Goal: Task Accomplishment & Management: Manage account settings

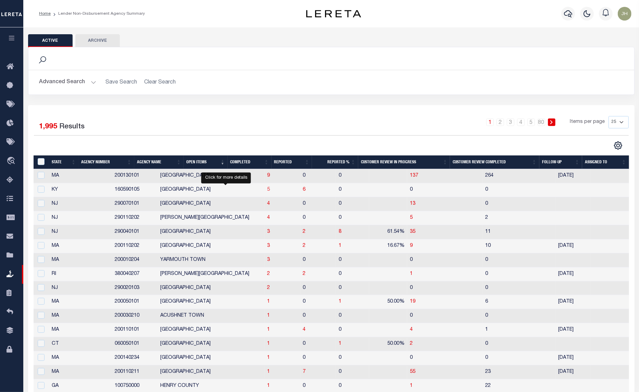
click at [267, 191] on span "5" at bounding box center [268, 189] width 3 height 5
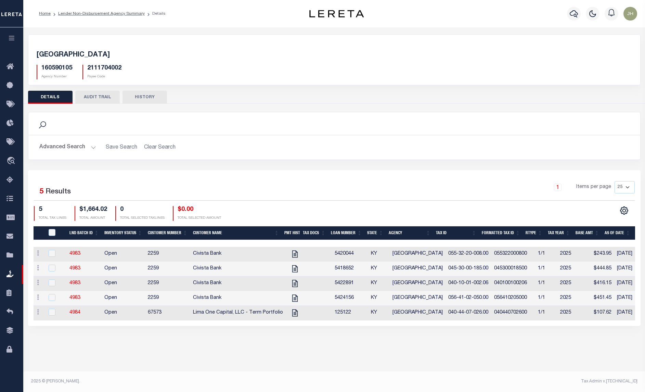
scroll to position [0, 3]
click at [290, 256] on icon "" at bounding box center [294, 254] width 9 height 9
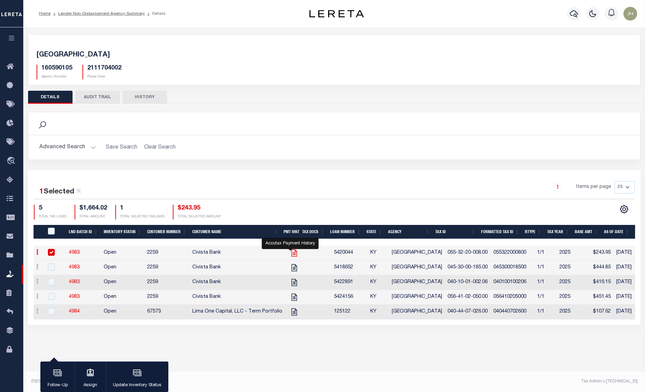
checkbox input "true"
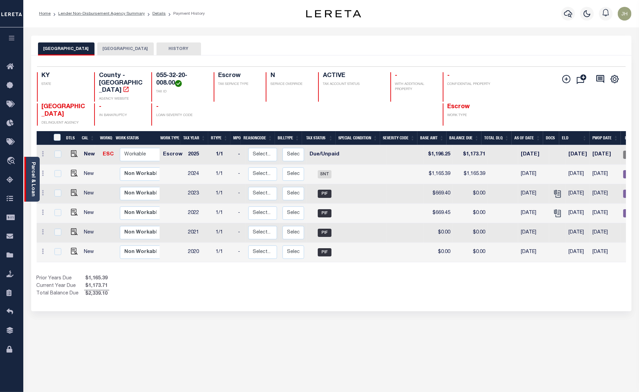
click at [33, 170] on link "Parcel & Loan" at bounding box center [32, 179] width 5 height 35
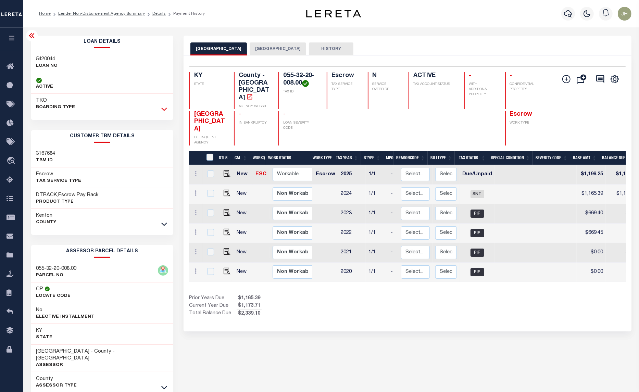
click at [165, 109] on icon at bounding box center [164, 108] width 6 height 7
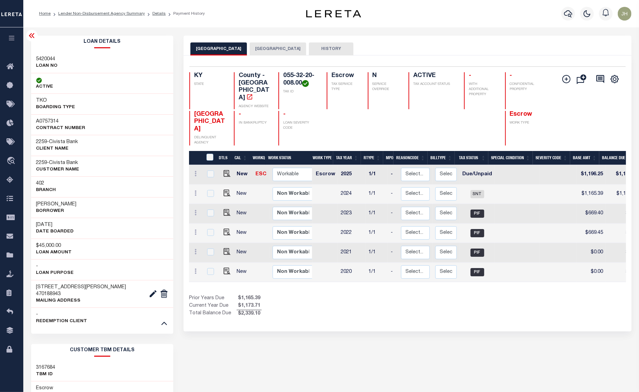
click at [38, 204] on h3 "Jessica M Pomfrey" at bounding box center [56, 204] width 40 height 7
drag, startPoint x: 37, startPoint y: 204, endPoint x: 80, endPoint y: 206, distance: 43.5
click at [80, 206] on div "Jessica M Pomfrey Borrower" at bounding box center [102, 207] width 142 height 21
copy h3 "Jessica M Pomfrey"
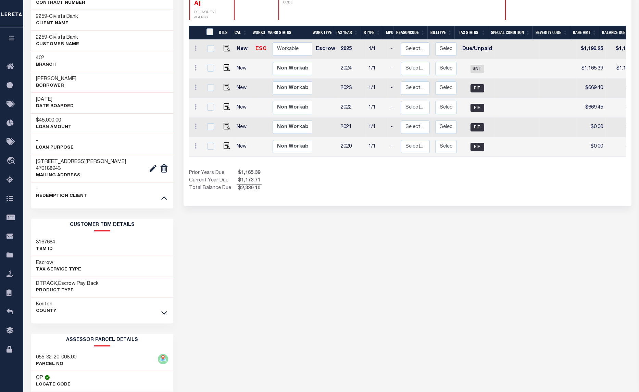
scroll to position [128, 0]
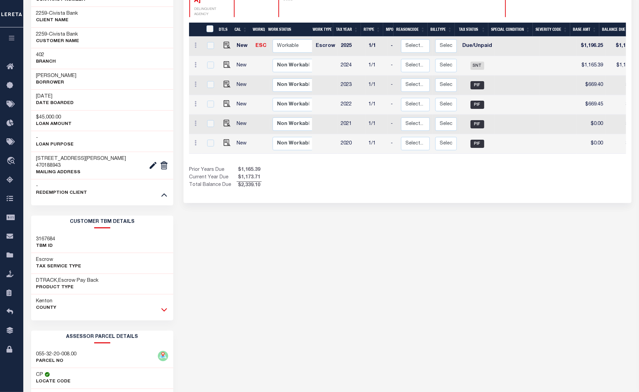
click at [162, 306] on icon at bounding box center [164, 309] width 6 height 7
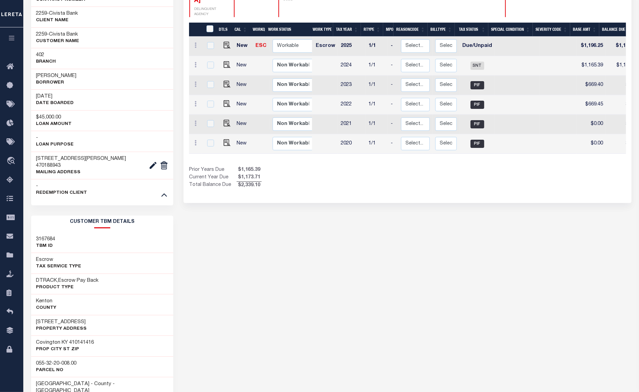
scroll to position [0, 0]
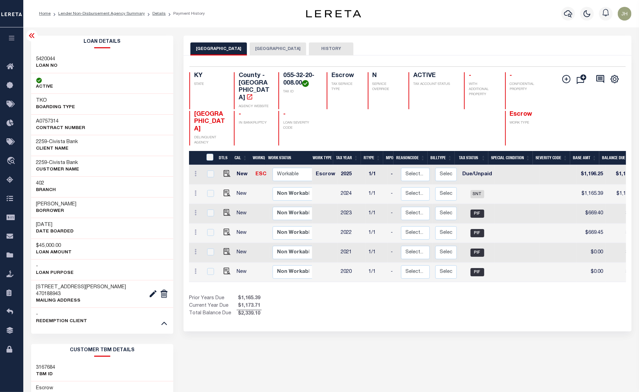
click at [98, 16] on li "Lender Non-Disbursement Agency Summary" at bounding box center [98, 14] width 94 height 6
drag, startPoint x: 95, startPoint y: 15, endPoint x: 94, endPoint y: 19, distance: 3.5
click at [95, 15] on link "Lender Non-Disbursement Agency Summary" at bounding box center [101, 14] width 87 height 4
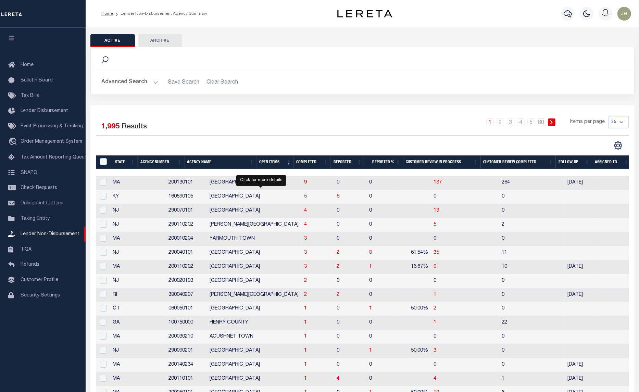
click at [304, 199] on span "5" at bounding box center [305, 196] width 3 height 5
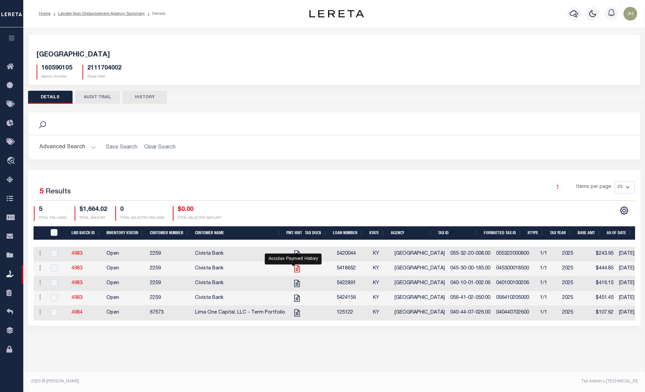
click at [293, 270] on icon "" at bounding box center [297, 268] width 9 height 9
checkbox input "true"
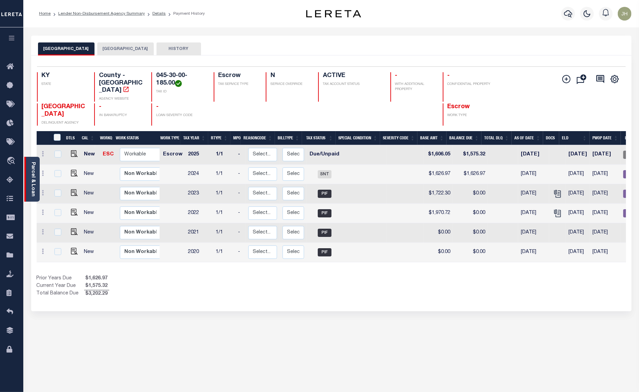
click at [35, 176] on link "Parcel & Loan" at bounding box center [32, 179] width 5 height 35
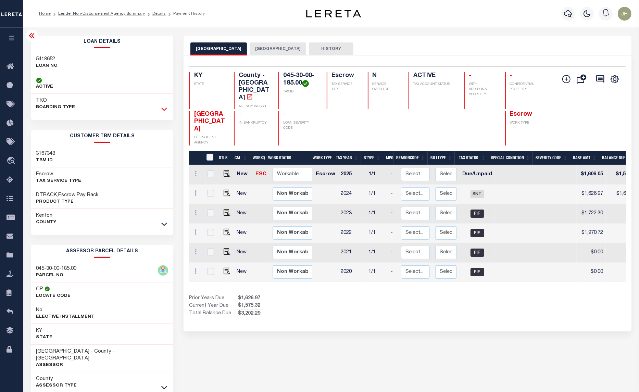
click at [164, 110] on icon at bounding box center [164, 108] width 6 height 7
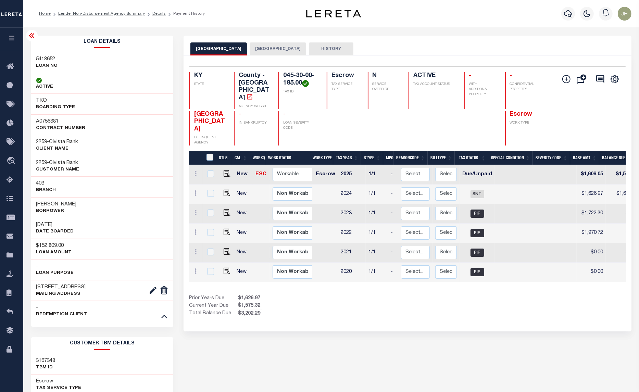
drag, startPoint x: 37, startPoint y: 204, endPoint x: 83, endPoint y: 206, distance: 46.3
click at [83, 206] on div "Hannah C Feilhauer Borrower" at bounding box center [102, 207] width 142 height 21
copy h3 "Hannah C Feilhauer"
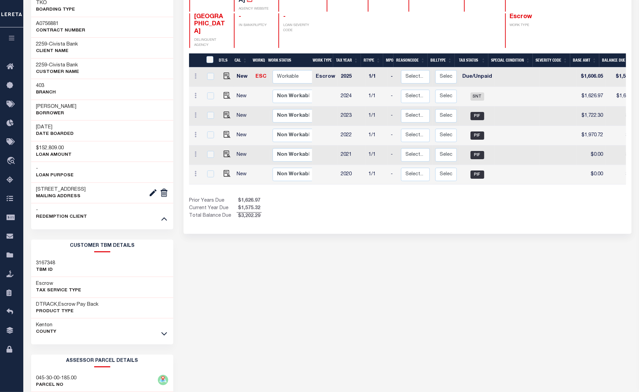
scroll to position [128, 0]
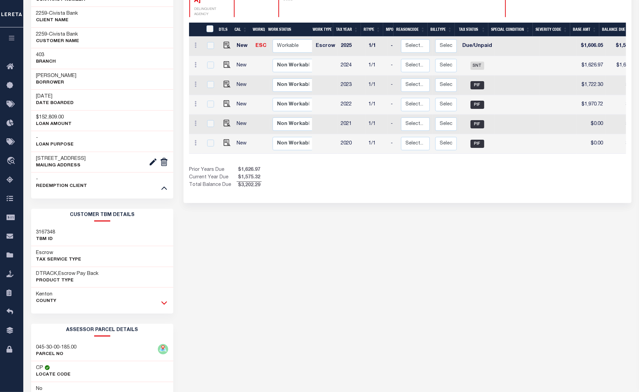
click at [163, 305] on icon at bounding box center [164, 303] width 6 height 3
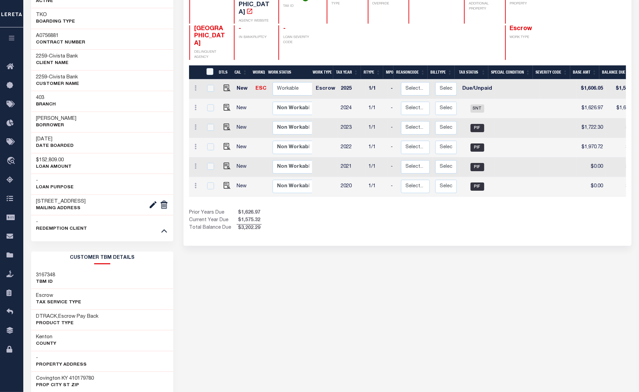
scroll to position [0, 0]
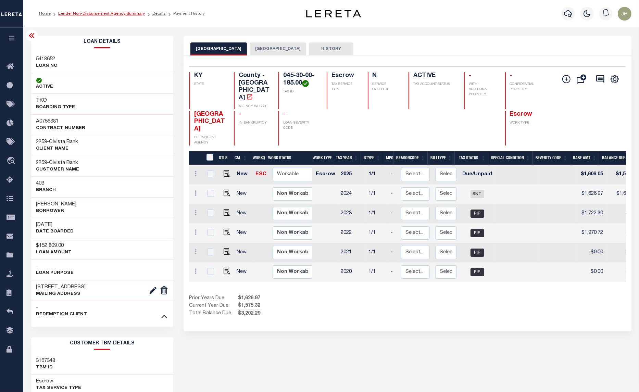
click at [94, 14] on link "Lender Non-Disbursement Agency Summary" at bounding box center [101, 14] width 87 height 4
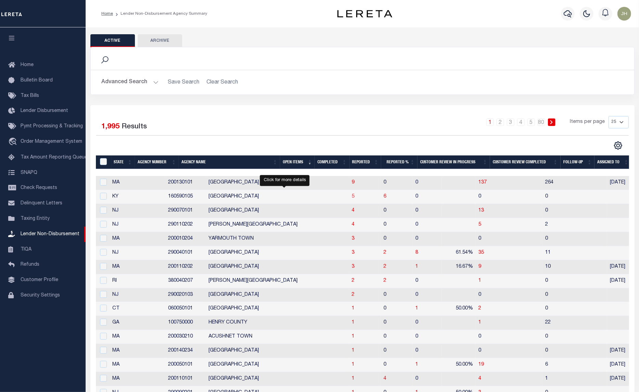
click at [352, 199] on span "5" at bounding box center [353, 196] width 3 height 5
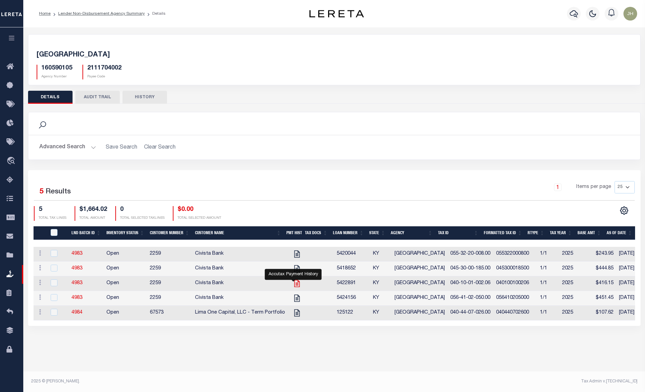
click at [293, 287] on icon "" at bounding box center [297, 283] width 9 height 9
checkbox input "true"
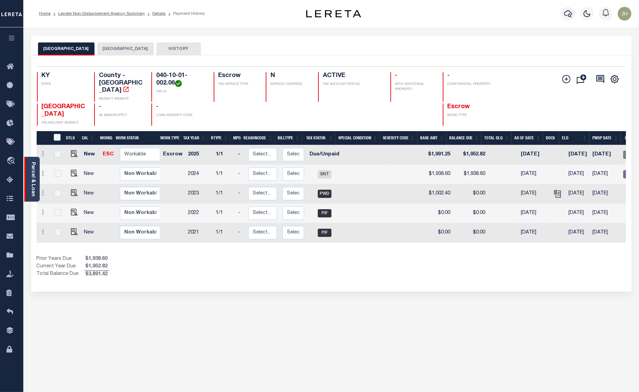
click at [36, 178] on div "Parcel & Loan" at bounding box center [31, 179] width 15 height 45
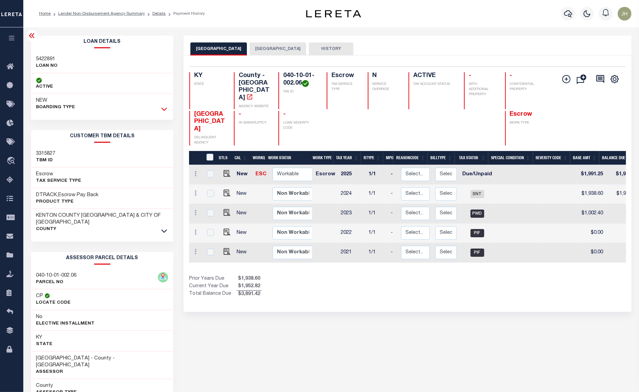
click at [163, 107] on icon at bounding box center [164, 108] width 6 height 7
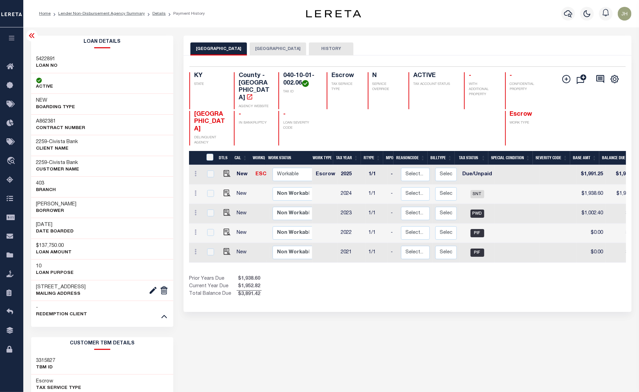
click at [46, 206] on h3 "JOSHUA AKINS" at bounding box center [56, 204] width 40 height 7
drag, startPoint x: 36, startPoint y: 206, endPoint x: 74, endPoint y: 206, distance: 37.7
click at [74, 206] on div "JOSHUA AKINS Borrower" at bounding box center [102, 207] width 142 height 21
copy h3 "JOSHUA AKINS"
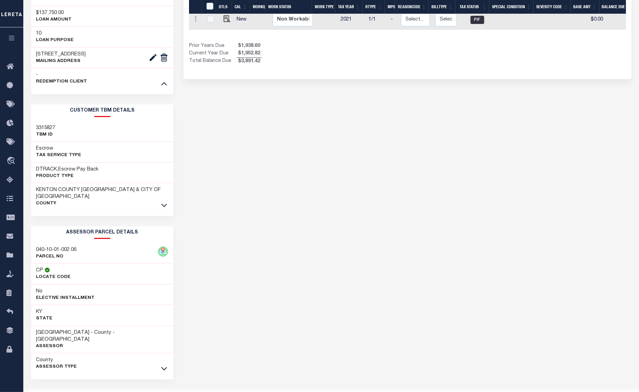
scroll to position [246, 0]
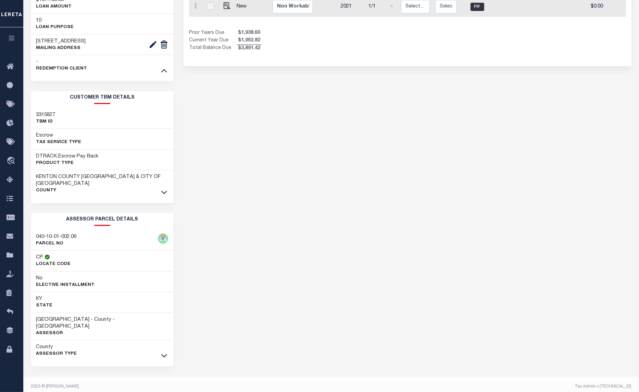
drag, startPoint x: 163, startPoint y: 194, endPoint x: 144, endPoint y: 206, distance: 22.8
click at [163, 194] on icon at bounding box center [164, 192] width 6 height 7
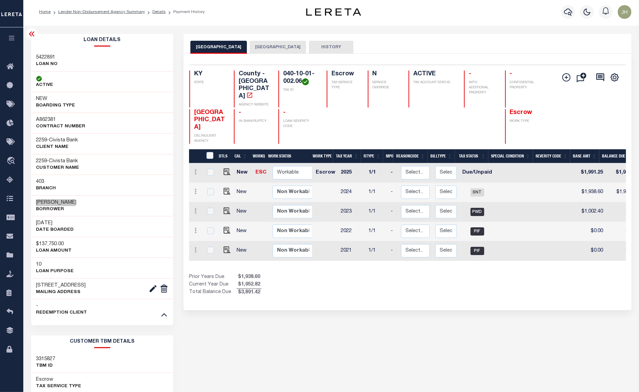
scroll to position [0, 0]
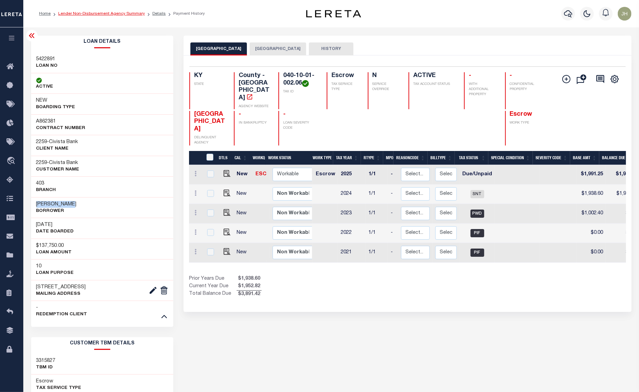
click at [111, 14] on link "Lender Non-Disbursement Agency Summary" at bounding box center [101, 14] width 87 height 4
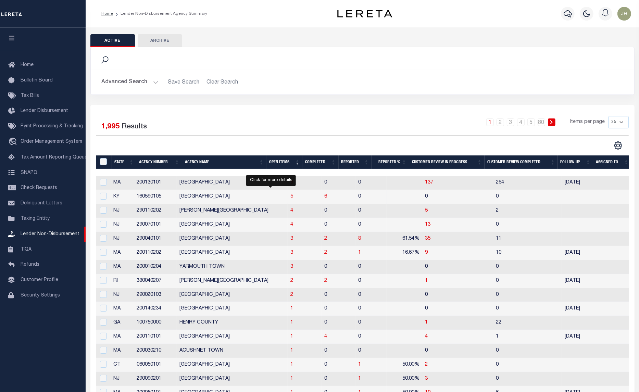
click at [290, 199] on span "5" at bounding box center [291, 196] width 3 height 5
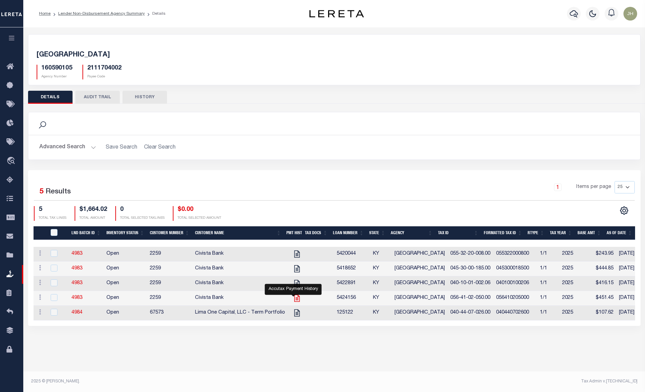
click at [293, 299] on icon "" at bounding box center [297, 298] width 9 height 9
checkbox input "true"
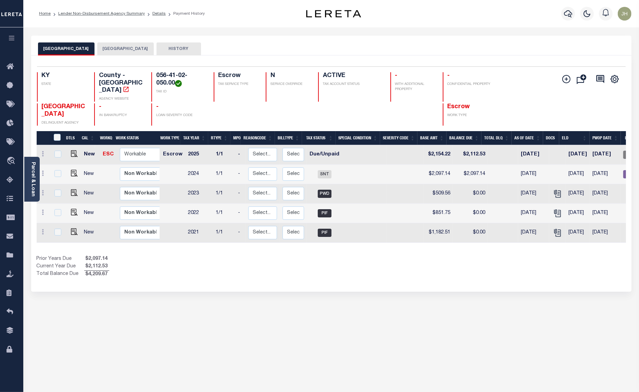
click at [25, 173] on div "Parcel & Loan" at bounding box center [31, 179] width 15 height 45
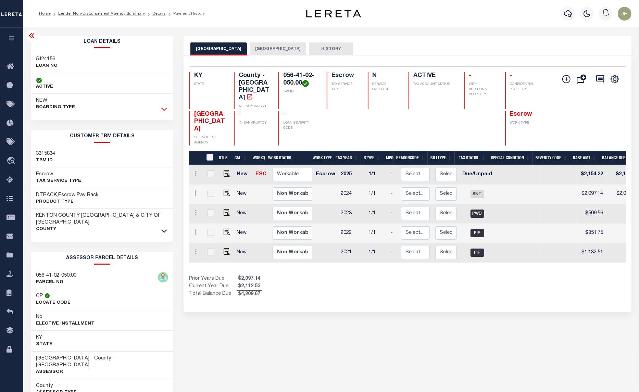
click at [166, 110] on icon at bounding box center [164, 108] width 6 height 7
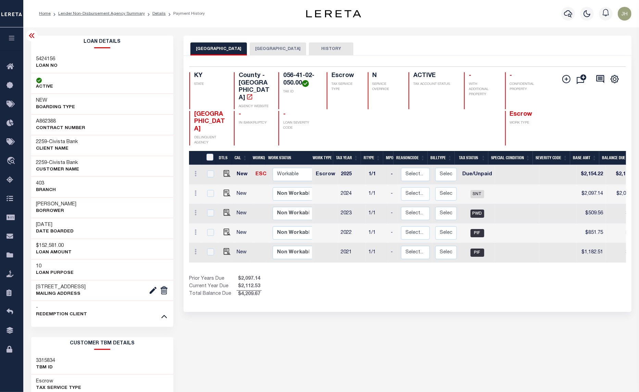
click at [51, 210] on p "Borrower" at bounding box center [56, 211] width 40 height 7
drag, startPoint x: 36, startPoint y: 202, endPoint x: 76, endPoint y: 205, distance: 39.8
click at [76, 205] on h3 "EMMA MELCHER" at bounding box center [56, 204] width 40 height 7
copy h3 "EMMA MELCHER"
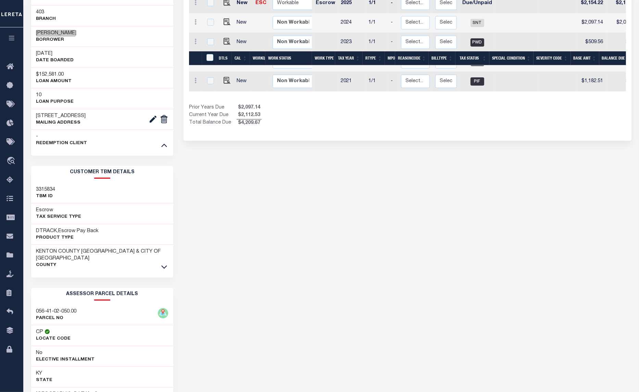
scroll to position [239, 0]
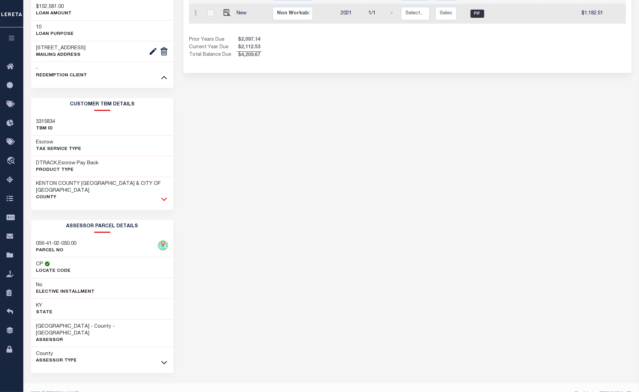
click at [162, 195] on icon at bounding box center [164, 198] width 6 height 7
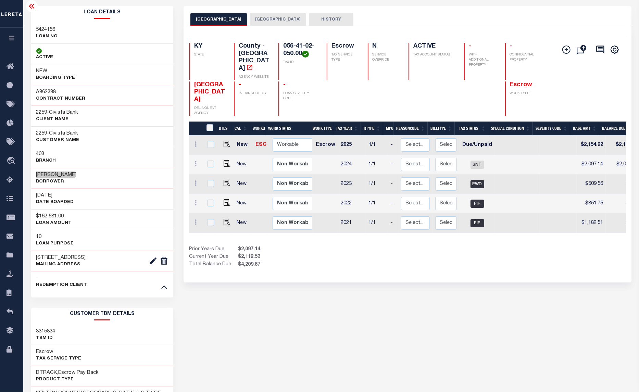
scroll to position [0, 0]
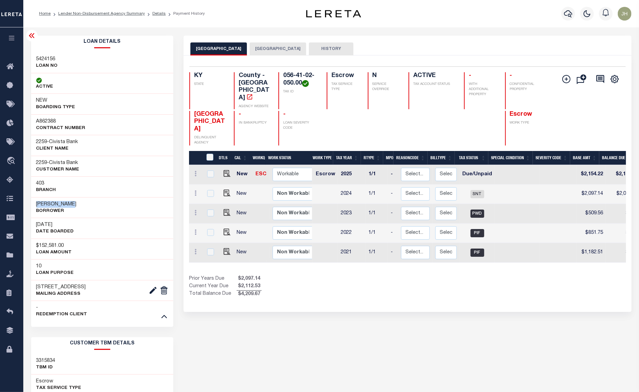
click at [107, 9] on ol "Home Lender Non-Disbursement Agency Summary Details Payment History" at bounding box center [122, 14] width 177 height 14
click at [107, 14] on link "Lender Non-Disbursement Agency Summary" at bounding box center [101, 14] width 87 height 4
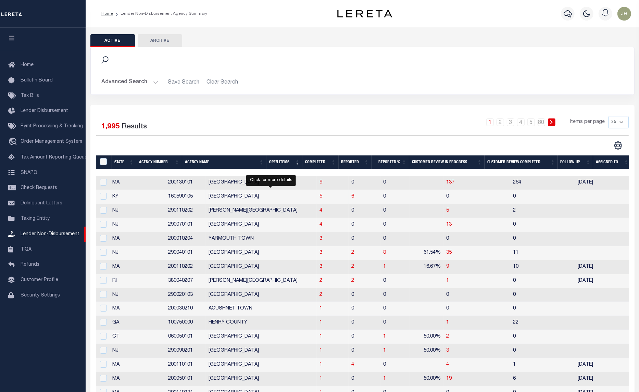
click at [319, 198] on span "5" at bounding box center [320, 196] width 3 height 5
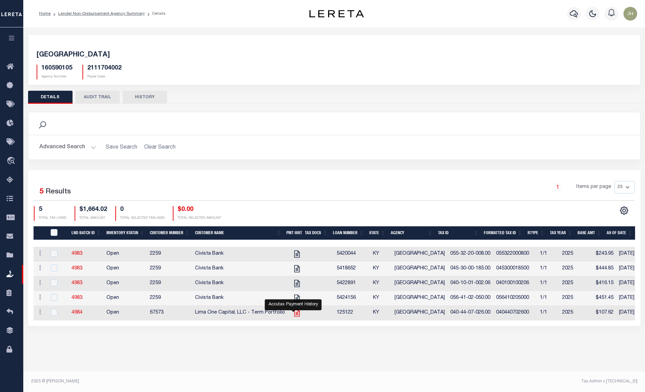
click at [296, 317] on icon "" at bounding box center [297, 312] width 9 height 9
checkbox input "true"
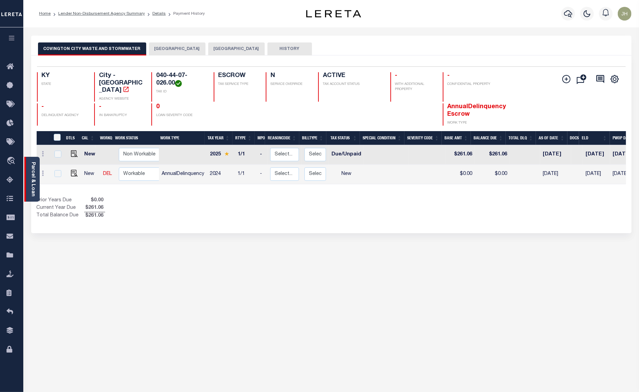
click at [28, 175] on div "Parcel & Loan" at bounding box center [31, 179] width 15 height 45
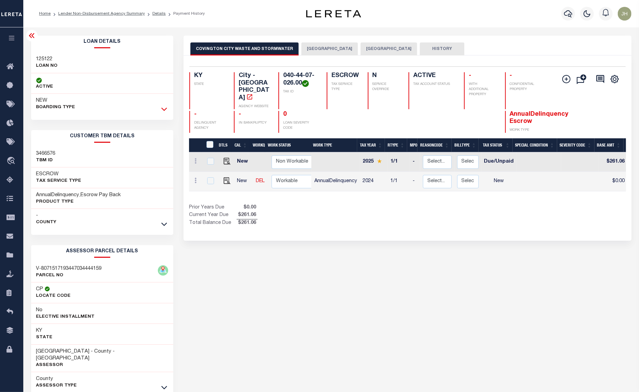
click at [166, 112] on icon at bounding box center [164, 108] width 6 height 7
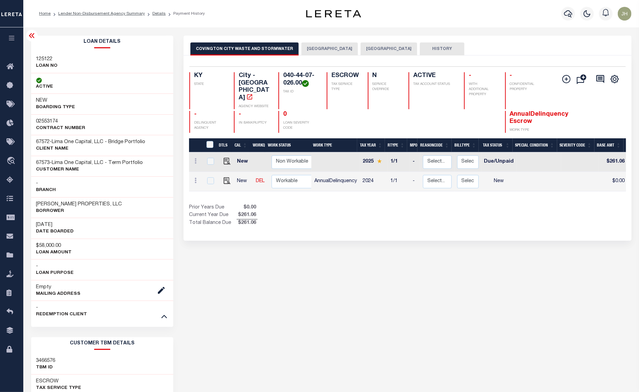
click at [42, 208] on h3 "BARNARD PROPERTIES, LLC" at bounding box center [79, 204] width 86 height 7
drag, startPoint x: 36, startPoint y: 204, endPoint x: 105, endPoint y: 205, distance: 68.8
click at [105, 205] on h3 "BARNARD PROPERTIES, LLC" at bounding box center [79, 204] width 86 height 7
copy h3 "BARNARD PROPERTIES, LLC"
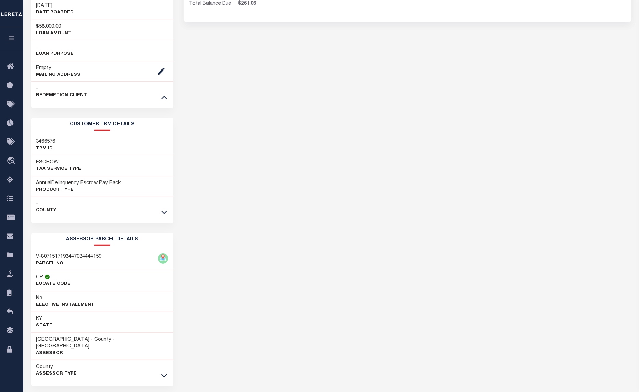
scroll to position [239, 0]
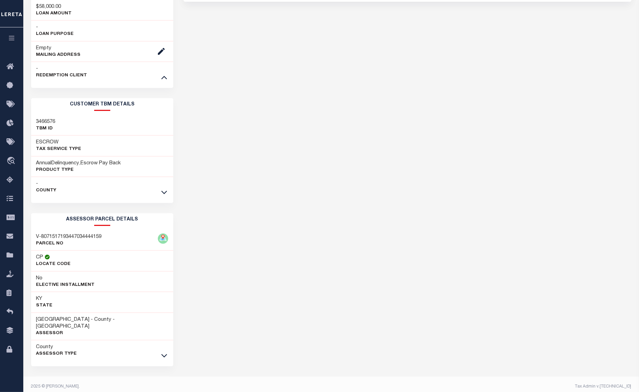
click at [164, 192] on icon at bounding box center [164, 192] width 6 height 7
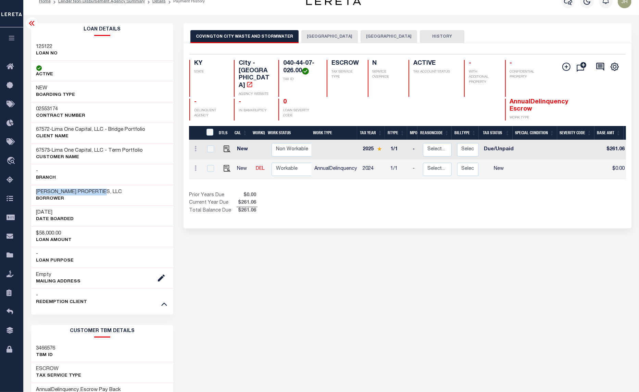
scroll to position [0, 0]
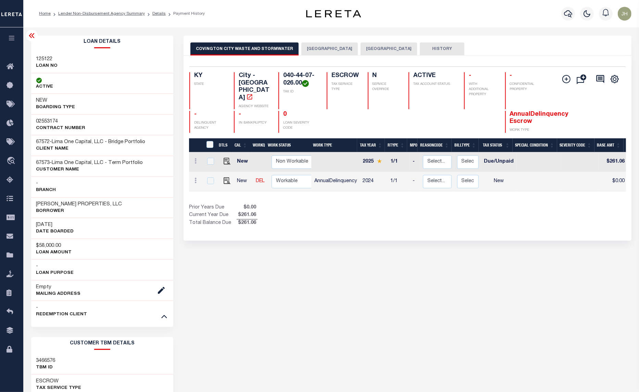
click at [122, 16] on li "Lender Non-Disbursement Agency Summary" at bounding box center [98, 14] width 94 height 6
click at [103, 16] on li "Lender Non-Disbursement Agency Summary" at bounding box center [98, 14] width 94 height 6
click at [93, 14] on link "Lender Non-Disbursement Agency Summary" at bounding box center [101, 14] width 87 height 4
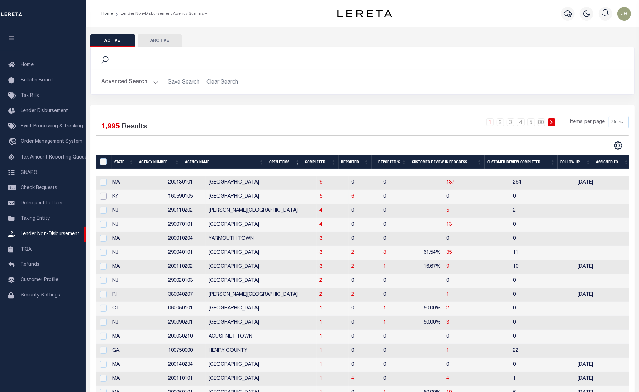
click at [101, 198] on input "checkbox" at bounding box center [103, 196] width 7 height 7
checkbox input "true"
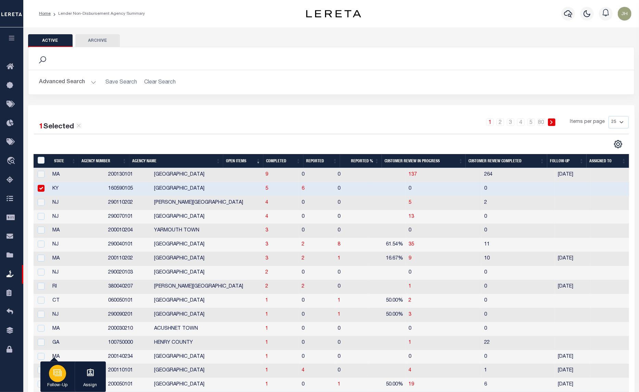
click at [52, 379] on div "button" at bounding box center [57, 373] width 17 height 17
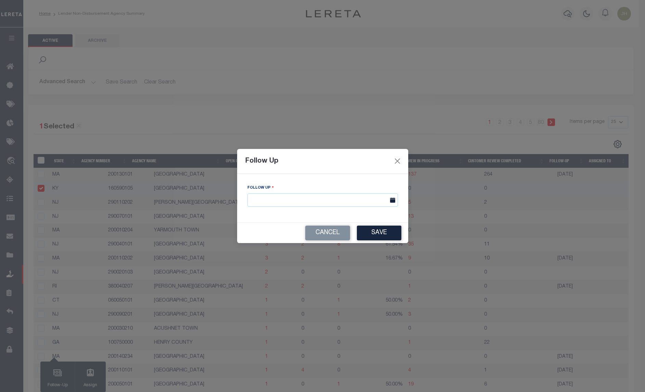
click at [390, 201] on icon at bounding box center [392, 200] width 5 height 5
click at [392, 203] on icon at bounding box center [392, 200] width 5 height 5
click at [328, 200] on input "text" at bounding box center [322, 199] width 151 height 13
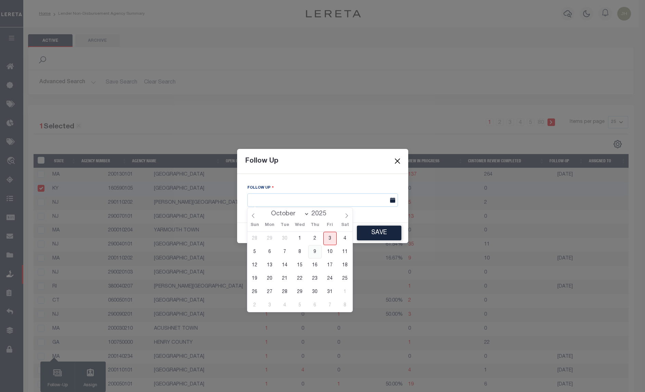
click at [314, 252] on span "9" at bounding box center [314, 251] width 13 height 13
type input "10/09/2025"
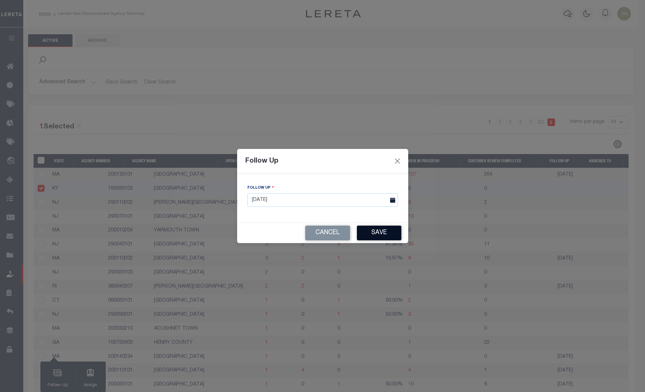
click at [377, 233] on button "Save" at bounding box center [379, 233] width 45 height 15
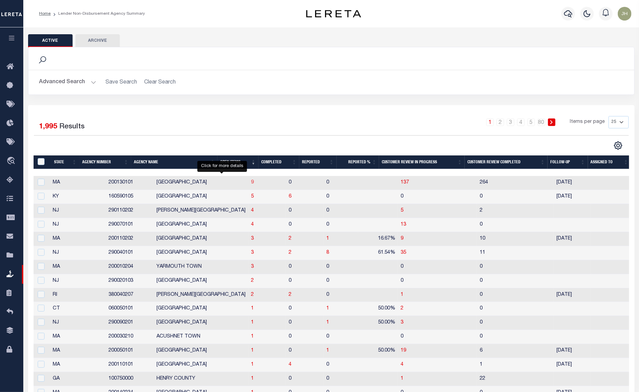
click at [251, 182] on span "9" at bounding box center [252, 182] width 3 height 5
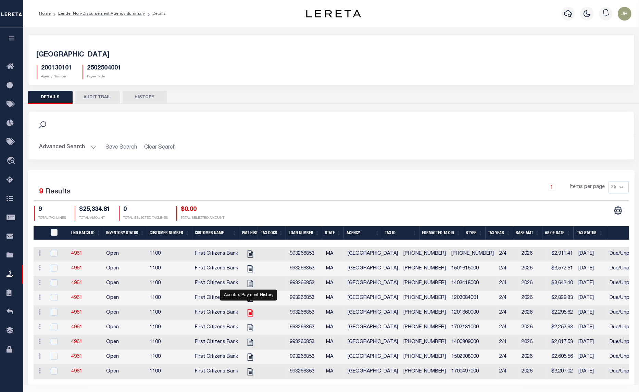
click at [249, 317] on icon "" at bounding box center [250, 312] width 9 height 9
checkbox input "true"
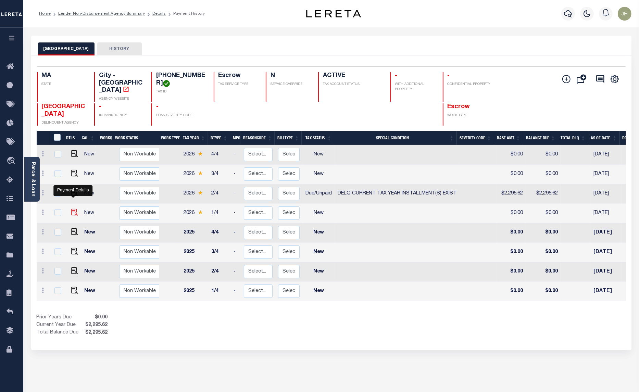
click at [73, 209] on img "" at bounding box center [74, 212] width 7 height 7
checkbox input "true"
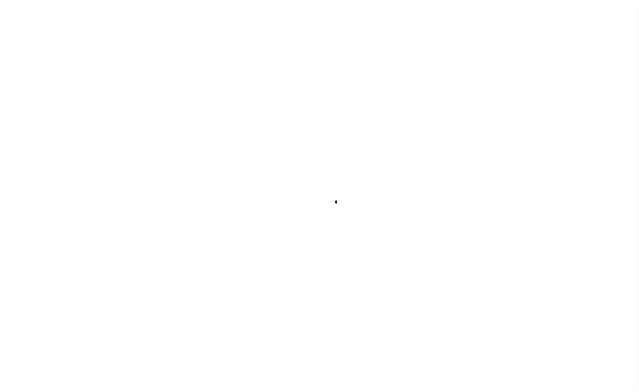
checkbox input "false"
type input "[DATE]"
select select "NW2"
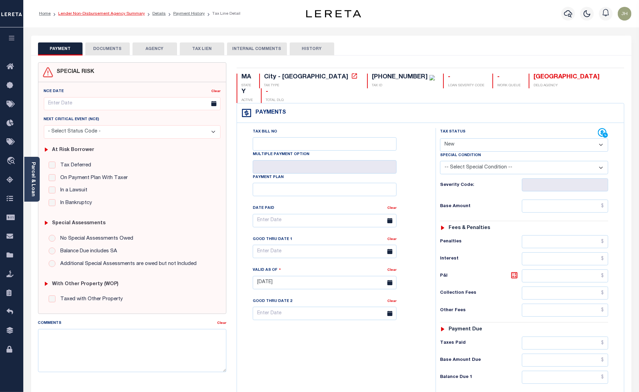
click at [77, 13] on link "Lender Non-Disbursement Agency Summary" at bounding box center [101, 14] width 87 height 4
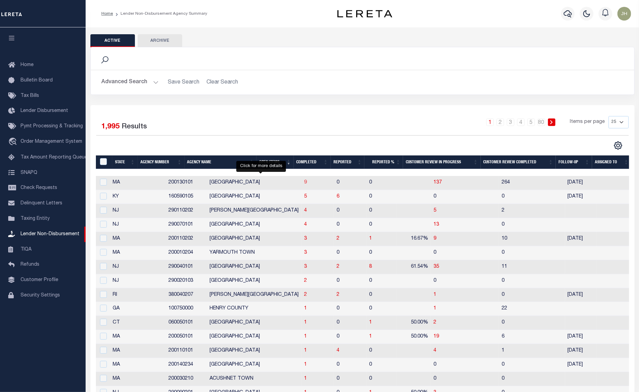
click at [304, 185] on span "9" at bounding box center [305, 182] width 3 height 5
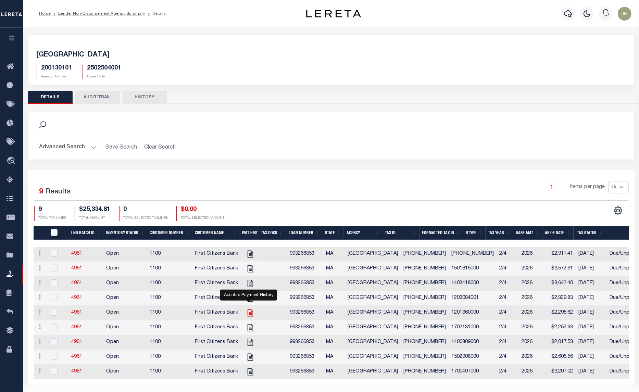
click at [246, 317] on icon "" at bounding box center [250, 312] width 9 height 9
checkbox input "true"
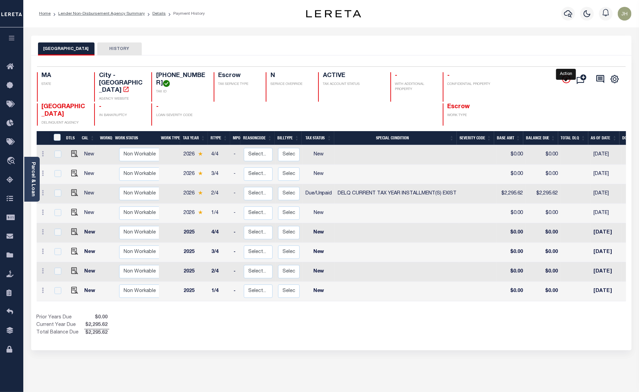
click at [564, 81] on icon "" at bounding box center [566, 79] width 8 height 8
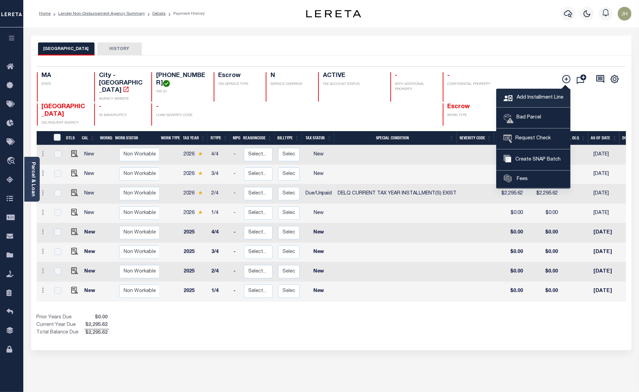
click at [528, 99] on span "Add Installment Line" at bounding box center [539, 98] width 48 height 8
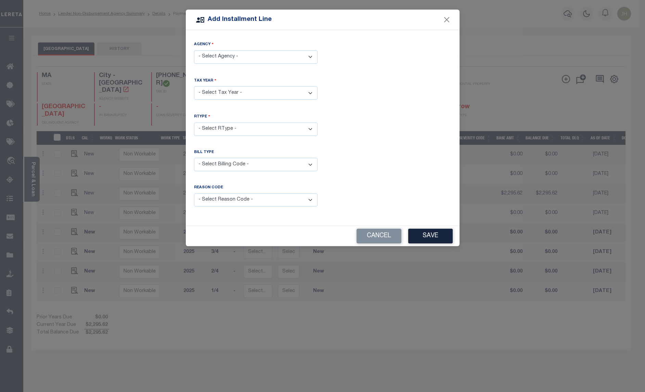
drag, startPoint x: 309, startPoint y: 59, endPoint x: 305, endPoint y: 63, distance: 6.1
click at [309, 59] on select "- Select Agency - BOSTON CITY - City" at bounding box center [256, 56] width 124 height 13
select select "2502504001"
click at [194, 50] on select "- Select Agency - BOSTON CITY - City" at bounding box center [256, 56] width 124 height 13
click at [312, 93] on select "- Select Year - 2005 2006 2007 2008 2009 2010 2011 2012 2013 2014 2015 2016 201…" at bounding box center [256, 92] width 124 height 13
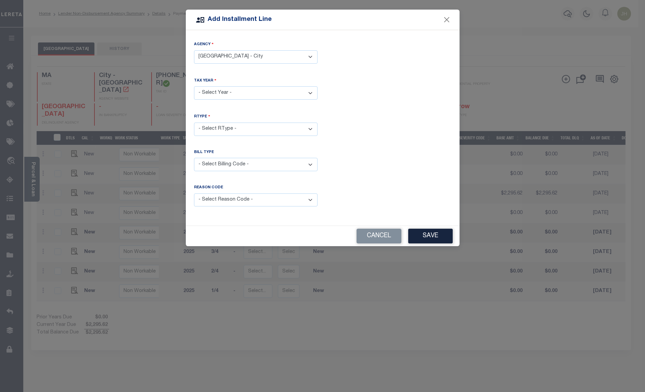
select select "2009"
click at [194, 86] on select "- Select Year - 2005 2006 2007 2008 2009 2010 2011 2012 2013 2014 2015 2016 201…" at bounding box center [256, 92] width 124 height 13
click at [309, 130] on select "- Select RType - 1/4 2/4 3/4 4/4" at bounding box center [256, 129] width 124 height 13
select select "0"
click at [194, 123] on select "- Select RType - 1/4 2/4 3/4 4/4" at bounding box center [256, 129] width 124 height 13
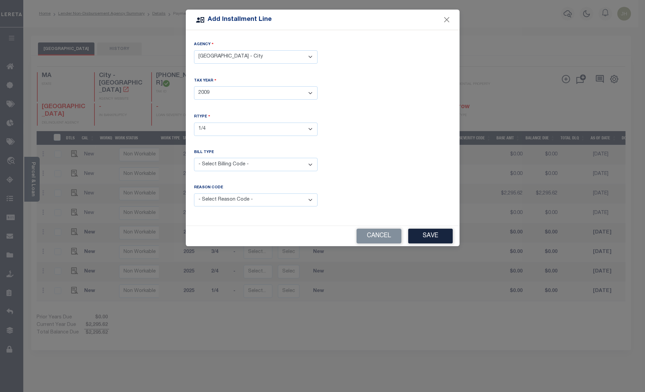
click at [307, 165] on select "- Select Billing Code - Regular Delinquent Supplemental Corrected/Adjusted Bill…" at bounding box center [256, 164] width 124 height 13
select select "1"
click at [194, 158] on select "- Select Billing Code - Regular Delinquent Supplemental Corrected/Adjusted Bill…" at bounding box center [256, 164] width 124 height 13
drag, startPoint x: 311, startPoint y: 201, endPoint x: 296, endPoint y: 205, distance: 15.5
click at [311, 201] on select "- Select Reason Code - Payment Reversal Taxable Value Change Assessment Change …" at bounding box center [256, 199] width 124 height 13
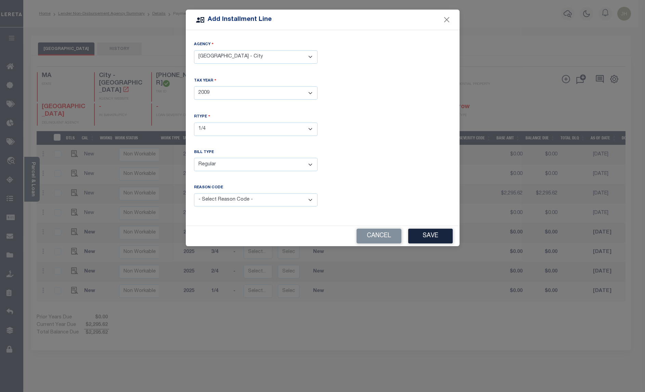
select select "12"
click at [194, 193] on select "- Select Reason Code - Payment Reversal Taxable Value Change Assessment Change …" at bounding box center [256, 199] width 124 height 13
click at [435, 236] on button "Save" at bounding box center [430, 236] width 45 height 15
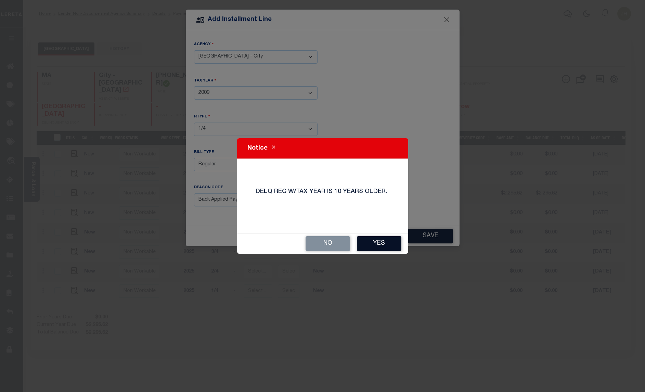
click at [384, 241] on button "Yes" at bounding box center [379, 243] width 45 height 15
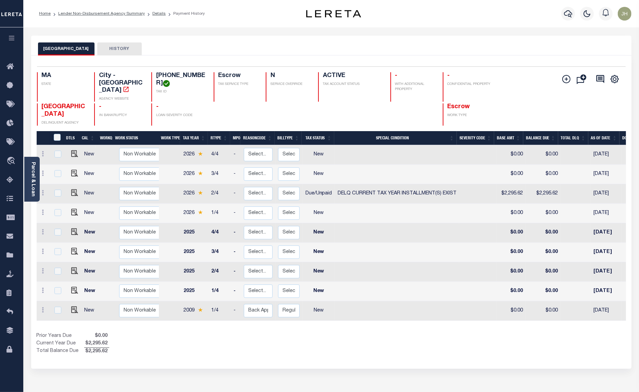
click at [86, 301] on td "New" at bounding box center [90, 311] width 19 height 20
checkbox input "true"
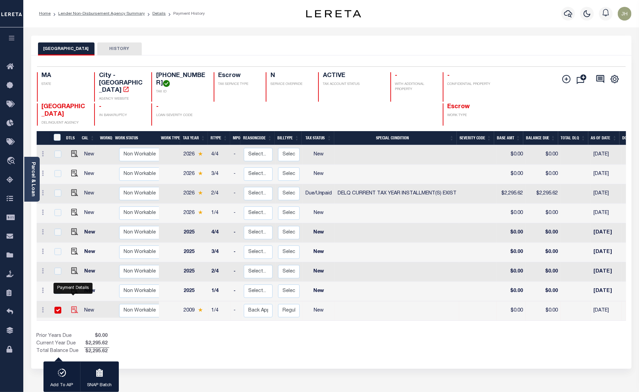
click at [71, 306] on img at bounding box center [74, 309] width 7 height 7
checkbox input "false"
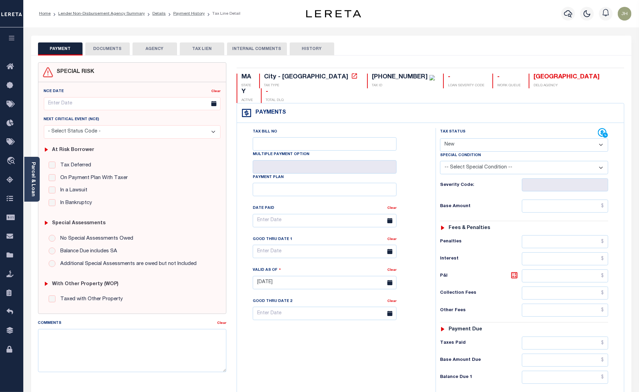
click at [477, 138] on select "- Select Status Code - Open Due/Unpaid Paid Incomplete No Tax Due Internal Refu…" at bounding box center [524, 144] width 168 height 13
select select "DUE"
click at [440, 138] on select "- Select Status Code - Open Due/Unpaid Paid Incomplete No Tax Due Internal Refu…" at bounding box center [524, 144] width 168 height 13
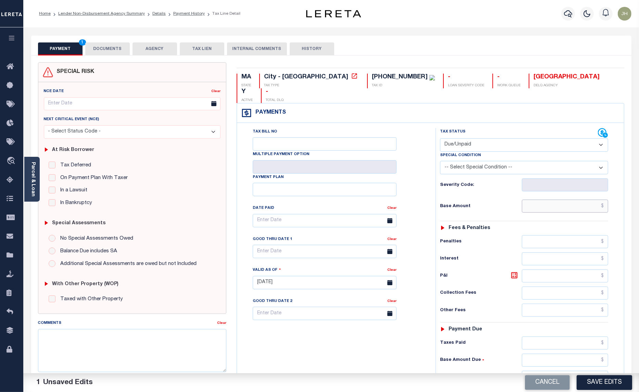
click at [535, 200] on input "text" at bounding box center [565, 206] width 86 height 13
type input "$1.19"
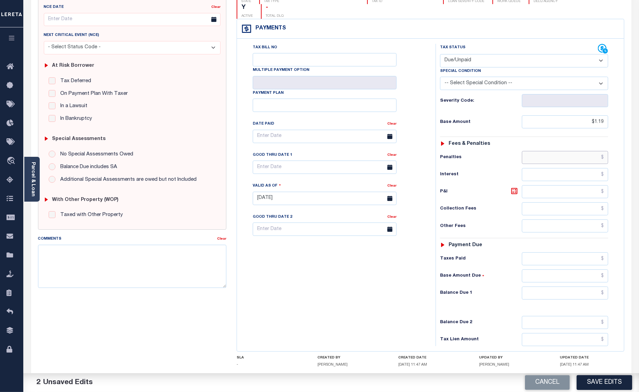
scroll to position [86, 0]
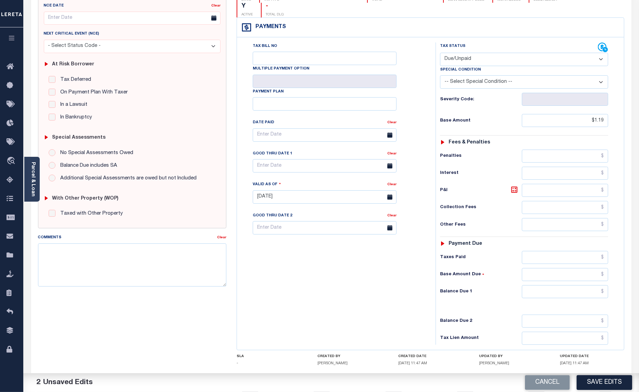
click at [343, 269] on div "Tax Bill No Multiple Payment Option Payment Plan Clear" at bounding box center [335, 193] width 192 height 302
click at [537, 268] on input "text" at bounding box center [565, 274] width 86 height 13
type input "$1.19"
click at [148, 259] on textarea "Comments" at bounding box center [132, 264] width 189 height 43
click at [43, 251] on textarea "TAX LIEN BALANCE REMAIN" at bounding box center [132, 264] width 189 height 43
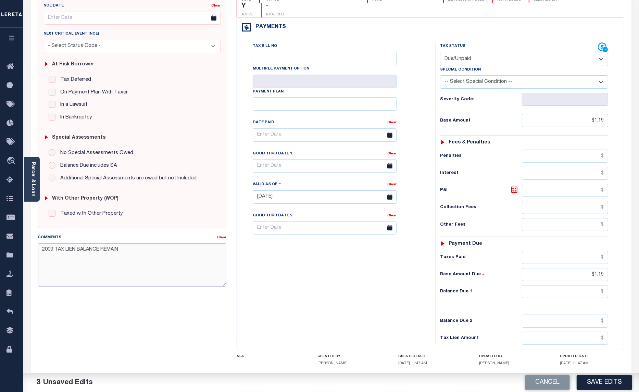
click at [77, 251] on textarea "2009 TAX LIEN BALANCE REMAIN" at bounding box center [132, 264] width 189 height 43
click at [178, 250] on textarea "2009 TAX LIEN REDEMPTION BALANCE REMAIN" at bounding box center [132, 264] width 189 height 43
click at [177, 251] on textarea "2009 TAX LIEN REDEMPTION BALANCE REMAINING NO P." at bounding box center [132, 264] width 189 height 43
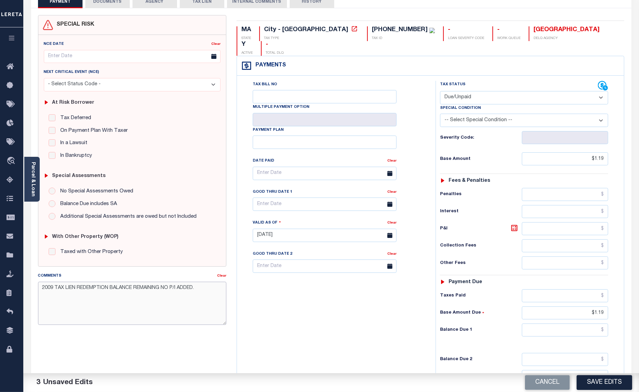
scroll to position [43, 0]
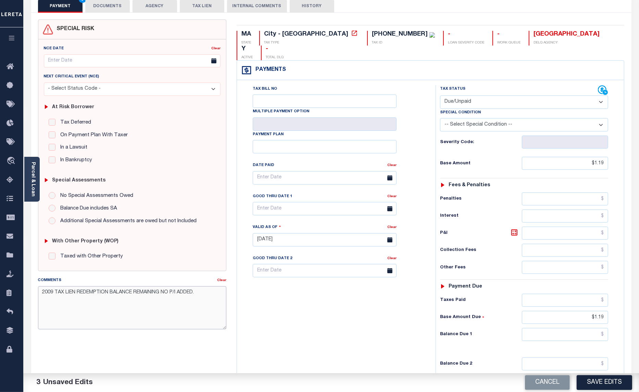
type textarea "2009 TAX LIEN REDEMPTION BALANCE REMAINING NO P/I ADDED."
click at [298, 202] on input "text" at bounding box center [325, 208] width 144 height 13
click at [336, 290] on span "31" at bounding box center [335, 287] width 13 height 13
type input "[DATE]"
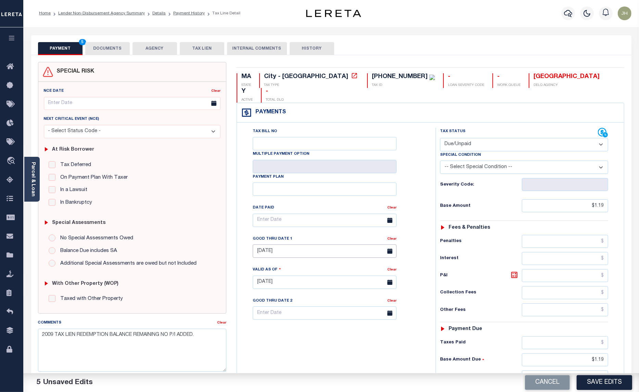
scroll to position [0, 0]
click at [63, 355] on textarea "2009 TAX LIEN REDEMPTION BALANCE REMAINING NO P/I ADDED." at bounding box center [132, 350] width 189 height 43
click at [51, 360] on textarea "2009 TAX LIEN REDEMPTION BALANCE REMAINING NO P/I ADDED." at bounding box center [132, 350] width 189 height 43
click at [210, 341] on textarea "2009 TAX LIEN REDEMPTION BALANCE REMAINING NO P/I ADDED." at bounding box center [132, 350] width 189 height 43
click at [179, 344] on textarea "2009 TAX LIEN REDEMPTION BALANCE REMAINING NO P/I ADDED. 2026 1ST INSTAL IS DEL…" at bounding box center [132, 350] width 189 height 43
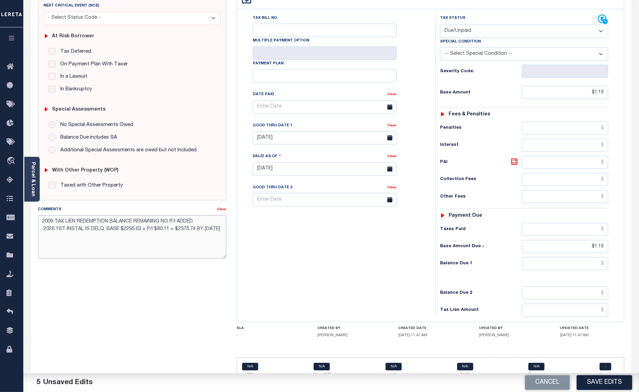
scroll to position [115, 0]
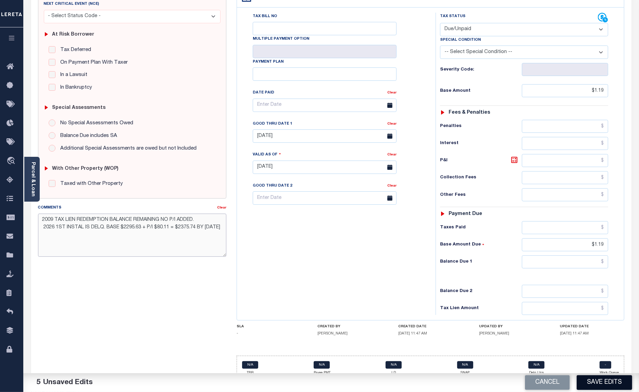
type textarea "2009 TAX LIEN REDEMPTION BALANCE REMAINING NO P/I ADDED. 2026 1ST INSTAL IS DEL…"
click at [618, 382] on button "Save Edits" at bounding box center [603, 382] width 55 height 15
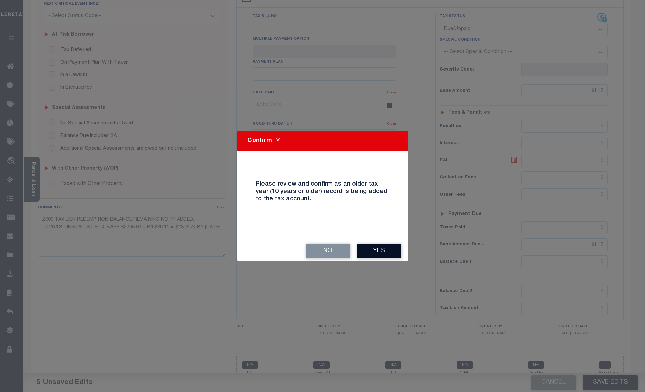
click at [378, 252] on button "Yes" at bounding box center [379, 251] width 45 height 15
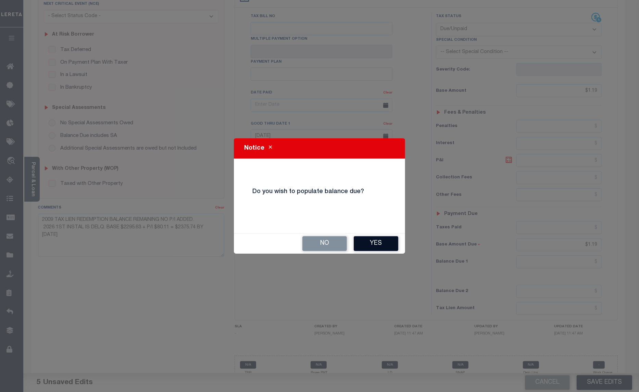
click at [373, 242] on button "Yes" at bounding box center [376, 243] width 45 height 15
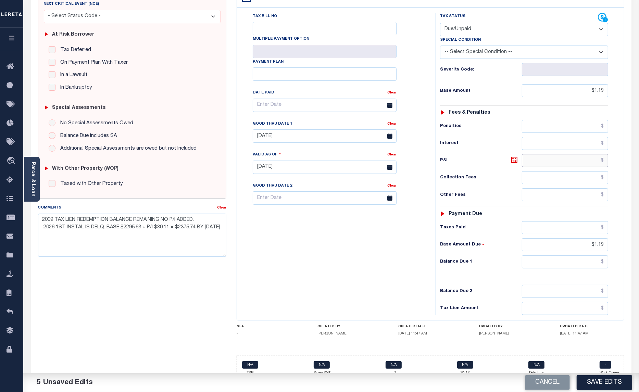
click at [552, 154] on input "text" at bounding box center [565, 160] width 86 height 13
type input "$0.00"
click at [607, 380] on button "Save Edits" at bounding box center [603, 382] width 55 height 15
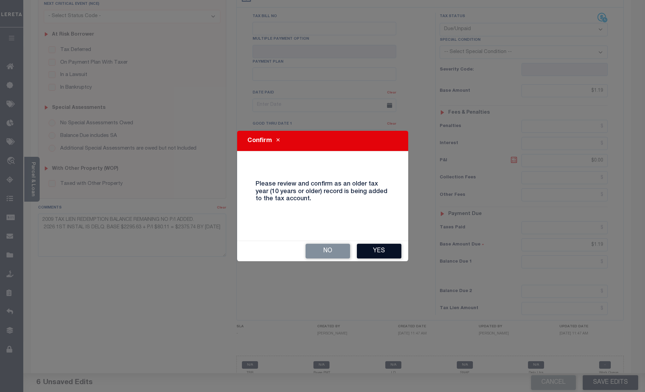
click at [384, 247] on button "Yes" at bounding box center [379, 251] width 45 height 15
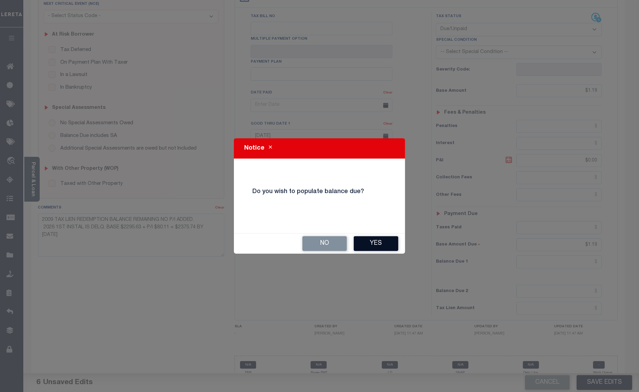
click at [378, 245] on button "Yes" at bounding box center [376, 243] width 45 height 15
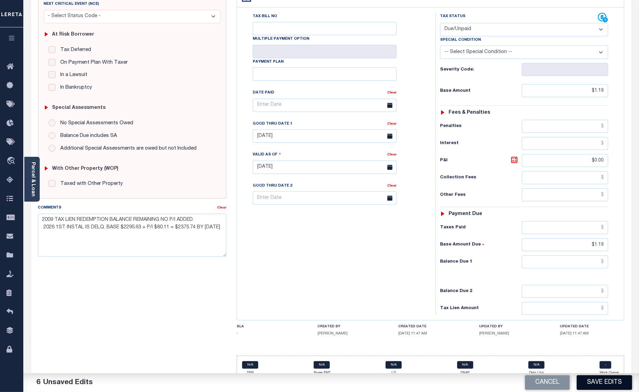
click at [603, 380] on button "Save Edits" at bounding box center [603, 382] width 55 height 15
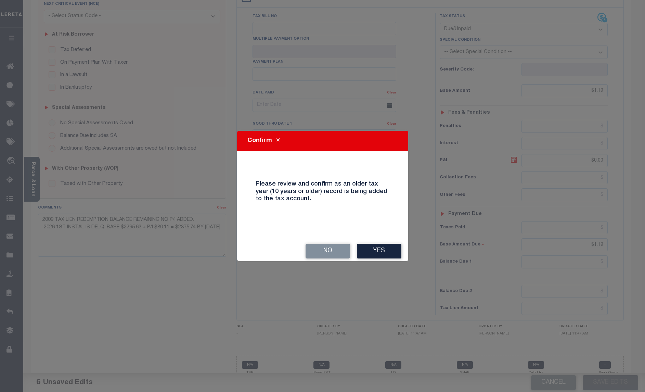
click at [382, 251] on button "Yes" at bounding box center [379, 251] width 45 height 15
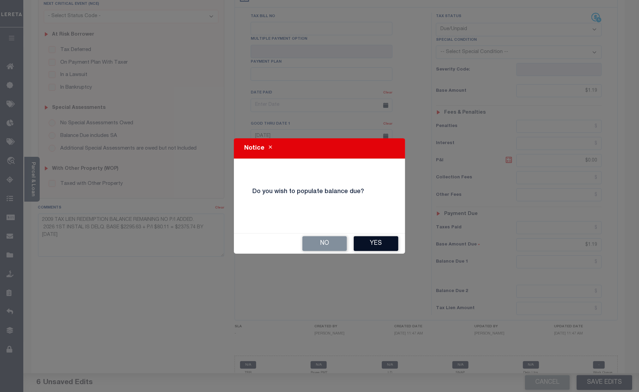
click at [382, 246] on button "Yes" at bounding box center [376, 243] width 45 height 15
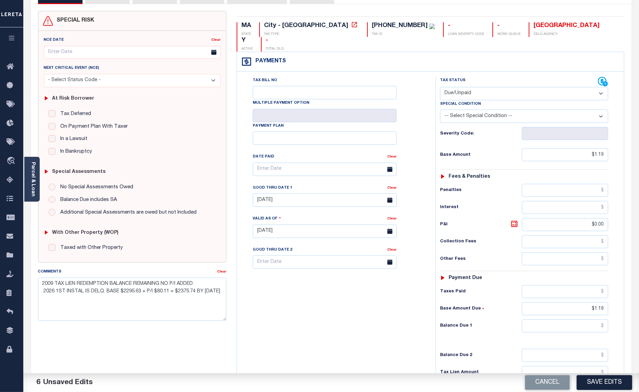
scroll to position [30, 0]
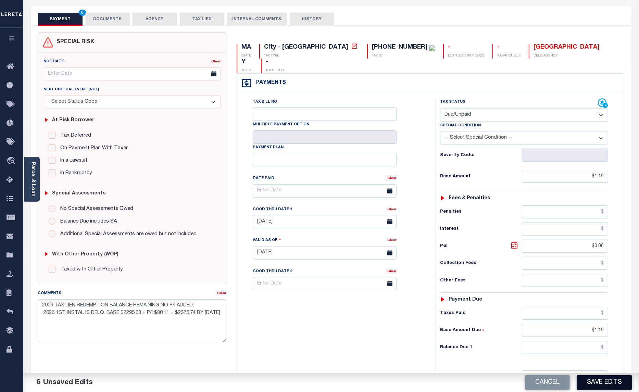
click at [601, 383] on button "Save Edits" at bounding box center [603, 382] width 55 height 15
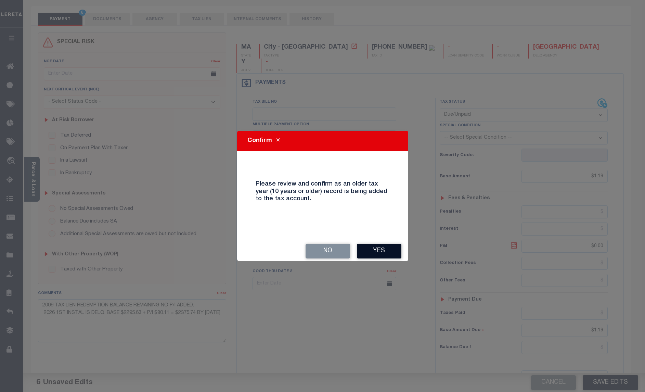
click at [384, 253] on button "Yes" at bounding box center [379, 251] width 45 height 15
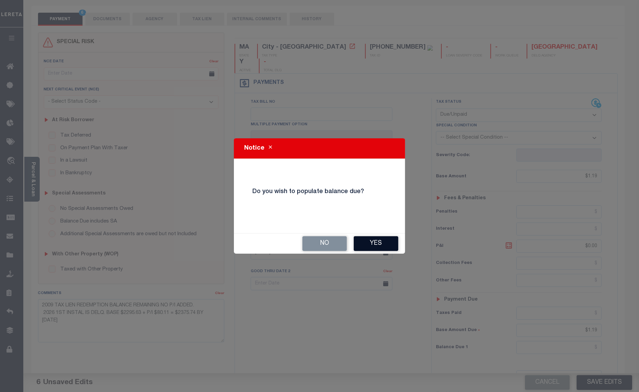
click at [385, 242] on button "Yes" at bounding box center [376, 243] width 45 height 15
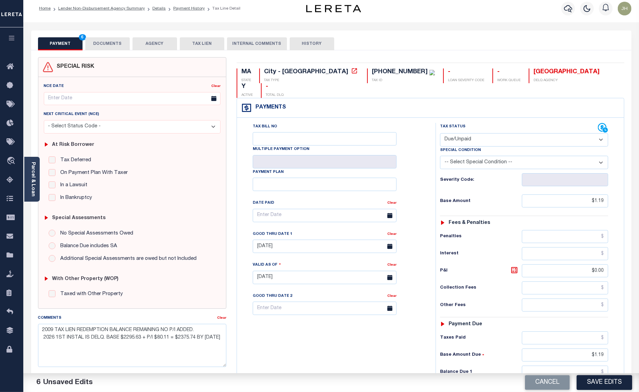
scroll to position [0, 0]
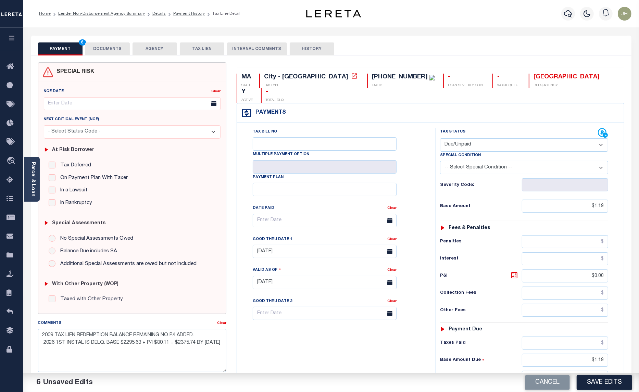
click at [201, 49] on button "TAX LIEN" at bounding box center [202, 48] width 45 height 13
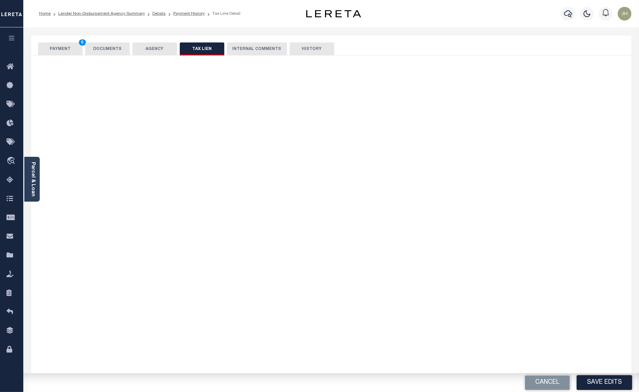
checkbox input "false"
radio input "true"
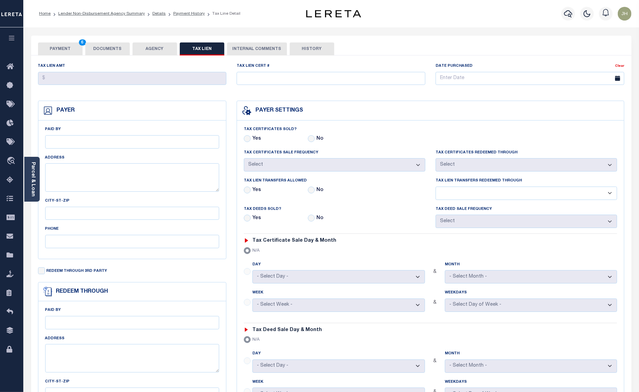
click at [162, 47] on button "AGENCY" at bounding box center [154, 48] width 45 height 13
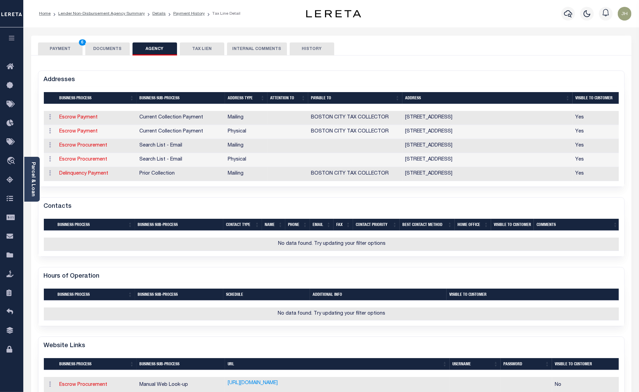
click at [64, 48] on button "PAYMENT 6" at bounding box center [60, 48] width 45 height 13
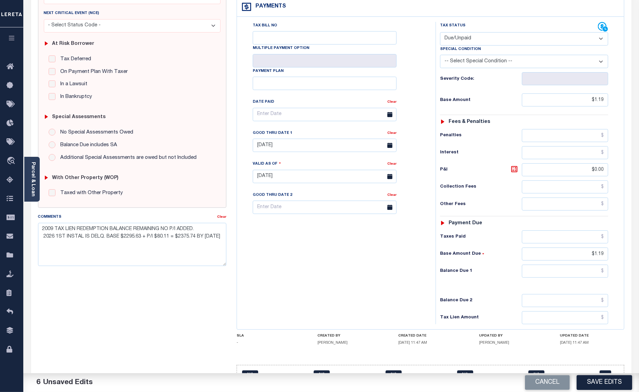
scroll to position [115, 0]
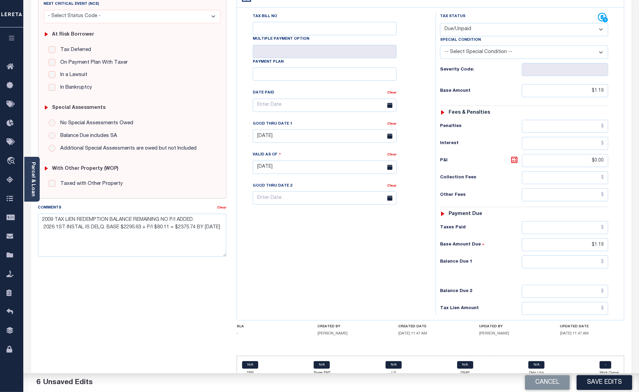
drag, startPoint x: 607, startPoint y: 380, endPoint x: 603, endPoint y: 377, distance: 5.3
click at [607, 381] on button "Save Edits" at bounding box center [603, 382] width 55 height 15
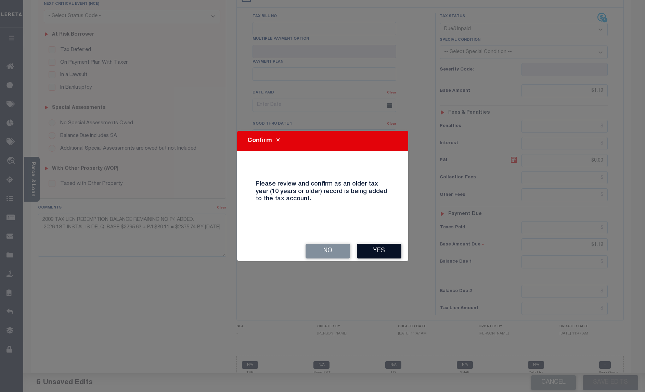
click at [380, 254] on button "Yes" at bounding box center [379, 251] width 45 height 15
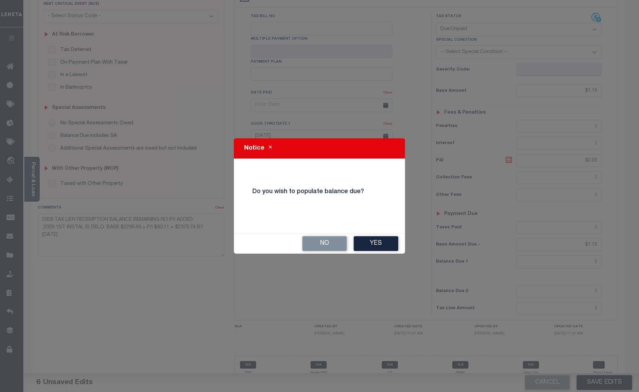
click at [379, 252] on div "No Yes" at bounding box center [319, 243] width 171 height 20
click at [377, 244] on button "Yes" at bounding box center [376, 243] width 45 height 15
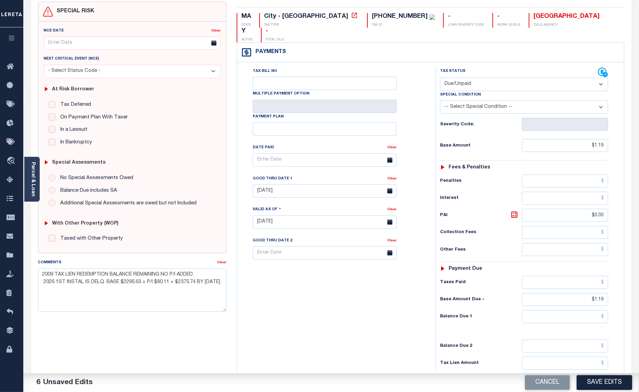
scroll to position [0, 0]
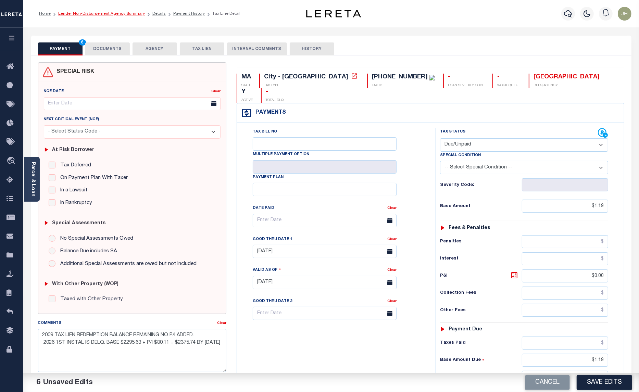
click at [99, 14] on link "Lender Non-Disbursement Agency Summary" at bounding box center [101, 14] width 87 height 4
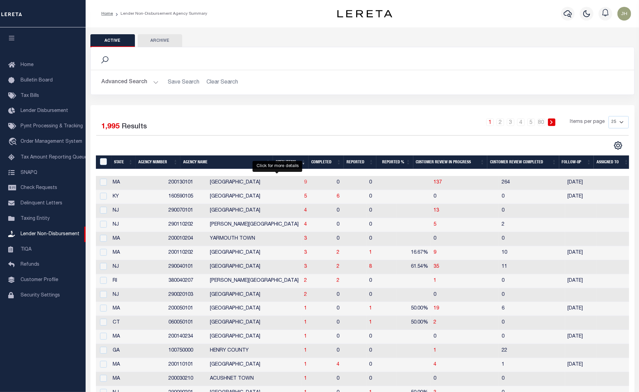
click at [304, 184] on span "9" at bounding box center [305, 182] width 3 height 5
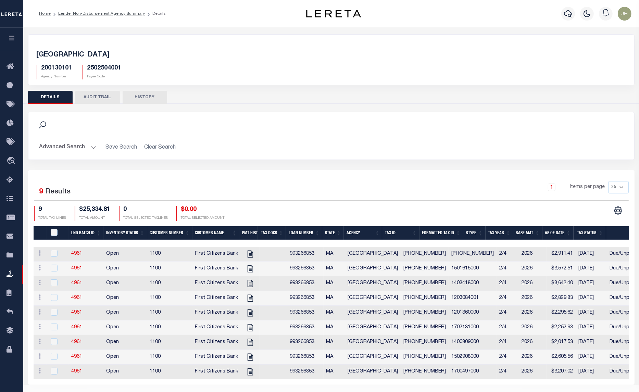
click at [69, 127] on div "Search" at bounding box center [331, 124] width 595 height 12
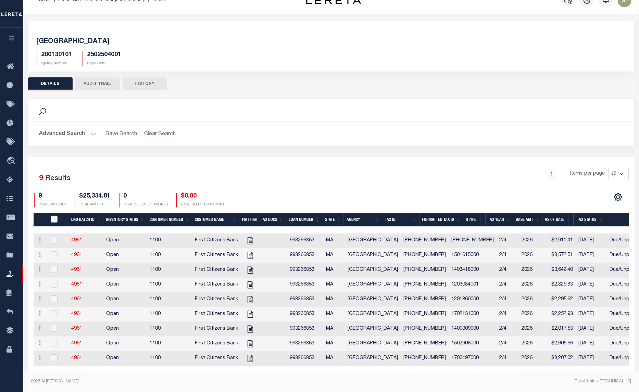
scroll to position [23, 0]
click at [249, 355] on icon "" at bounding box center [250, 358] width 9 height 9
checkbox input "true"
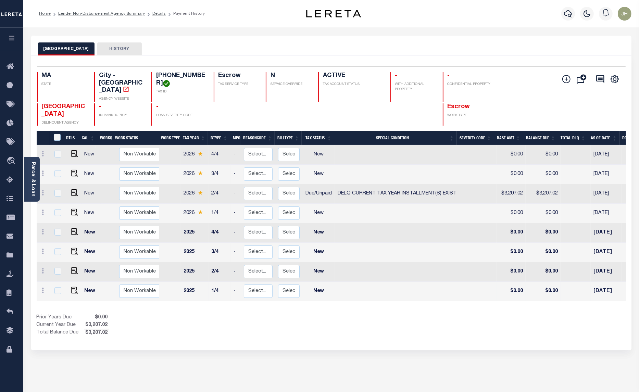
drag, startPoint x: 260, startPoint y: 284, endPoint x: 353, endPoint y: 282, distance: 93.1
click at [353, 282] on tr "New Non Workable Workable 2025 1/4 - Select... Payment Reversal Taxable Value C…" at bounding box center [412, 292] width 750 height 20
click at [89, 184] on td "New" at bounding box center [90, 194] width 19 height 20
checkbox input "true"
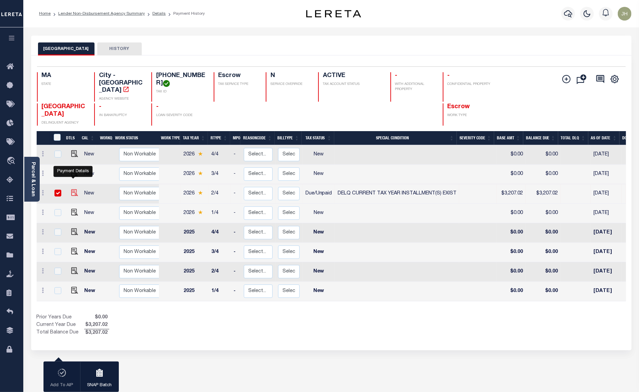
click at [73, 189] on img "" at bounding box center [74, 192] width 7 height 7
checkbox input "false"
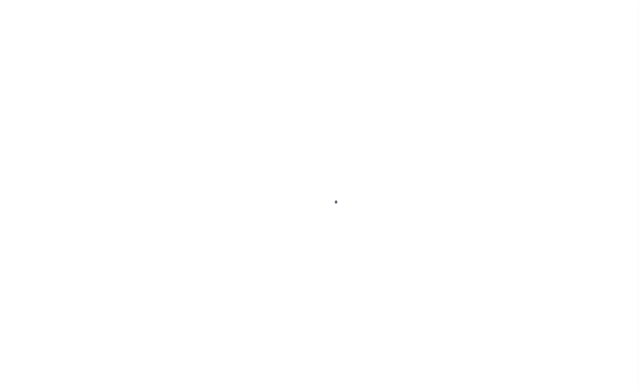
select select "DUE"
select select "17"
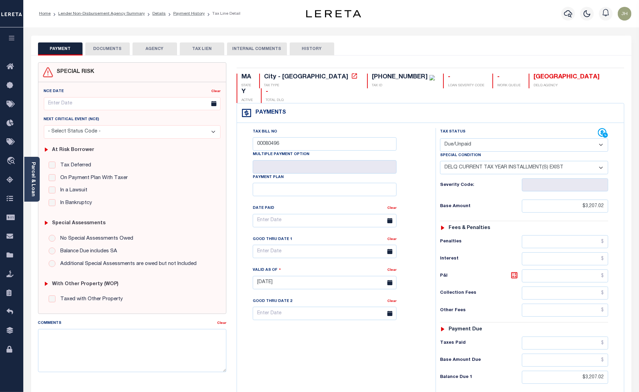
click at [517, 161] on select "-- Select Special Condition -- 3RD PARTY TAX LIEN AGENCY TAX LIEN (A.K.A Inside…" at bounding box center [524, 167] width 168 height 13
click at [440, 161] on select "-- Select Special Condition -- 3RD PARTY TAX LIEN AGENCY TAX LIEN (A.K.A Inside…" at bounding box center [524, 167] width 168 height 13
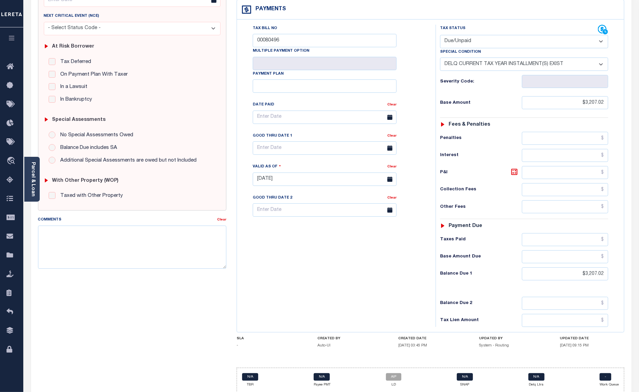
scroll to position [115, 0]
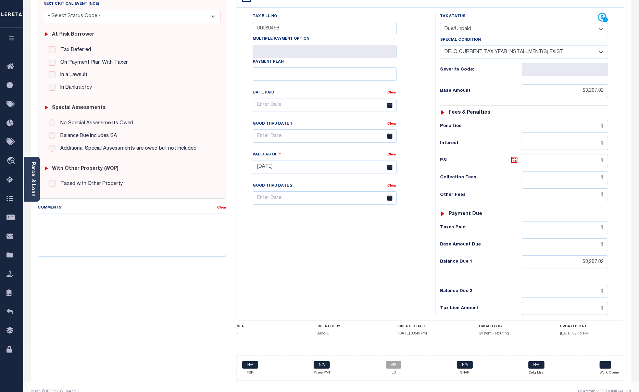
drag, startPoint x: 150, startPoint y: 293, endPoint x: 174, endPoint y: 294, distance: 24.0
click at [148, 294] on div "SPECIAL RISK NCE Date Clear - Select Status Code -" at bounding box center [132, 167] width 199 height 440
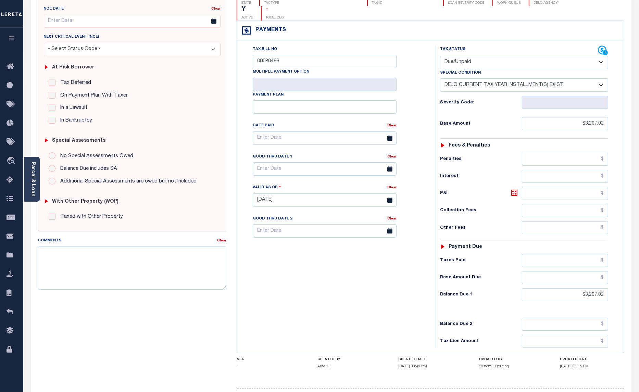
scroll to position [0, 0]
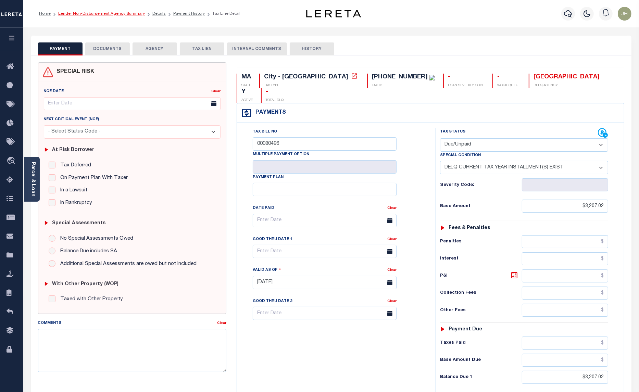
click at [102, 13] on link "Lender Non-Disbursement Agency Summary" at bounding box center [101, 14] width 87 height 4
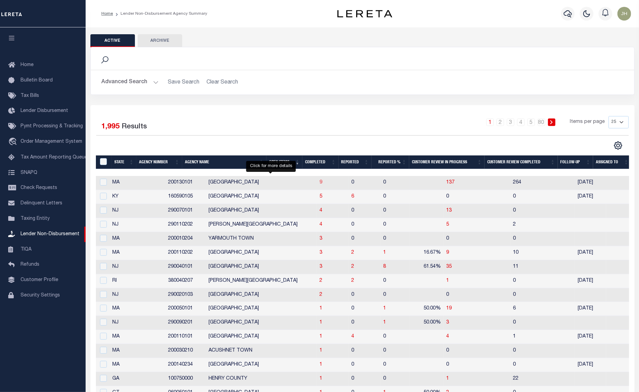
click at [319, 183] on span "9" at bounding box center [320, 182] width 3 height 5
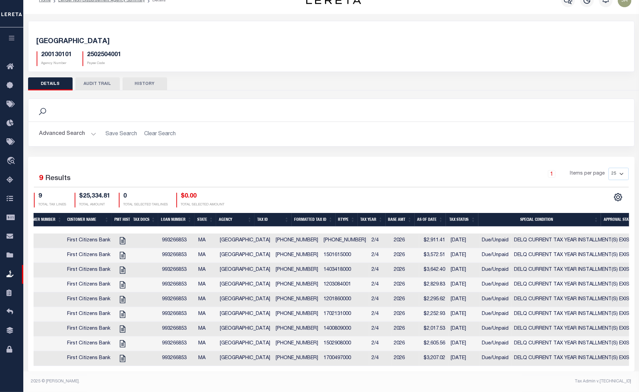
scroll to position [0, 122]
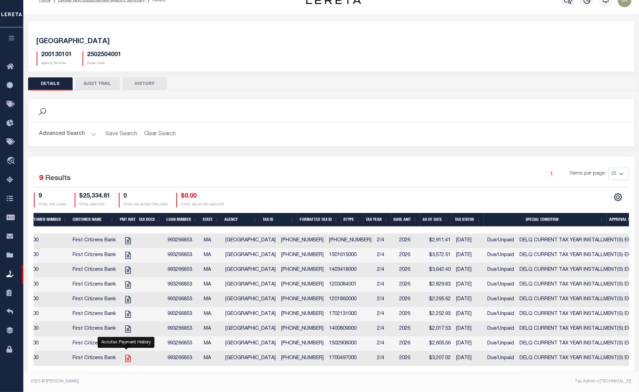
click at [126, 355] on icon "" at bounding box center [127, 358] width 5 height 7
checkbox input "true"
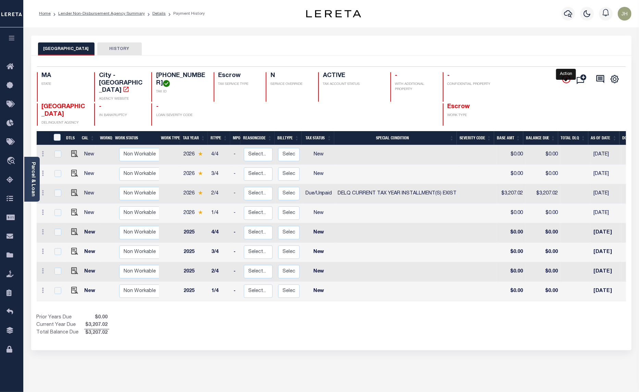
click at [566, 79] on icon "" at bounding box center [565, 78] width 3 height 3
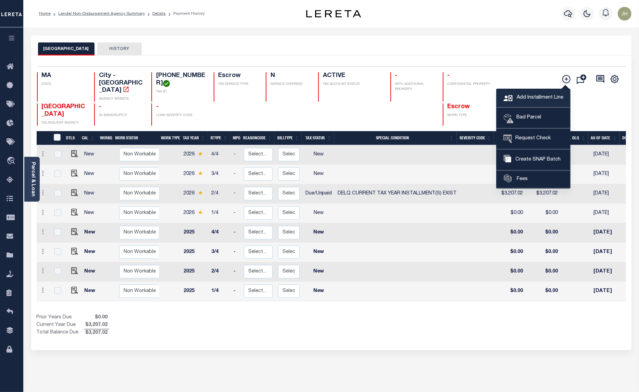
click at [524, 100] on span "Add Installment Line" at bounding box center [539, 98] width 48 height 8
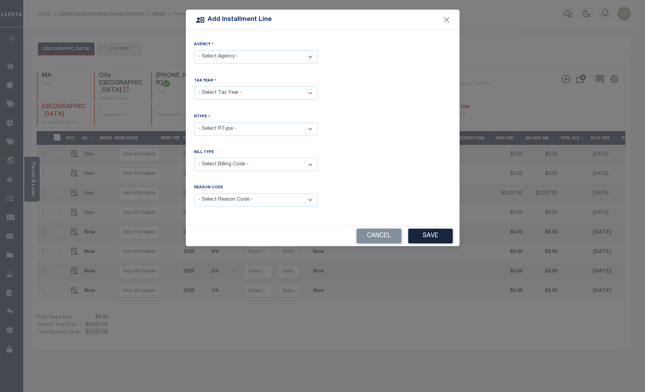
click at [311, 59] on select "- Select Agency - BOSTON CITY - City" at bounding box center [256, 56] width 124 height 13
select select "2502504001"
click at [194, 50] on select "- Select Agency - BOSTON CITY - City" at bounding box center [256, 56] width 124 height 13
click at [309, 94] on select "- Select Year - 2005 2006 2007 2008 2009 2010 2011 2012 2013 2014 2015 2016 201…" at bounding box center [256, 92] width 124 height 13
select select "2026"
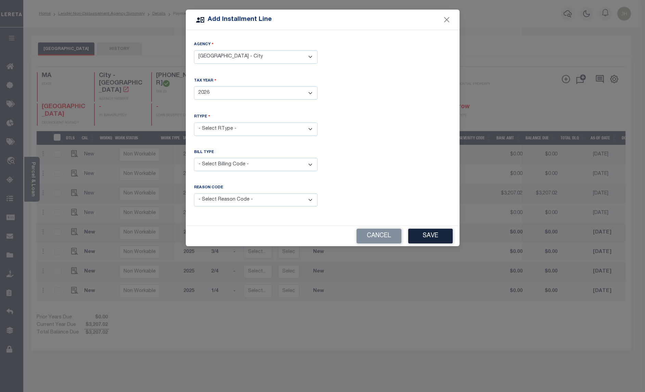
click at [194, 86] on select "- Select Year - 2005 2006 2007 2008 2009 2010 2011 2012 2013 2014 2015 2016 201…" at bounding box center [256, 92] width 124 height 13
drag, startPoint x: 257, startPoint y: 130, endPoint x: 256, endPoint y: 136, distance: 5.5
click at [257, 130] on select "- Select RType - 1/4 2/4 3/4 4/4" at bounding box center [256, 129] width 124 height 13
select select "0"
click at [194, 123] on select "- Select RType - 1/4 2/4 3/4 4/4" at bounding box center [256, 129] width 124 height 13
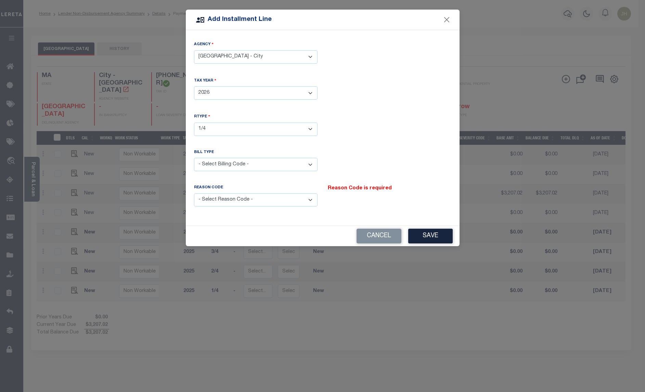
click at [252, 164] on select "- Select Billing Code - Regular Delinquent Supplemental Corrected/Adjusted Bill…" at bounding box center [256, 164] width 124 height 13
select select "1"
click at [194, 158] on select "- Select Billing Code - Regular Delinquent Supplemental Corrected/Adjusted Bill…" at bounding box center [256, 164] width 124 height 13
click at [312, 201] on select "- Select Reason Code - Payment Reversal Taxable Value Change Assessment Change …" at bounding box center [256, 199] width 124 height 13
select select "12"
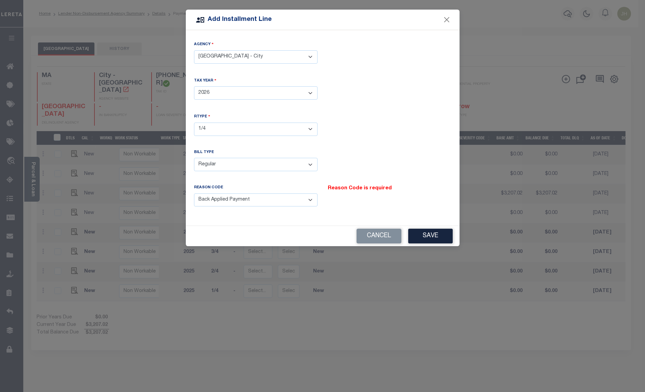
click at [194, 193] on select "- Select Reason Code - Payment Reversal Taxable Value Change Assessment Change …" at bounding box center [256, 199] width 124 height 13
click at [421, 233] on button "Save" at bounding box center [430, 236] width 45 height 15
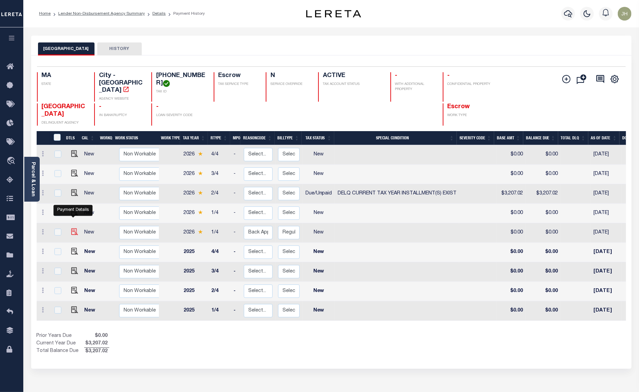
click at [71, 228] on img at bounding box center [74, 231] width 7 height 7
checkbox input "true"
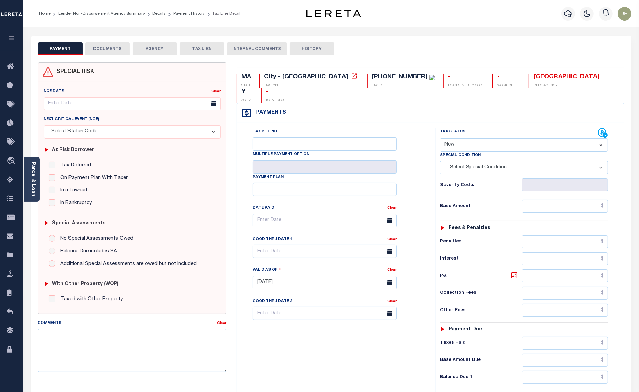
click at [495, 138] on select "- Select Status Code - Open Due/Unpaid Paid Incomplete No Tax Due Internal Refu…" at bounding box center [524, 144] width 168 height 13
select select "DUE"
click at [440, 138] on select "- Select Status Code - Open Due/Unpaid Paid Incomplete No Tax Due Internal Refu…" at bounding box center [524, 144] width 168 height 13
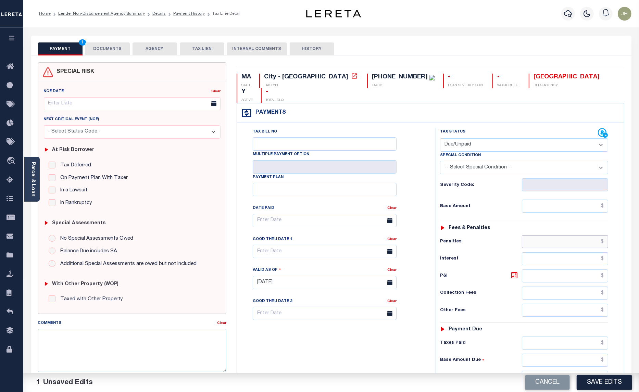
click at [532, 235] on input "text" at bounding box center [565, 241] width 86 height 13
click at [535, 200] on input "text" at bounding box center [565, 206] width 86 height 13
type input "$3,207.02"
click at [567, 269] on input "text" at bounding box center [565, 275] width 86 height 13
type input "$111.94"
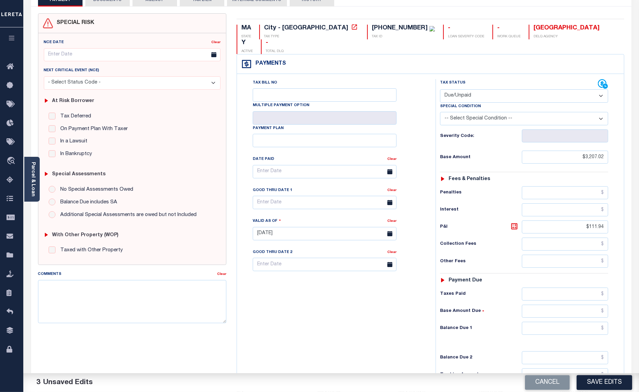
scroll to position [86, 0]
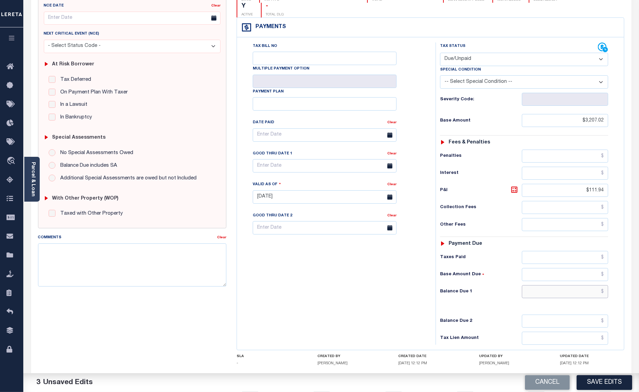
click at [539, 285] on input "text" at bounding box center [565, 291] width 86 height 13
type input "$3,318.96"
click at [360, 159] on input "text" at bounding box center [325, 165] width 144 height 13
click at [334, 246] on span "31" at bounding box center [335, 245] width 13 height 13
type input "[DATE]"
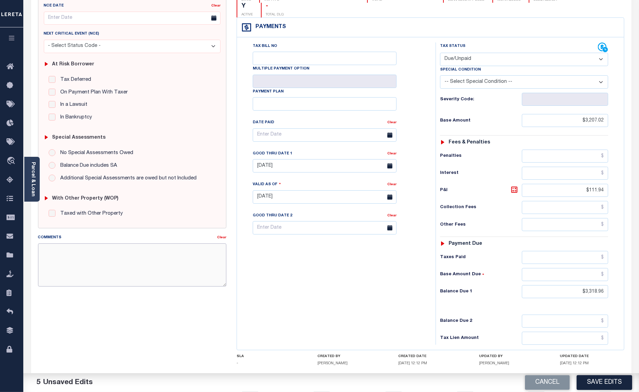
click at [174, 267] on textarea "Comments" at bounding box center [132, 264] width 189 height 43
type textarea "ORIGINAL BILL UNPAID."
click at [606, 383] on button "Save Edits" at bounding box center [603, 382] width 55 height 15
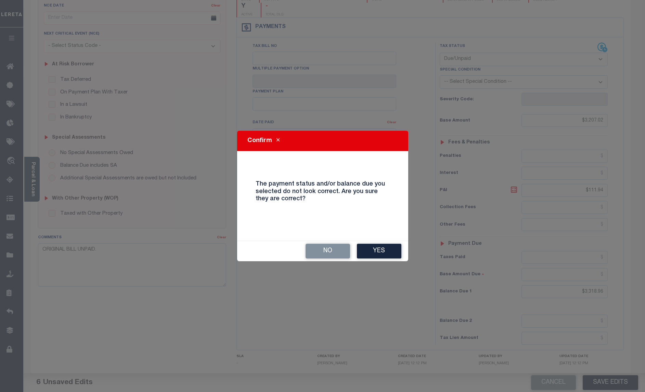
click at [388, 249] on button "Yes" at bounding box center [379, 251] width 45 height 15
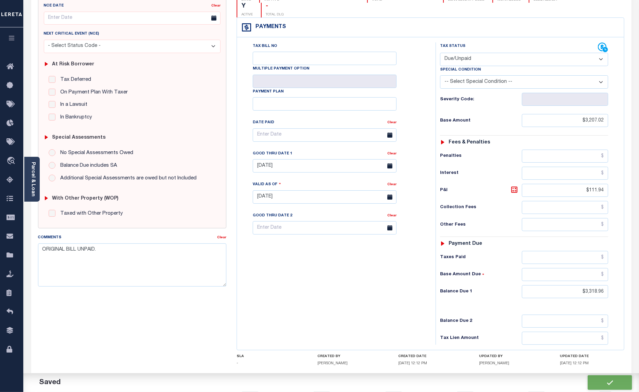
checkbox input "false"
type input "$3,207.02"
type input "$111.94"
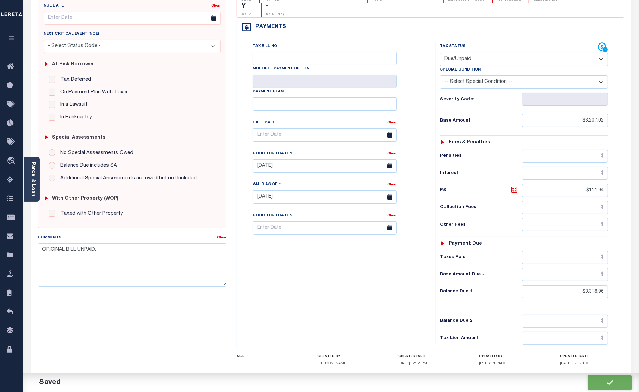
type input "$3,318.96"
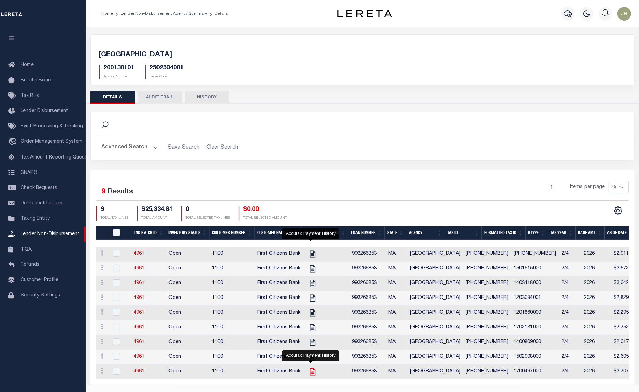
click at [312, 376] on icon "" at bounding box center [312, 371] width 9 height 9
checkbox input "true"
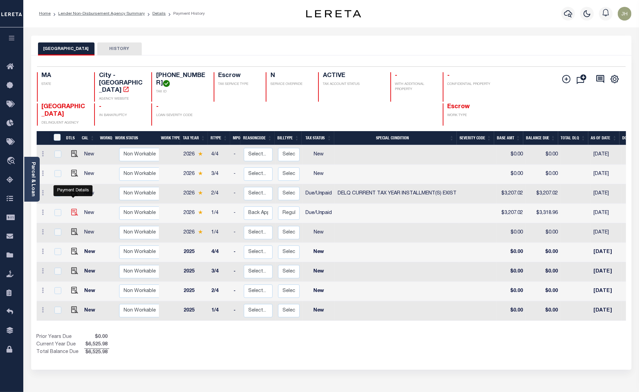
click at [74, 209] on img "" at bounding box center [74, 212] width 7 height 7
checkbox input "true"
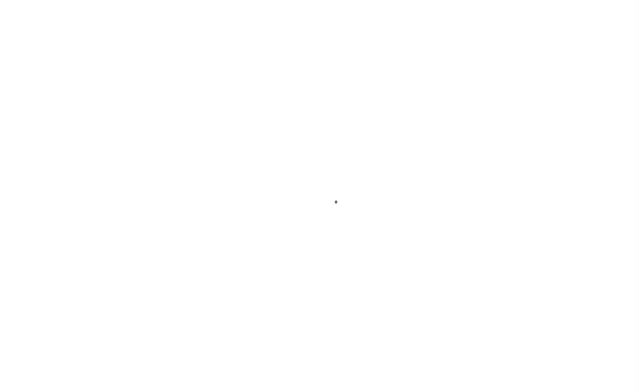
select select "DUE"
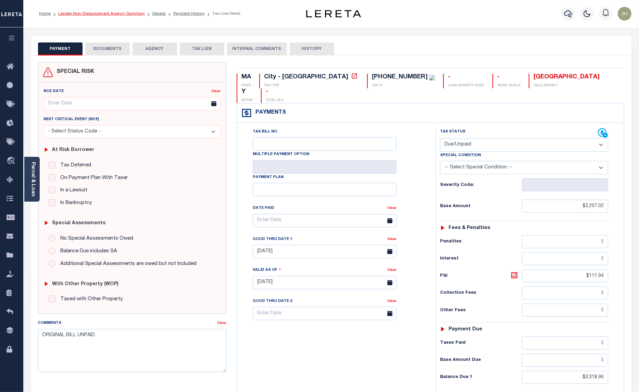
click at [81, 14] on link "Lender Non-Disbursement Agency Summary" at bounding box center [101, 14] width 87 height 4
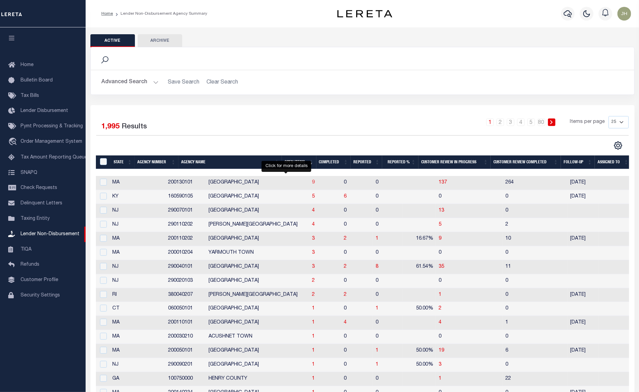
click at [312, 183] on span "9" at bounding box center [313, 182] width 3 height 5
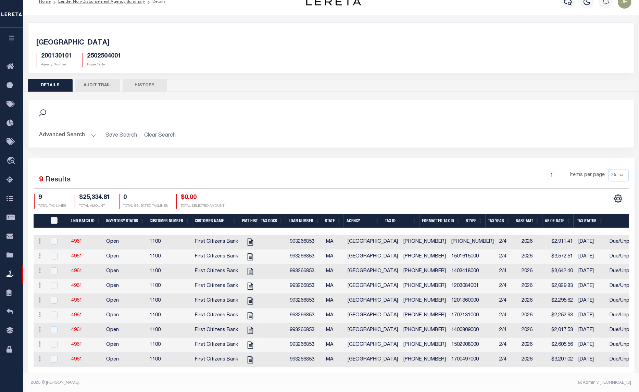
scroll to position [23, 0]
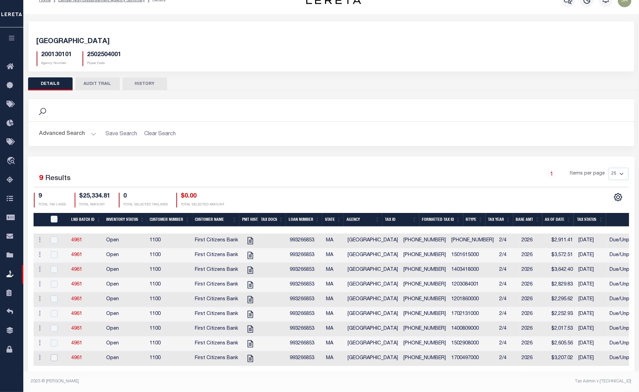
click at [57, 354] on input "checkbox" at bounding box center [54, 357] width 7 height 7
checkbox input "true"
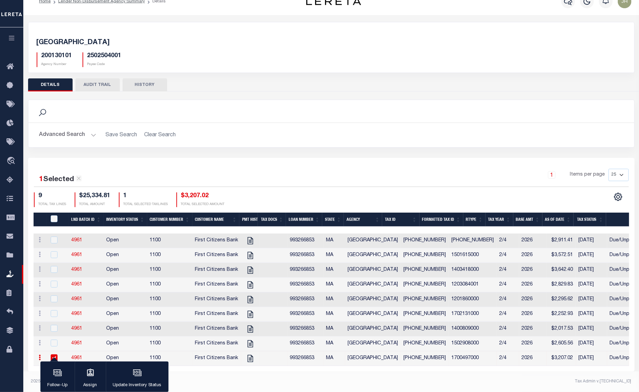
scroll to position [22, 0]
click at [134, 377] on icon "button" at bounding box center [137, 372] width 9 height 9
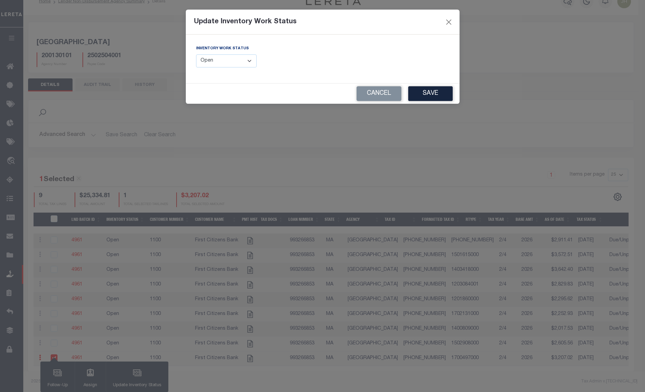
click at [251, 64] on select "--Select-- Open Completed Reported" at bounding box center [226, 60] width 61 height 13
select select "Completed"
click at [196, 54] on select "--Select-- Open Completed Reported" at bounding box center [226, 60] width 61 height 13
click at [433, 95] on button "Save" at bounding box center [430, 93] width 45 height 15
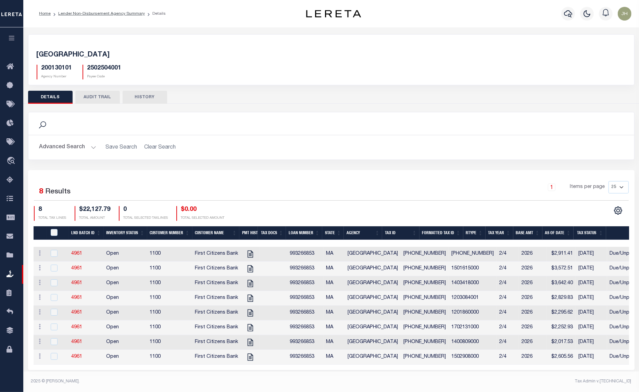
scroll to position [8, 0]
click at [249, 295] on icon at bounding box center [250, 298] width 9 height 9
checkbox input "true"
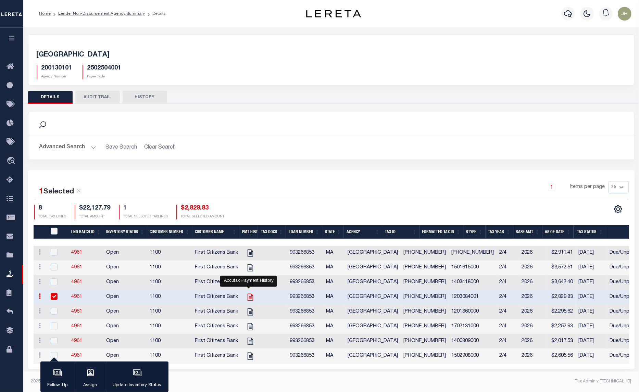
scroll to position [7, 0]
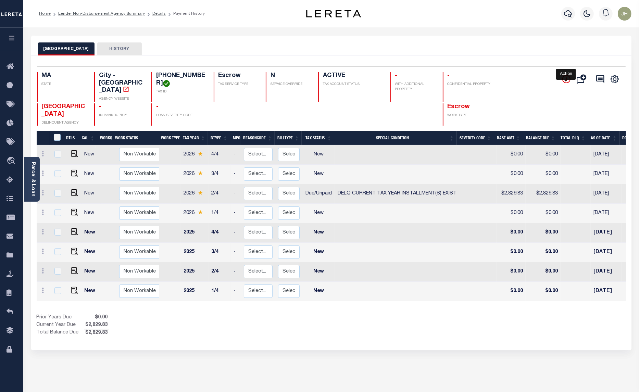
click at [565, 81] on icon "" at bounding box center [566, 79] width 8 height 8
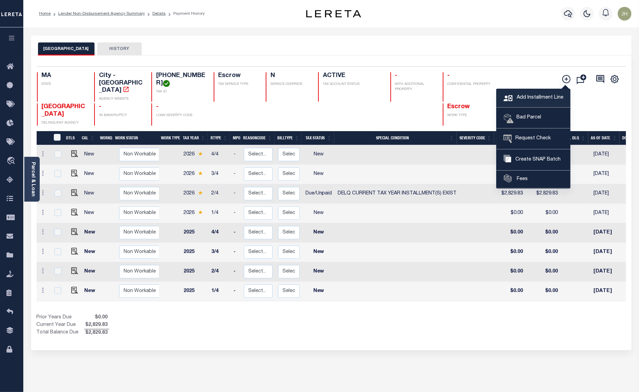
click at [520, 99] on span "Add Installment Line" at bounding box center [539, 98] width 48 height 8
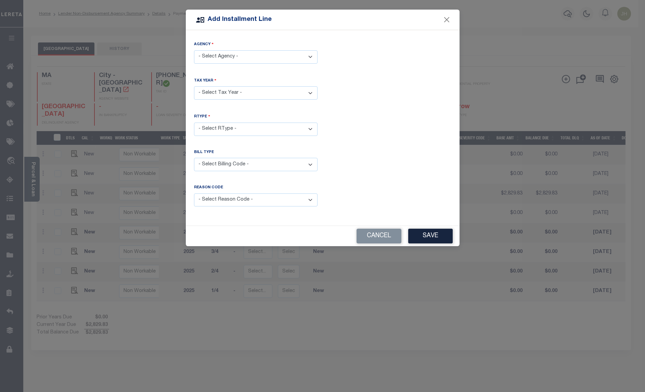
click at [310, 56] on select "- Select Agency - BOSTON CITY - City" at bounding box center [256, 56] width 124 height 13
select select "2502504001"
click at [194, 50] on select "- Select Agency - BOSTON CITY - City" at bounding box center [256, 56] width 124 height 13
click at [307, 97] on select "- Select Year - 2005 2006 2007 2008 2009 2010 2011 2012 2013 2014 2015 2016 201…" at bounding box center [256, 92] width 124 height 13
select select "2026"
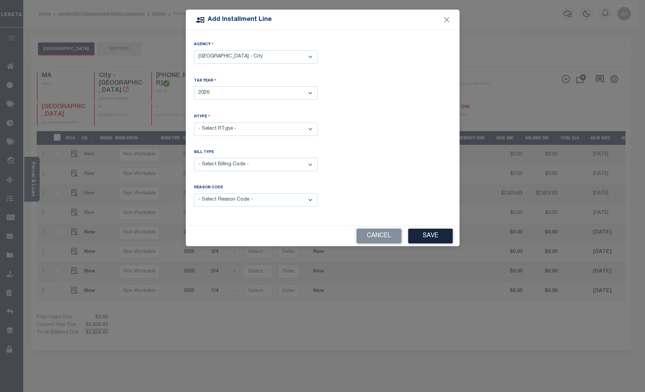
click at [194, 86] on select "- Select Year - 2005 2006 2007 2008 2009 2010 2011 2012 2013 2014 2015 2016 201…" at bounding box center [256, 92] width 124 height 13
click at [231, 130] on select "- Select RType - 1/4 2/4 3/4 4/4" at bounding box center [256, 129] width 124 height 13
select select "0"
click at [194, 123] on select "- Select RType - 1/4 2/4 3/4 4/4" at bounding box center [256, 129] width 124 height 13
click at [241, 164] on select "- Select Billing Code - Regular Delinquent Supplemental Corrected/Adjusted Bill…" at bounding box center [256, 164] width 124 height 13
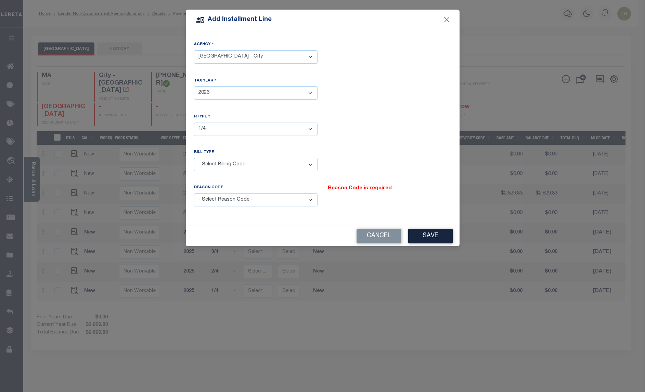
select select "1"
click at [194, 158] on select "- Select Billing Code - Regular Delinquent Supplemental Corrected/Adjusted Bill…" at bounding box center [256, 164] width 124 height 13
click at [312, 201] on select "- Select Reason Code - Payment Reversal Taxable Value Change Assessment Change …" at bounding box center [256, 199] width 124 height 13
select select "12"
click at [194, 193] on select "- Select Reason Code - Payment Reversal Taxable Value Change Assessment Change …" at bounding box center [256, 199] width 124 height 13
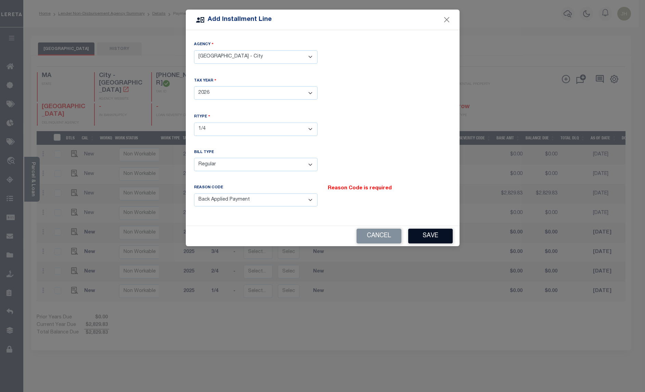
click at [427, 241] on button "Save" at bounding box center [430, 236] width 45 height 15
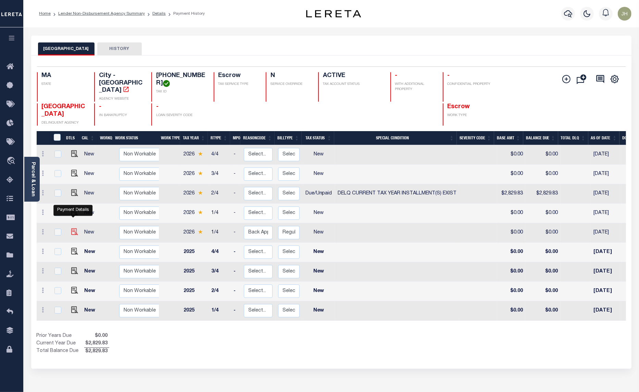
click at [71, 228] on img at bounding box center [74, 231] width 7 height 7
checkbox input "true"
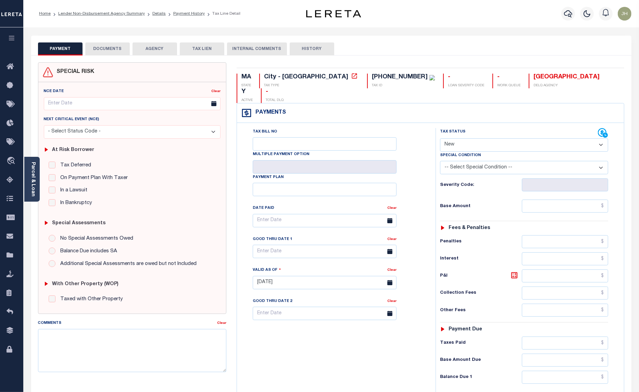
click at [486, 138] on select "- Select Status Code - Open Due/Unpaid Paid Incomplete No Tax Due Internal Refu…" at bounding box center [524, 144] width 168 height 13
select select "DUE"
click at [440, 138] on select "- Select Status Code - Open Due/Unpaid Paid Incomplete No Tax Due Internal Refu…" at bounding box center [524, 144] width 168 height 13
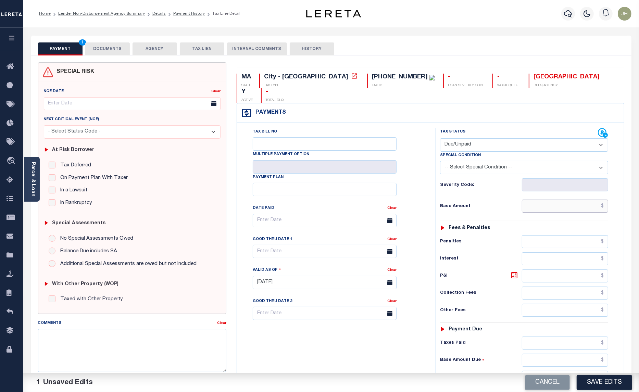
click at [537, 200] on input "text" at bounding box center [565, 206] width 86 height 13
type input "$2,829.83"
click at [530, 269] on input "text" at bounding box center [565, 275] width 86 height 13
type input "$98.90"
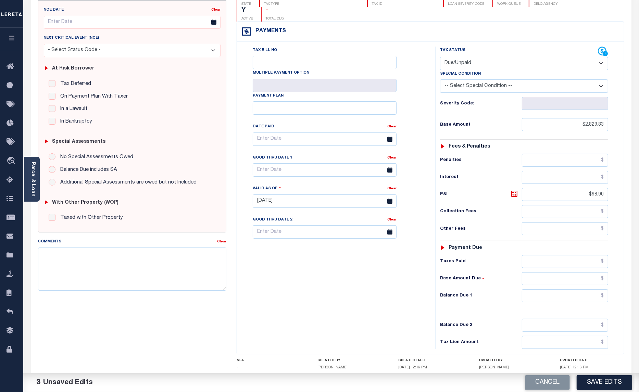
scroll to position [115, 0]
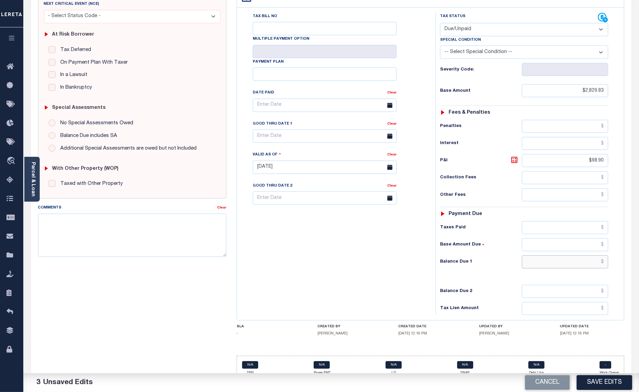
click at [537, 255] on input "text" at bounding box center [565, 261] width 86 height 13
type input "$2,928.73"
click at [298, 129] on input "text" at bounding box center [325, 135] width 144 height 13
click at [334, 216] on span "31" at bounding box center [335, 215] width 13 height 13
type input "[DATE]"
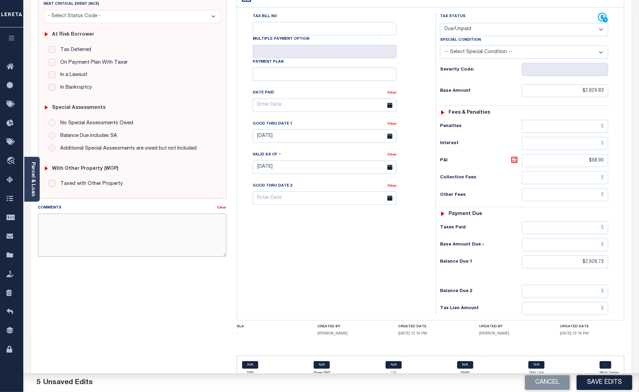
click at [107, 237] on textarea "Comments" at bounding box center [132, 235] width 189 height 43
type textarea "ORIGINAL BILL UNPAID"
click at [596, 383] on button "Save Edits" at bounding box center [603, 382] width 55 height 15
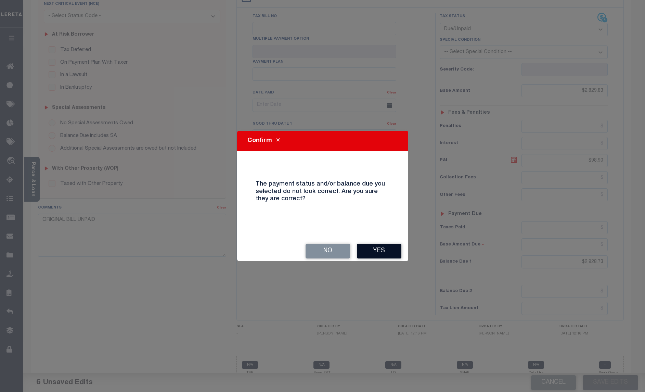
click at [376, 249] on button "Yes" at bounding box center [379, 251] width 45 height 15
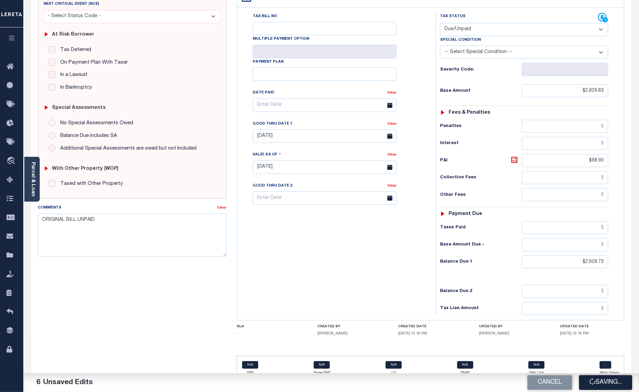
checkbox input "false"
type input "$2,829.83"
type input "$98.9"
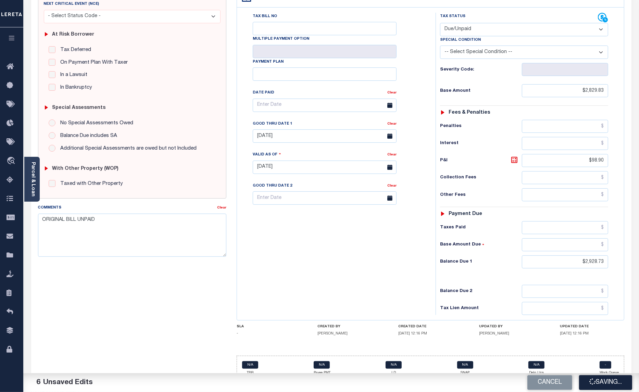
type input "$2,928.73"
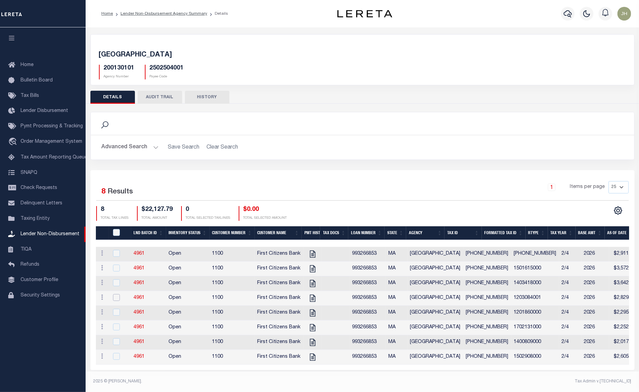
click at [117, 301] on input "checkbox" at bounding box center [116, 297] width 7 height 7
checkbox input "true"
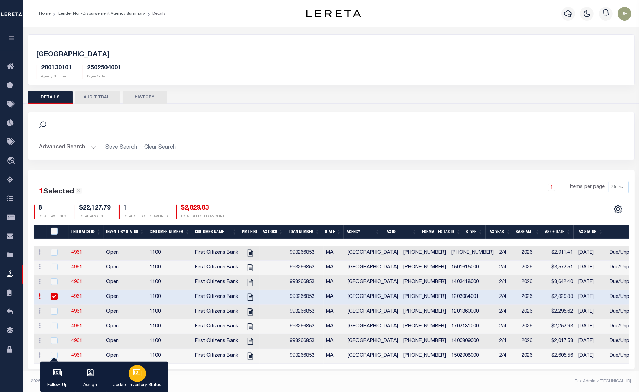
click at [138, 372] on icon "button" at bounding box center [136, 372] width 5 height 3
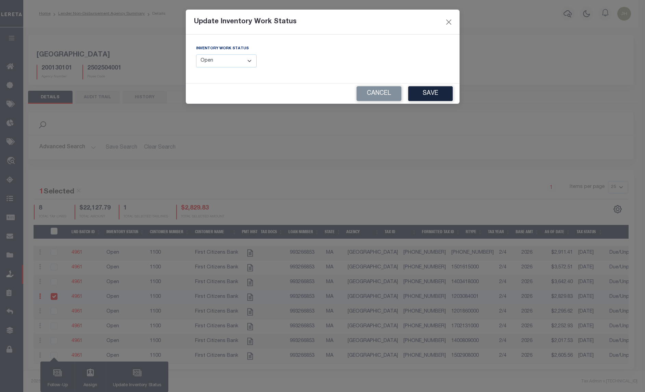
click at [248, 59] on select "--Select-- Open Completed Reported" at bounding box center [226, 60] width 61 height 13
select select "Completed"
click at [196, 54] on select "--Select-- Open Completed Reported" at bounding box center [226, 60] width 61 height 13
click at [430, 91] on button "Save" at bounding box center [430, 93] width 45 height 15
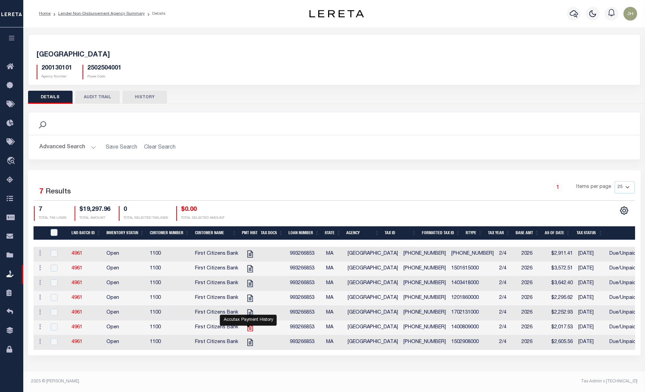
click at [247, 331] on icon at bounding box center [249, 327] width 5 height 7
checkbox input "true"
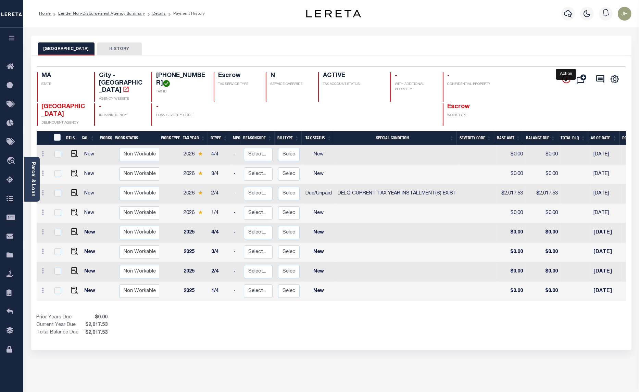
click at [567, 81] on icon "" at bounding box center [566, 79] width 8 height 8
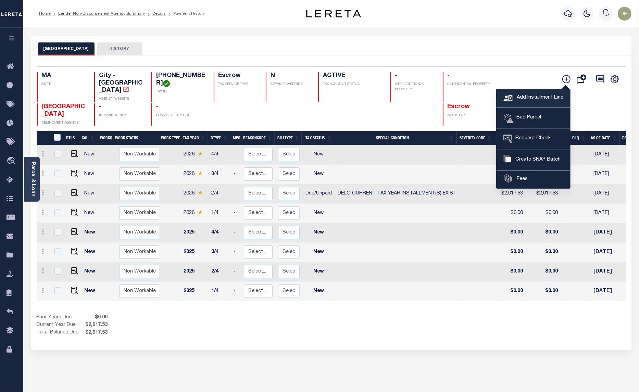
click at [533, 99] on span "Add Installment Line" at bounding box center [539, 98] width 48 height 8
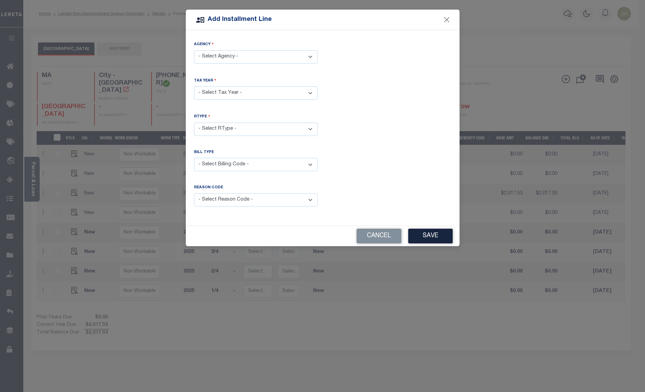
drag, startPoint x: 312, startPoint y: 57, endPoint x: 307, endPoint y: 64, distance: 8.7
click at [312, 57] on select "- Select Agency - BOSTON CITY - City" at bounding box center [256, 56] width 124 height 13
select select "2502504001"
click at [194, 50] on select "- Select Agency - BOSTON CITY - City" at bounding box center [256, 56] width 124 height 13
click at [227, 93] on select "- Select Year - 2005 2006 2007 2008 2009 2010 2011 2012 2013 2014 2015 2016 201…" at bounding box center [256, 92] width 124 height 13
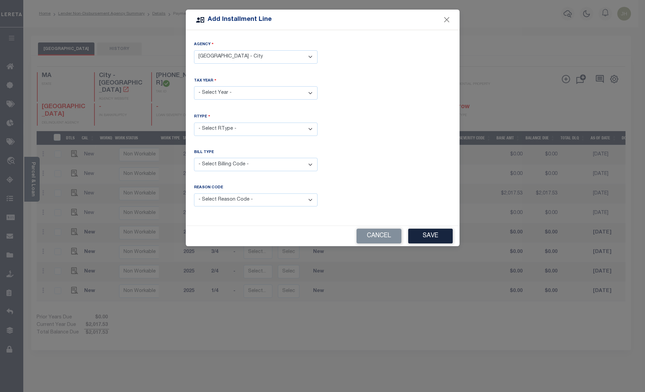
select select "2026"
click at [194, 86] on select "- Select Year - 2005 2006 2007 2008 2009 2010 2011 2012 2013 2014 2015 2016 201…" at bounding box center [256, 92] width 124 height 13
drag, startPoint x: 294, startPoint y: 128, endPoint x: 291, endPoint y: 134, distance: 5.7
click at [294, 128] on select "- Select RType - 1/4 2/4 3/4 4/4" at bounding box center [256, 129] width 124 height 13
select select "0"
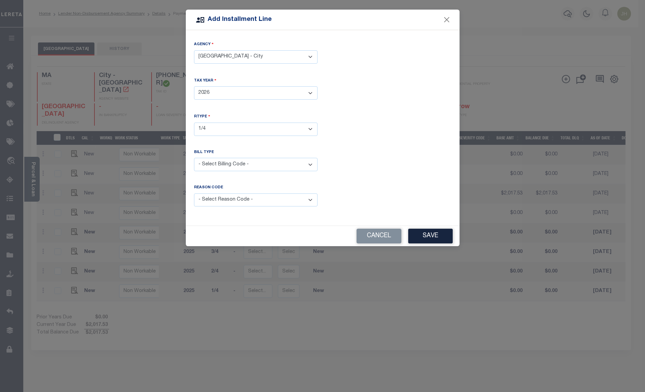
click at [194, 123] on select "- Select RType - 1/4 2/4 3/4 4/4" at bounding box center [256, 129] width 124 height 13
click at [285, 168] on select "- Select Billing Code - Regular Delinquent Supplemental Corrected/Adjusted Bill…" at bounding box center [256, 164] width 124 height 13
select select "1"
click at [194, 158] on select "- Select Billing Code - Regular Delinquent Supplemental Corrected/Adjusted Bill…" at bounding box center [256, 164] width 124 height 13
click at [314, 197] on select "- Select Reason Code - Payment Reversal Taxable Value Change Assessment Change …" at bounding box center [256, 199] width 124 height 13
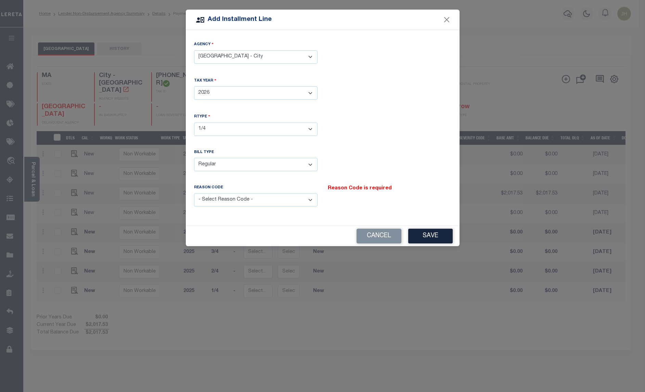
select select "12"
click at [194, 193] on select "- Select Reason Code - Payment Reversal Taxable Value Change Assessment Change …" at bounding box center [256, 199] width 124 height 13
click at [432, 236] on button "Save" at bounding box center [430, 236] width 45 height 15
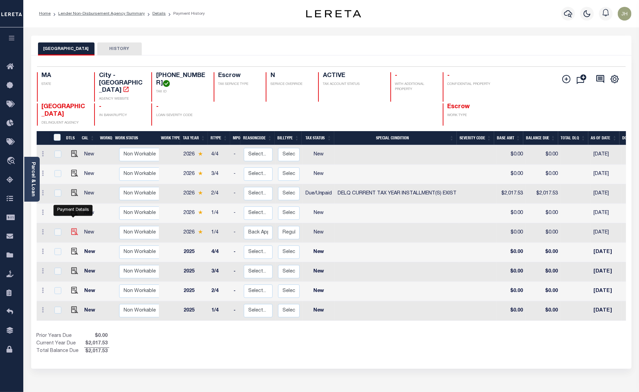
click at [73, 228] on img at bounding box center [74, 231] width 7 height 7
checkbox input "true"
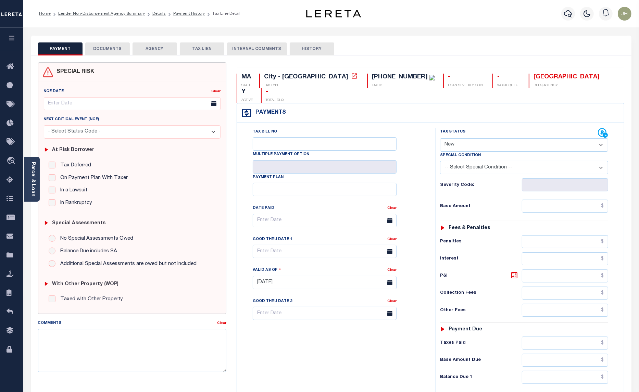
click at [485, 138] on select "- Select Status Code - Open Due/Unpaid Paid Incomplete No Tax Due Internal Refu…" at bounding box center [524, 144] width 168 height 13
select select "DUE"
click at [440, 138] on select "- Select Status Code - Open Due/Unpaid Paid Incomplete No Tax Due Internal Refu…" at bounding box center [524, 144] width 168 height 13
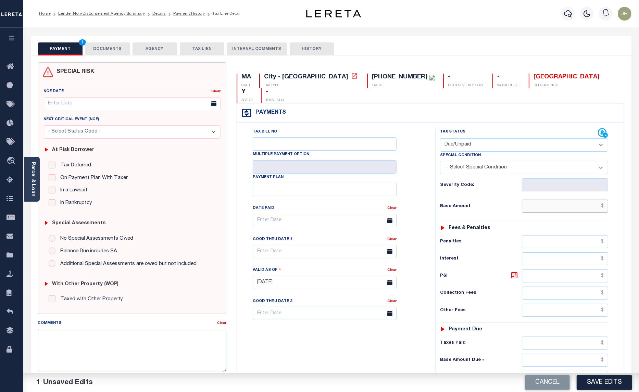
click at [527, 200] on input "text" at bounding box center [565, 206] width 86 height 13
type input "$2,017.54"
click at [547, 269] on input "text" at bounding box center [565, 275] width 86 height 13
type input "$70.31"
click at [529, 371] on input "text" at bounding box center [565, 377] width 86 height 13
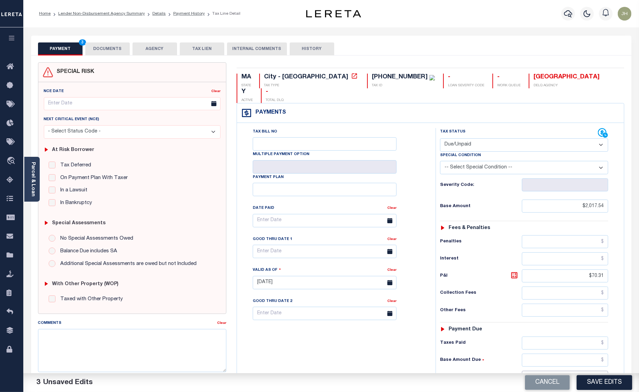
type input "$2,087.85"
click at [323, 245] on input "text" at bounding box center [325, 251] width 144 height 13
click at [334, 331] on span "31" at bounding box center [335, 330] width 13 height 13
type input "[DATE]"
click at [144, 341] on textarea "Comments" at bounding box center [132, 350] width 189 height 43
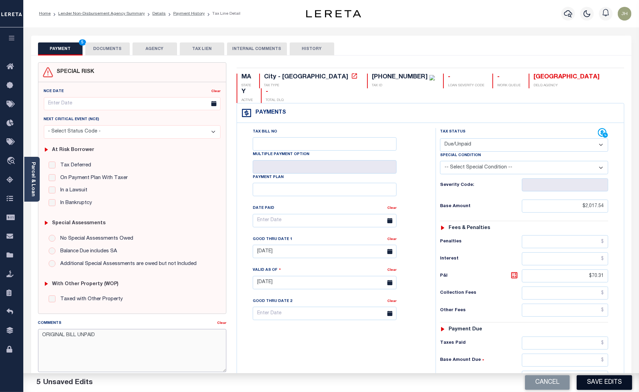
type textarea "ORIGINAL BILL UNPAID"
click at [600, 381] on button "Save Edits" at bounding box center [603, 382] width 55 height 15
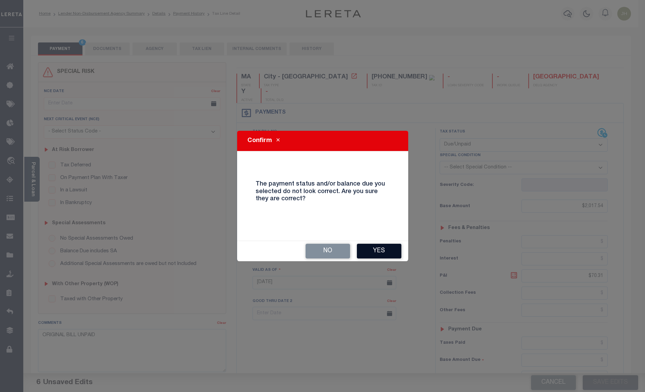
click at [385, 249] on button "Yes" at bounding box center [379, 251] width 45 height 15
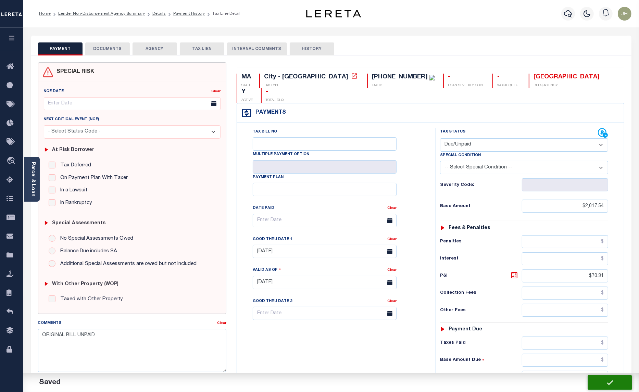
checkbox input "false"
type input "$2,017.54"
type input "$70.31"
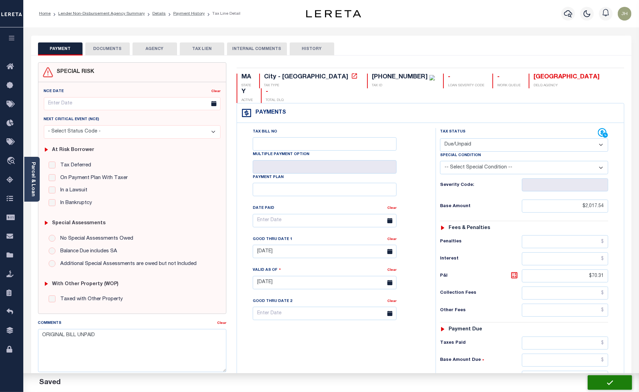
type input "$2,087.85"
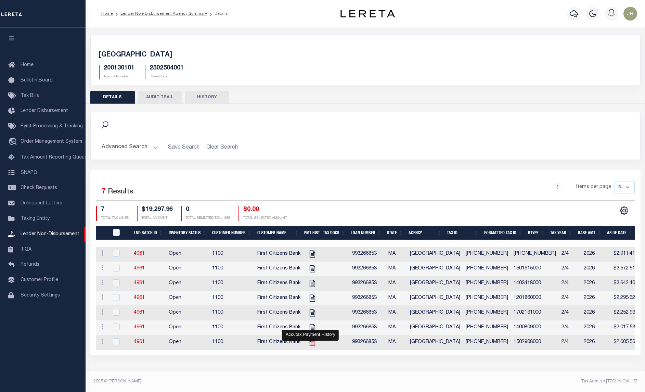
click at [312, 346] on icon "" at bounding box center [311, 342] width 5 height 7
checkbox input "true"
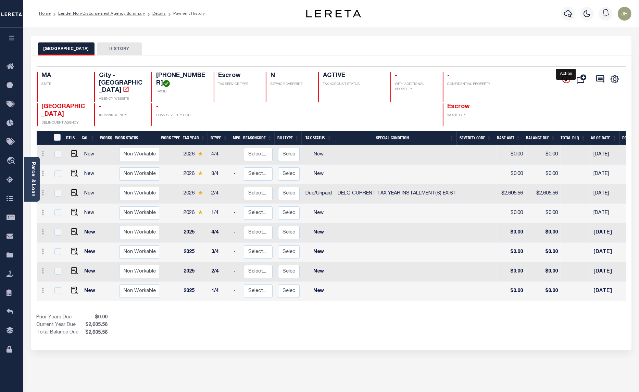
click at [564, 82] on icon "" at bounding box center [566, 79] width 8 height 8
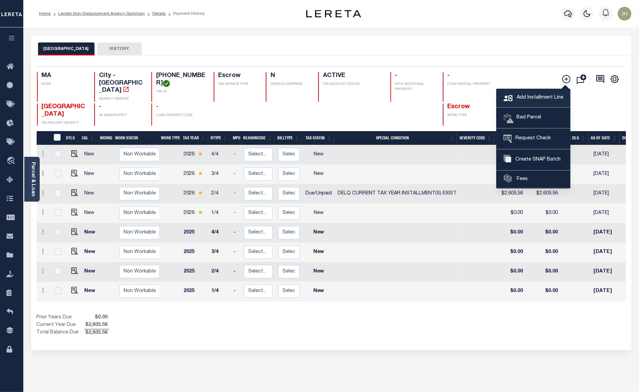
click at [523, 98] on span "Add Installment Line" at bounding box center [539, 98] width 48 height 8
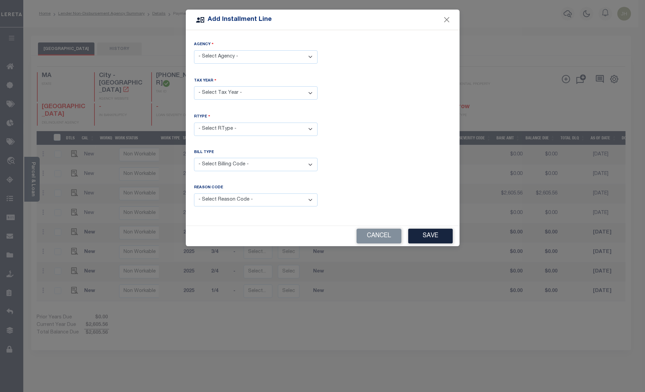
click at [310, 58] on select "- Select Agency - BOSTON CITY - City" at bounding box center [256, 56] width 124 height 13
select select "2502504001"
click at [194, 50] on select "- Select Agency - BOSTON CITY - City" at bounding box center [256, 56] width 124 height 13
click at [245, 96] on select "- Select Year - 2005 2006 2007 2008 2009 2010 2011 2012 2013 2014 2015 2016 201…" at bounding box center [256, 92] width 124 height 13
select select "2026"
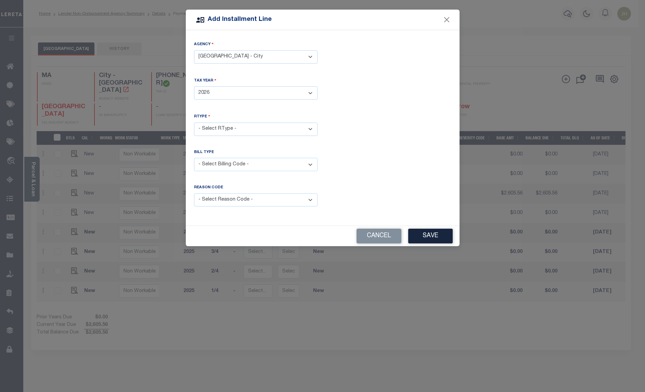
click at [194, 86] on select "- Select Year - 2005 2006 2007 2008 2009 2010 2011 2012 2013 2014 2015 2016 201…" at bounding box center [256, 92] width 124 height 13
click at [311, 126] on select "- Select RType - 1/4 2/4 3/4 4/4" at bounding box center [256, 129] width 124 height 13
select select "0"
click at [194, 123] on select "- Select RType - 1/4 2/4 3/4 4/4" at bounding box center [256, 129] width 124 height 13
drag, startPoint x: 313, startPoint y: 164, endPoint x: 307, endPoint y: 166, distance: 5.4
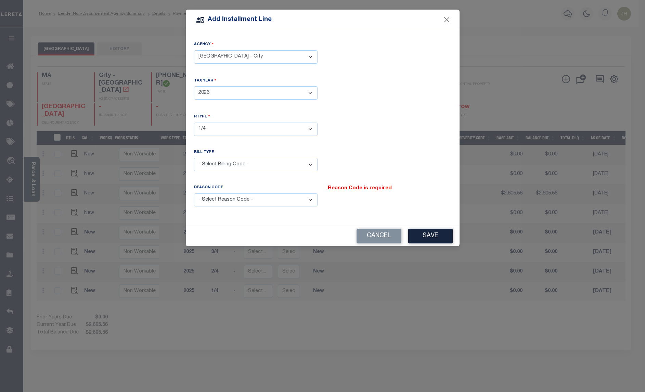
click at [313, 164] on select "- Select Billing Code - Regular Delinquent Supplemental Corrected/Adjusted Bill…" at bounding box center [256, 164] width 124 height 13
select select "1"
click at [194, 158] on select "- Select Billing Code - Regular Delinquent Supplemental Corrected/Adjusted Bill…" at bounding box center [256, 164] width 124 height 13
drag, startPoint x: 313, startPoint y: 201, endPoint x: 308, endPoint y: 202, distance: 5.4
click at [313, 201] on select "- Select Reason Code - Payment Reversal Taxable Value Change Assessment Change …" at bounding box center [256, 199] width 124 height 13
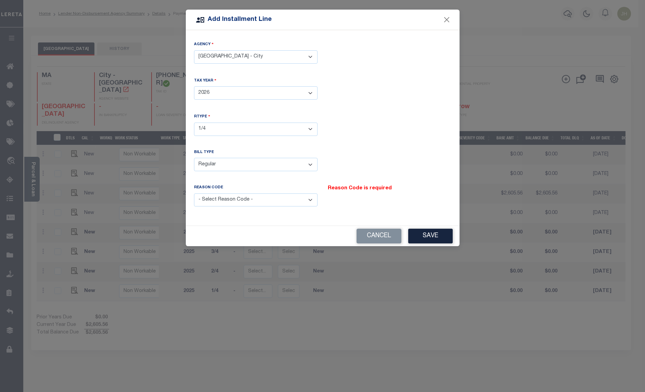
select select "12"
click at [194, 193] on select "- Select Reason Code - Payment Reversal Taxable Value Change Assessment Change …" at bounding box center [256, 199] width 124 height 13
click at [427, 239] on button "Save" at bounding box center [430, 236] width 45 height 15
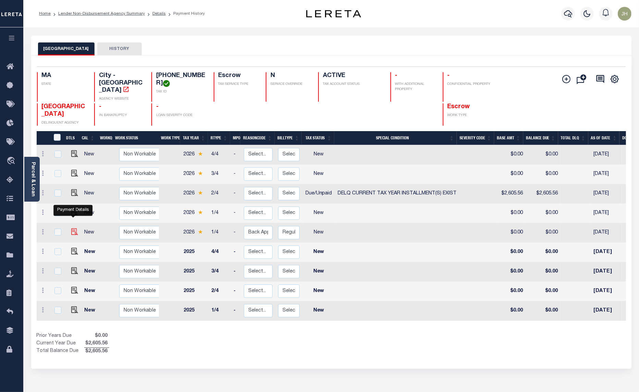
click at [73, 228] on img at bounding box center [74, 231] width 7 height 7
checkbox input "true"
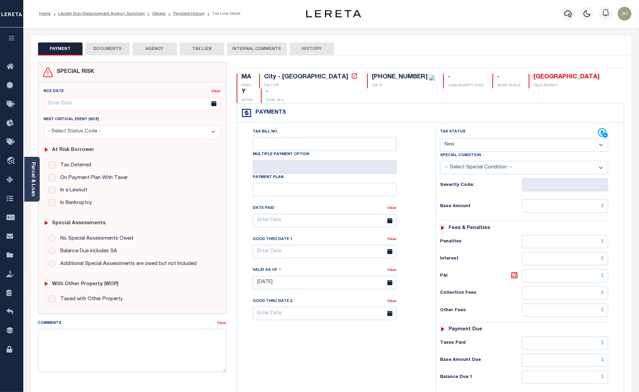
drag, startPoint x: 502, startPoint y: 134, endPoint x: 499, endPoint y: 136, distance: 4.1
click at [502, 138] on select "- Select Status Code - Open Due/Unpaid Paid Incomplete No Tax Due Internal Refu…" at bounding box center [524, 144] width 168 height 13
select select "DUE"
click at [440, 138] on select "- Select Status Code - Open Due/Unpaid Paid Incomplete No Tax Due Internal Refu…" at bounding box center [524, 144] width 168 height 13
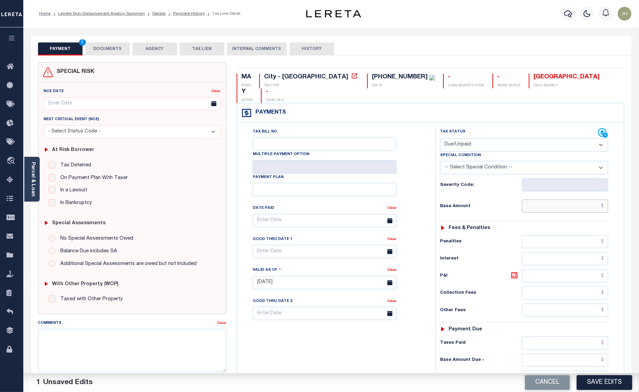
click at [534, 200] on input "text" at bounding box center [565, 206] width 86 height 13
type input "$2,605.57"
click at [548, 269] on input "text" at bounding box center [565, 275] width 86 height 13
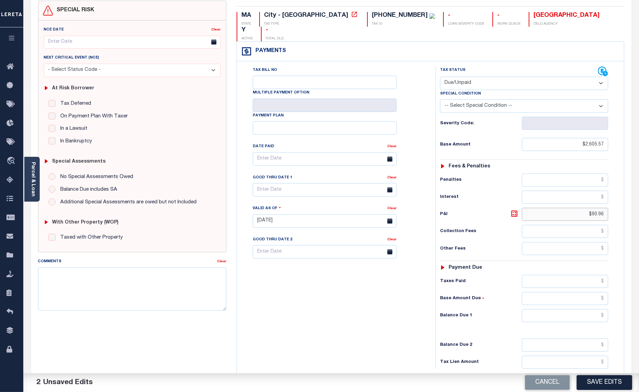
scroll to position [115, 0]
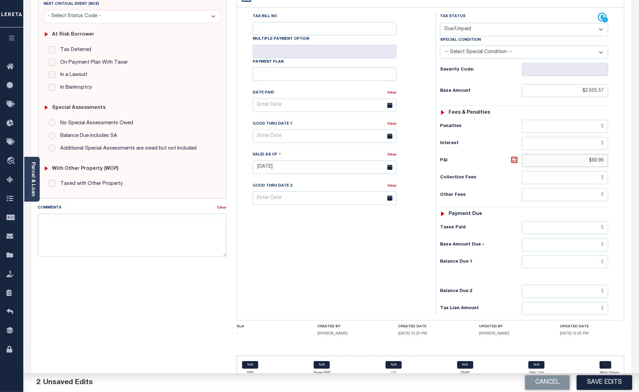
type input "$90.96"
click at [528, 255] on input "text" at bounding box center [565, 261] width 86 height 13
type input "$2,696.53"
click at [287, 129] on input "text" at bounding box center [325, 135] width 144 height 13
click at [338, 216] on span "31" at bounding box center [335, 215] width 13 height 13
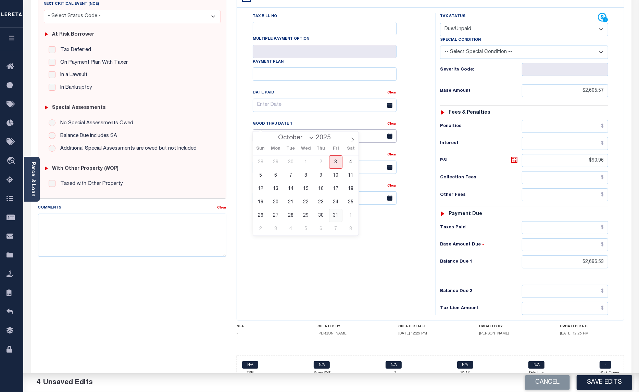
type input "[DATE]"
click at [139, 228] on textarea "Comments" at bounding box center [132, 235] width 189 height 43
type textarea "P"
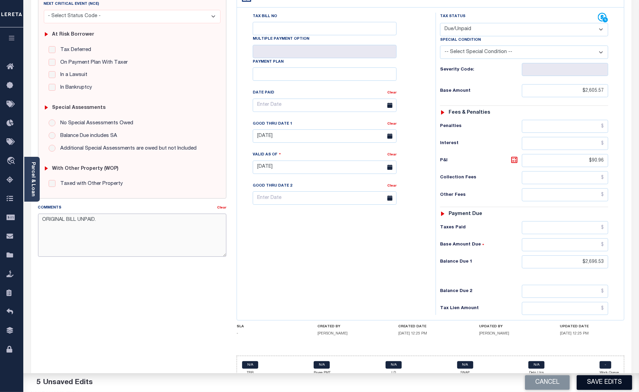
type textarea "ORIGINAL BILL UNPAID."
click at [615, 381] on button "Save Edits" at bounding box center [603, 382] width 55 height 15
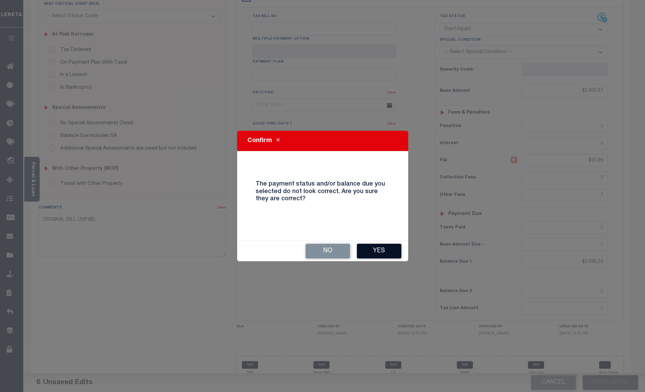
click at [379, 252] on button "Yes" at bounding box center [379, 251] width 45 height 15
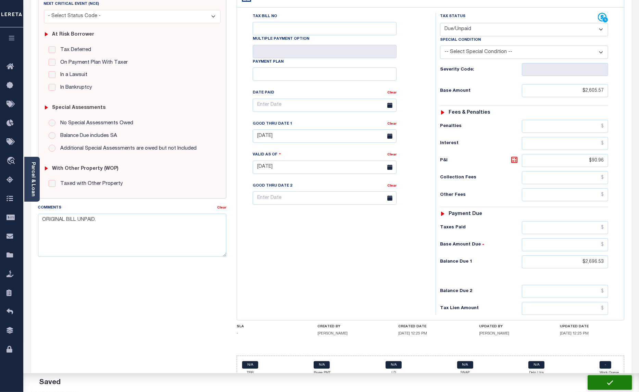
checkbox input "false"
type input "$2,605.57"
type input "$90.96"
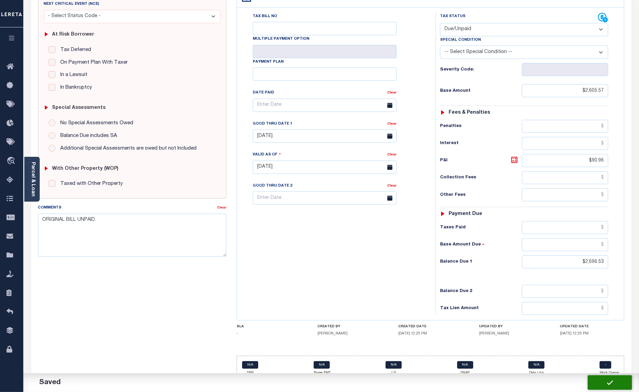
type input "$2,696.53"
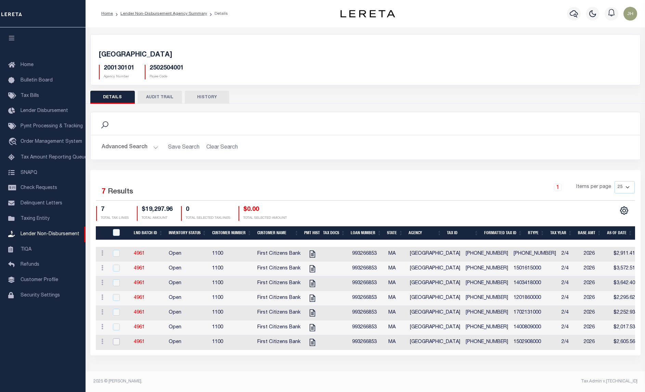
click at [115, 345] on input "checkbox" at bounding box center [116, 341] width 7 height 7
checkbox input "true"
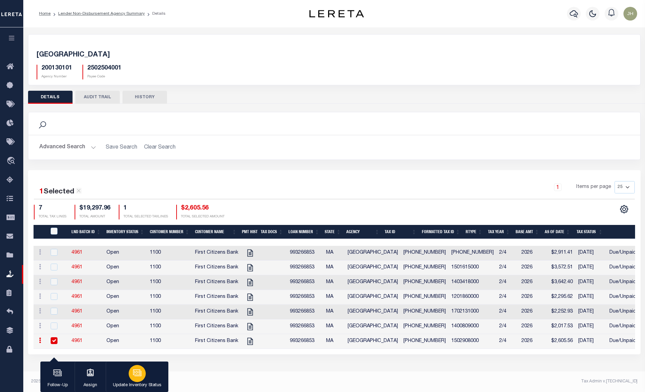
click at [128, 384] on p "Update Inventory Status" at bounding box center [137, 385] width 49 height 7
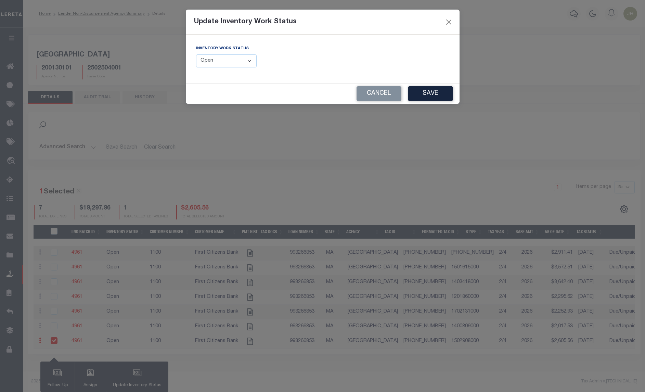
click at [241, 65] on select "--Select-- Open Completed Reported" at bounding box center [226, 60] width 61 height 13
select select "Completed"
click at [196, 54] on select "--Select-- Open Completed Reported" at bounding box center [226, 60] width 61 height 13
click at [430, 92] on button "Save" at bounding box center [430, 93] width 45 height 15
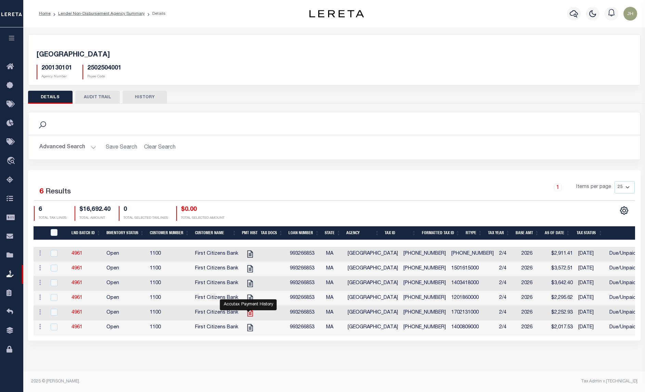
click at [246, 316] on icon at bounding box center [250, 312] width 9 height 9
checkbox input "true"
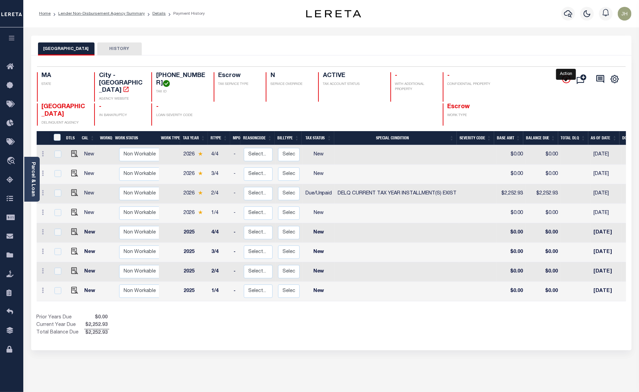
click at [567, 79] on icon "" at bounding box center [566, 79] width 8 height 8
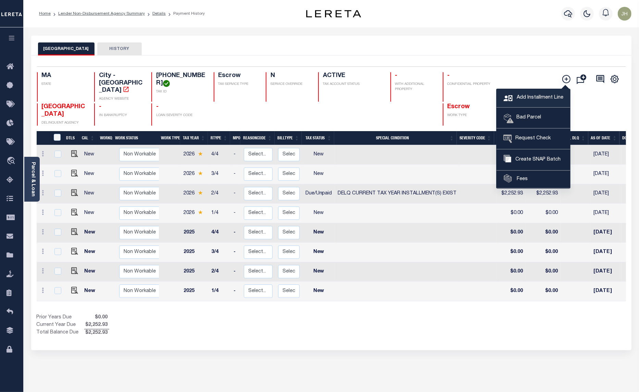
click at [528, 100] on span "Add Installment Line" at bounding box center [539, 98] width 48 height 8
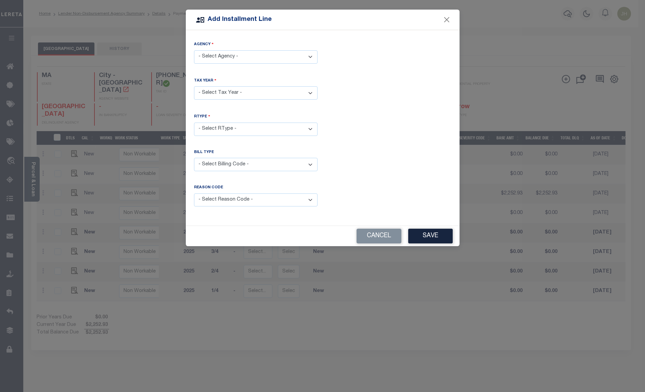
click at [310, 63] on select "- Select Agency - [GEOGRAPHIC_DATA] - City" at bounding box center [256, 56] width 124 height 13
select select "2502504001"
click at [194, 50] on select "- Select Agency - [GEOGRAPHIC_DATA] - City" at bounding box center [256, 56] width 124 height 13
click at [234, 93] on select "- Select Year - 2005 2006 2007 2008 2009 2010 2011 2012 2013 2014 2015 2016 201…" at bounding box center [256, 92] width 124 height 13
click at [310, 93] on select "- Select Year - 2005 2006 2007 2008 2009 2010 2011 2012 2013 2014 2015 2016 201…" at bounding box center [256, 92] width 124 height 13
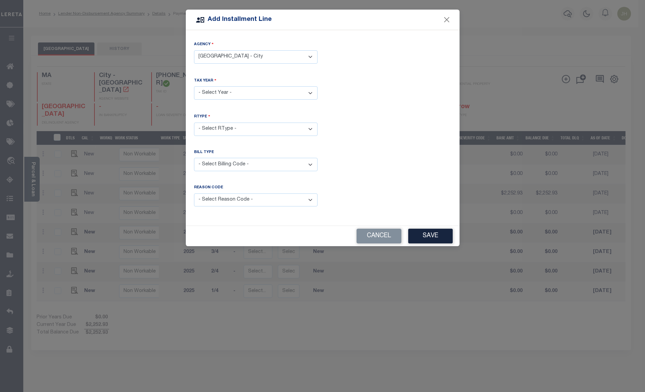
select select "2026"
click at [194, 86] on select "- Select Year - 2005 2006 2007 2008 2009 2010 2011 2012 2013 2014 2015 2016 201…" at bounding box center [256, 92] width 124 height 13
drag, startPoint x: 238, startPoint y: 124, endPoint x: 238, endPoint y: 131, distance: 7.5
click at [238, 124] on select "- Select RType - 1/4 2/4 3/4 4/4" at bounding box center [256, 129] width 124 height 13
select select "0"
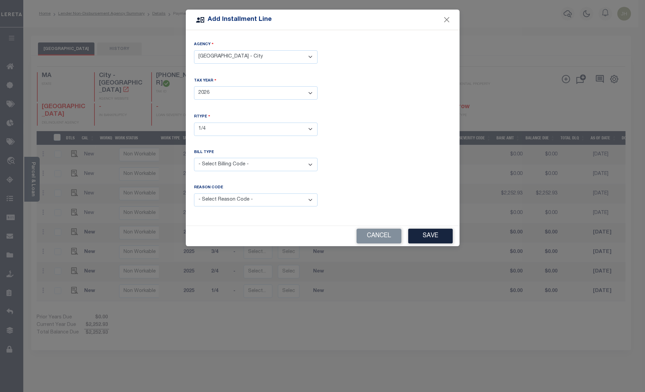
click at [194, 123] on select "- Select RType - 1/4 2/4 3/4 4/4" at bounding box center [256, 129] width 124 height 13
click at [259, 164] on select "- Select Billing Code - Regular Delinquent Supplemental Corrected/Adjusted Bill…" at bounding box center [256, 164] width 124 height 13
select select "1"
click at [194, 158] on select "- Select Billing Code - Regular Delinquent Supplemental Corrected/Adjusted Bill…" at bounding box center [256, 164] width 124 height 13
click at [250, 202] on select "- Select Reason Code - Payment Reversal Taxable Value Change Assessment Change …" at bounding box center [256, 199] width 124 height 13
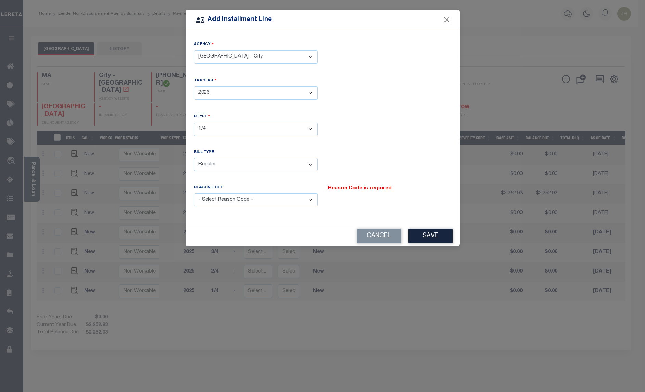
select select "12"
click at [194, 193] on select "- Select Reason Code - Payment Reversal Taxable Value Change Assessment Change …" at bounding box center [256, 199] width 124 height 13
click at [434, 235] on button "Save" at bounding box center [430, 236] width 45 height 15
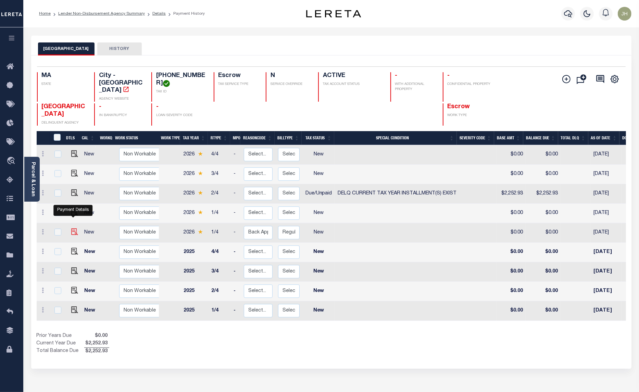
click at [73, 228] on img at bounding box center [74, 231] width 7 height 7
checkbox input "true"
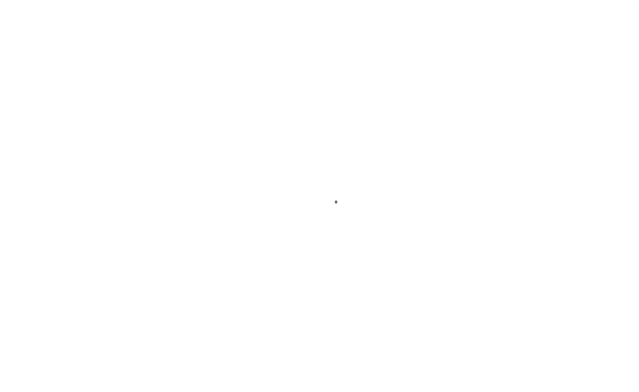
checkbox input "false"
type input "[DATE]"
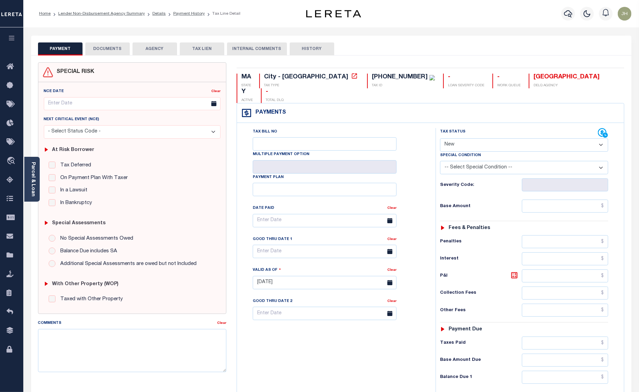
click at [501, 138] on select "- Select Status Code - Open Due/Unpaid Paid Incomplete No Tax Due Internal Refu…" at bounding box center [524, 144] width 168 height 13
select select "DUE"
click at [440, 138] on select "- Select Status Code - Open Due/Unpaid Paid Incomplete No Tax Due Internal Refu…" at bounding box center [524, 144] width 168 height 13
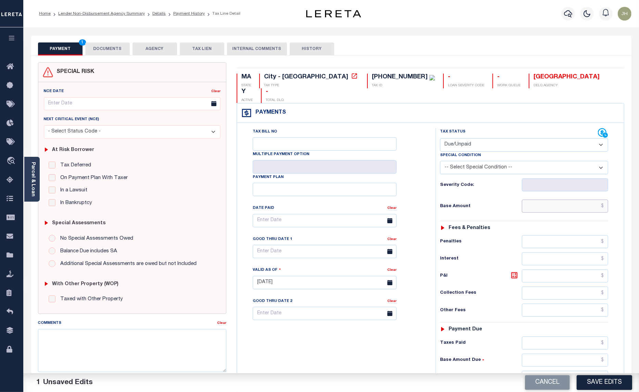
click at [544, 200] on input "text" at bounding box center [565, 206] width 86 height 13
type input "$2,252.94"
click at [539, 269] on input "text" at bounding box center [565, 275] width 86 height 13
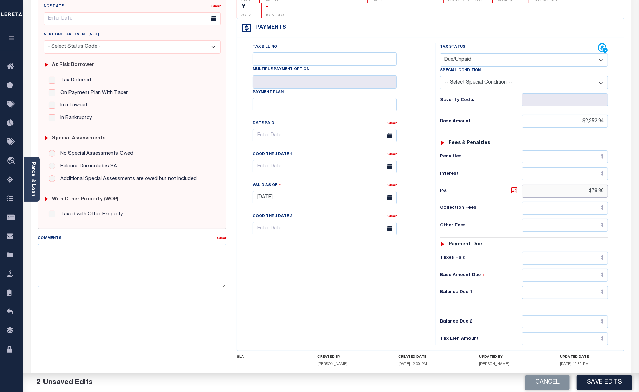
scroll to position [115, 0]
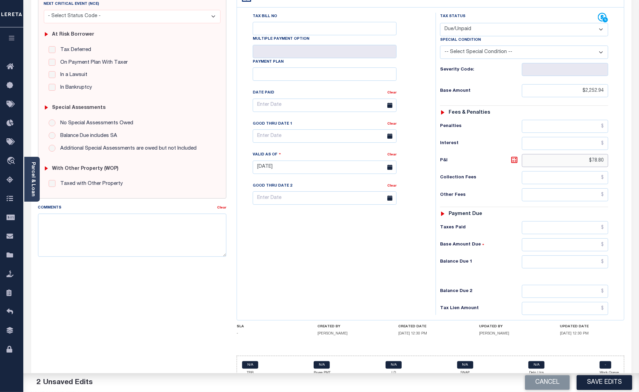
type input "$78.80"
click at [534, 255] on input "text" at bounding box center [565, 261] width 86 height 13
type input "$2,331.74"
click at [609, 384] on button "Save Edits" at bounding box center [603, 382] width 55 height 15
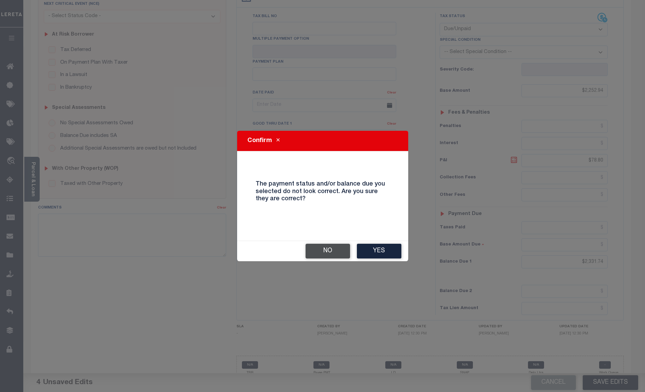
click at [332, 252] on button "No" at bounding box center [328, 251] width 45 height 15
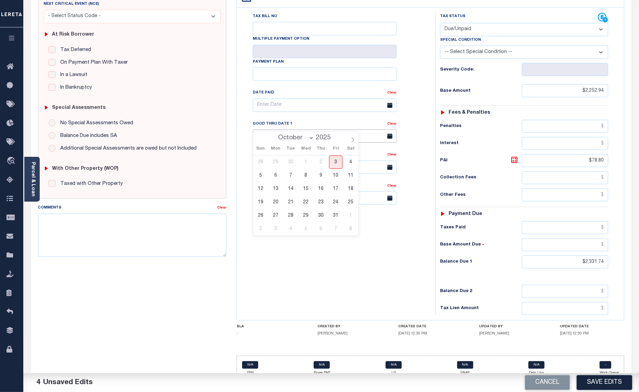
click at [292, 129] on input "text" at bounding box center [325, 135] width 144 height 13
click at [335, 217] on span "31" at bounding box center [335, 215] width 13 height 13
type input "[DATE]"
click at [85, 227] on textarea "Comments" at bounding box center [132, 235] width 189 height 43
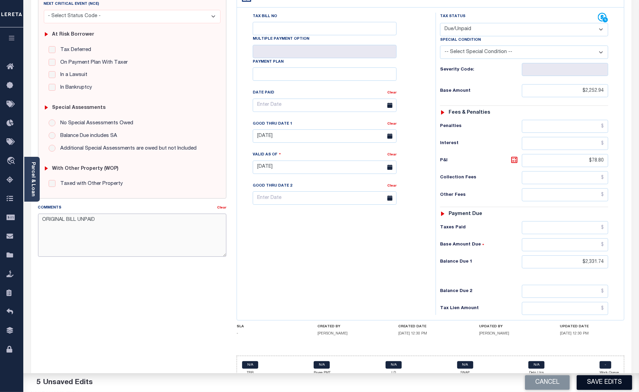
type textarea "ORIGINAL BILL UNPAID"
click at [610, 382] on button "Save Edits" at bounding box center [603, 382] width 55 height 15
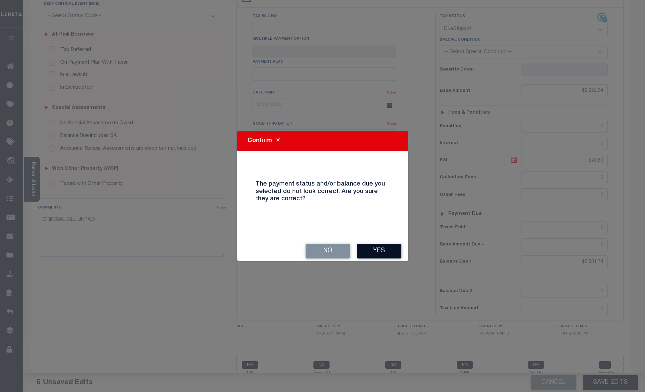
click at [384, 252] on button "Yes" at bounding box center [379, 251] width 45 height 15
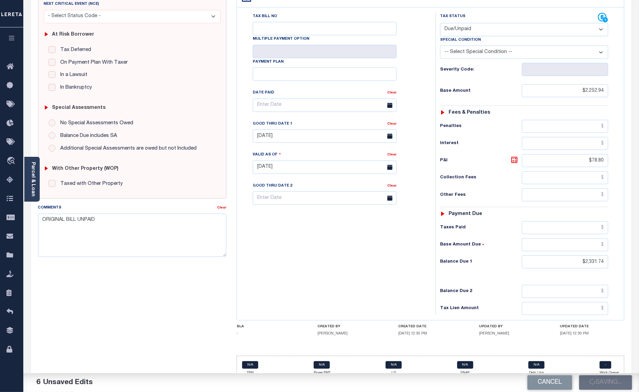
checkbox input "false"
type input "$2,252.94"
type input "$78.8"
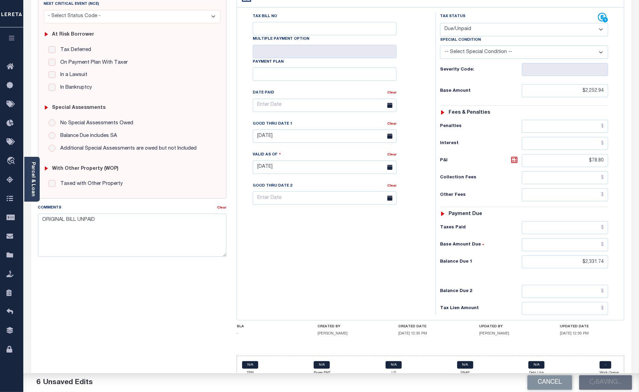
type input "$2,331.74"
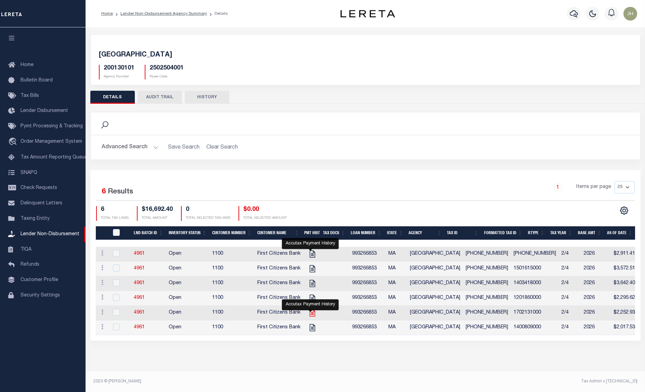
click at [313, 316] on icon "" at bounding box center [312, 312] width 9 height 9
checkbox input "true"
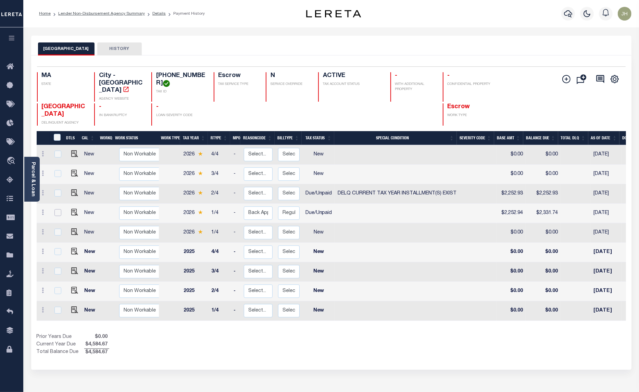
click at [58, 209] on input "checkbox" at bounding box center [57, 212] width 7 height 7
checkbox input "true"
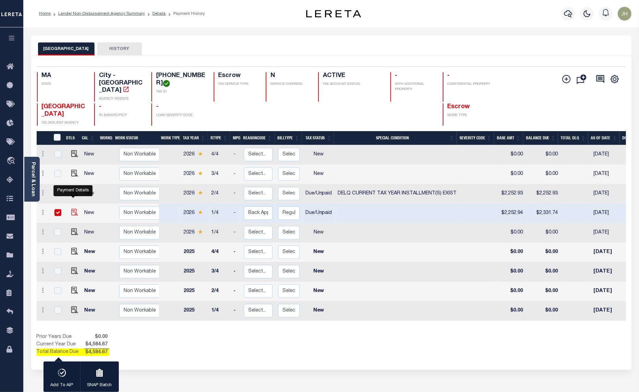
click at [71, 209] on img "" at bounding box center [74, 212] width 7 height 7
checkbox input "false"
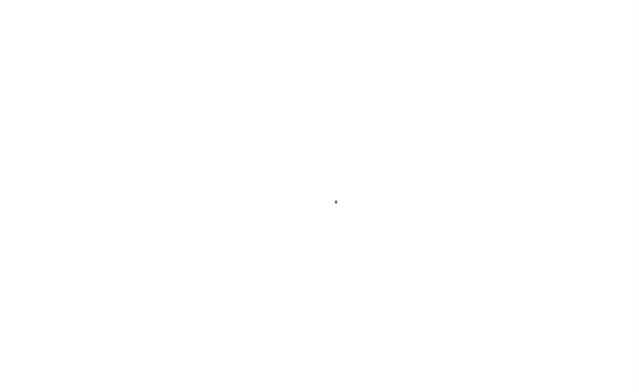
select select "DUE"
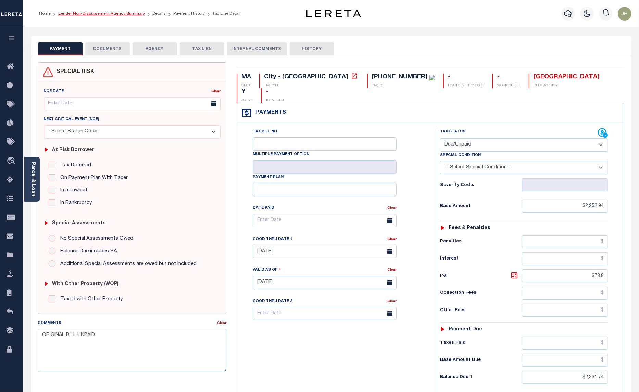
click at [106, 14] on link "Lender Non-Disbursement Agency Summary" at bounding box center [101, 14] width 87 height 4
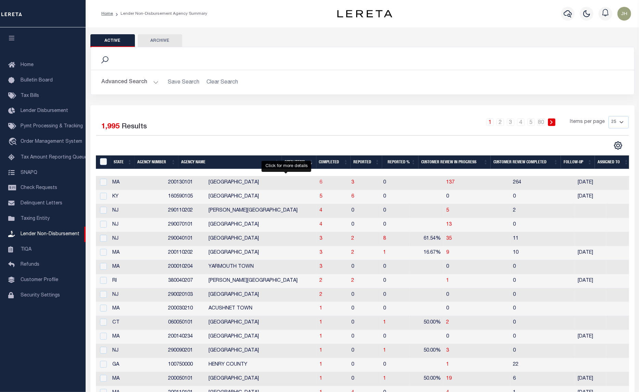
click at [319, 184] on span "6" at bounding box center [320, 182] width 3 height 5
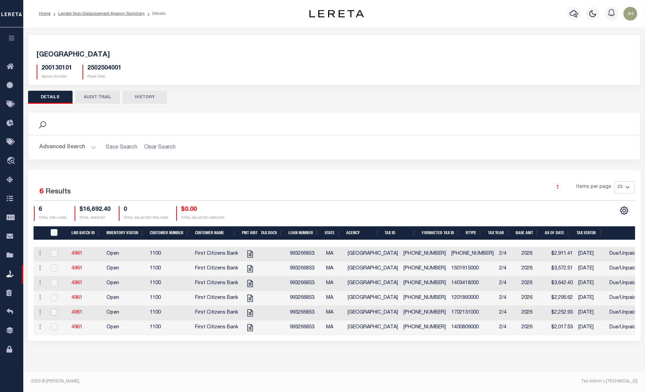
click at [55, 315] on input "checkbox" at bounding box center [54, 312] width 7 height 7
checkbox input "true"
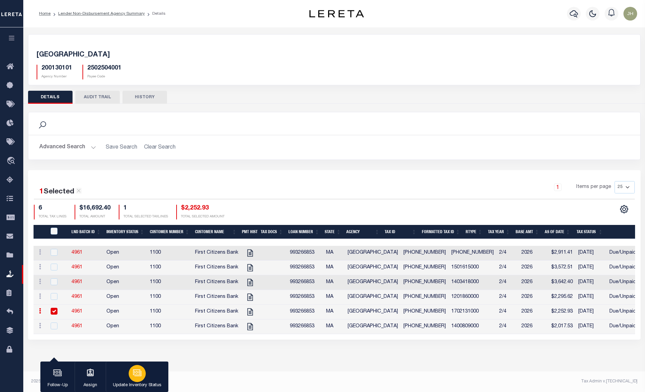
click at [140, 374] on icon "button" at bounding box center [136, 371] width 7 height 5
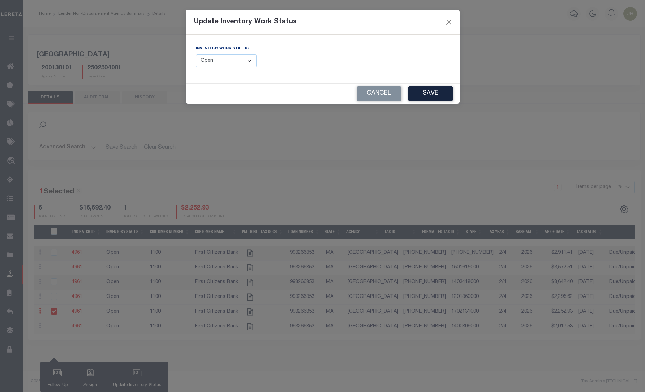
click at [249, 64] on select "--Select-- Open Completed Reported" at bounding box center [226, 60] width 61 height 13
select select "Completed"
click at [196, 54] on select "--Select-- Open Completed Reported" at bounding box center [226, 60] width 61 height 13
click at [419, 91] on button "Save" at bounding box center [430, 93] width 45 height 15
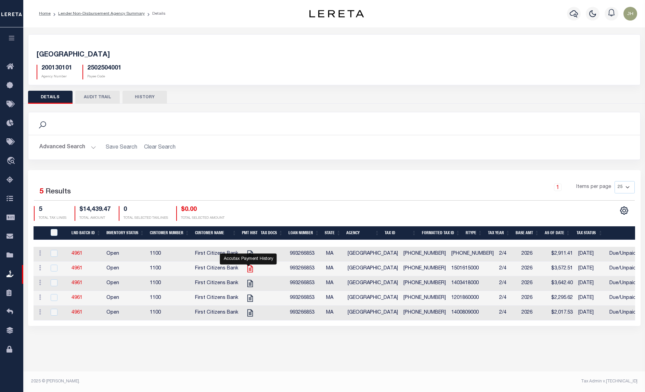
click at [251, 272] on icon at bounding box center [249, 268] width 5 height 7
checkbox input "true"
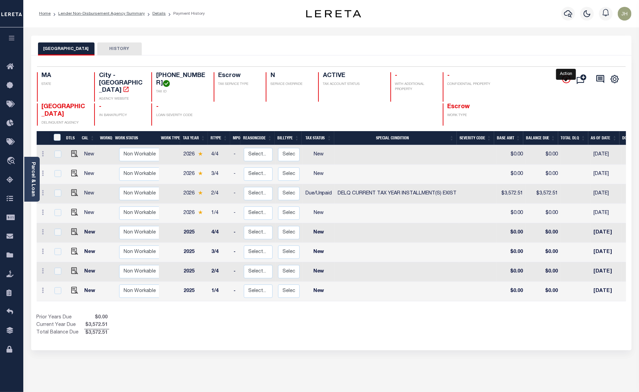
click at [563, 80] on icon "" at bounding box center [566, 79] width 8 height 8
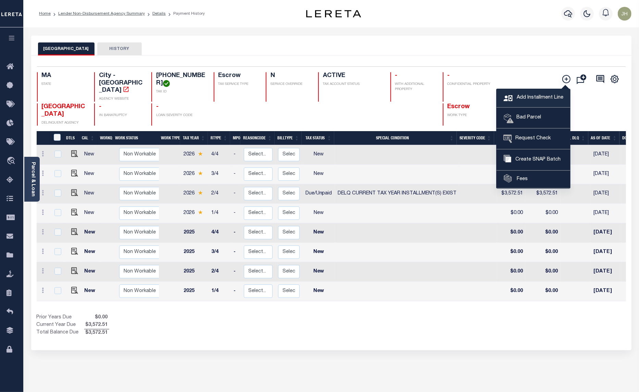
click at [533, 100] on span "Add Installment Line" at bounding box center [539, 98] width 48 height 8
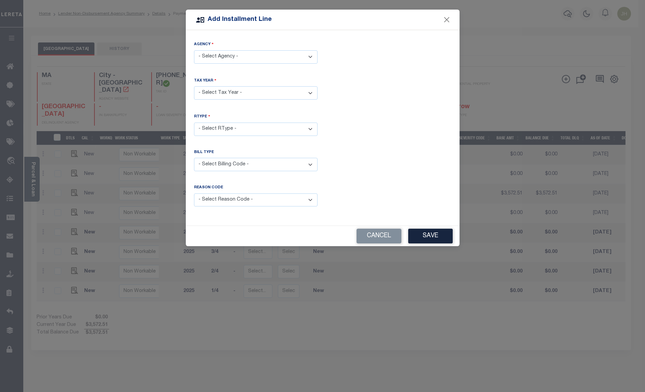
drag, startPoint x: 310, startPoint y: 59, endPoint x: 307, endPoint y: 63, distance: 5.2
click at [310, 59] on select "- Select Agency - [GEOGRAPHIC_DATA] - City" at bounding box center [256, 56] width 124 height 13
select select "2502504001"
click at [194, 50] on select "- Select Agency - [GEOGRAPHIC_DATA] - City" at bounding box center [256, 56] width 124 height 13
click at [306, 94] on select "- Select Year - 2005 2006 2007 2008 2009 2010 2011 2012 2013 2014 2015 2016 201…" at bounding box center [256, 92] width 124 height 13
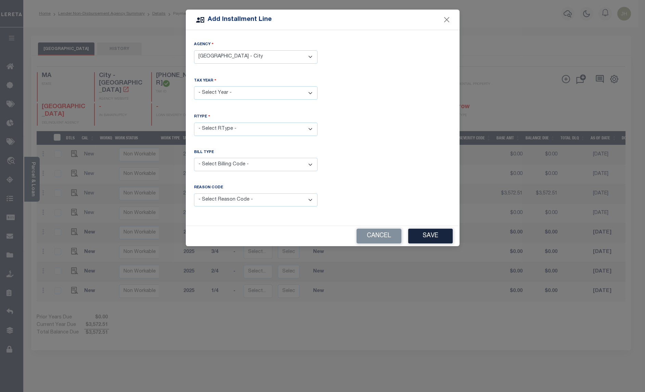
select select "2026"
click at [194, 86] on select "- Select Year - 2005 2006 2007 2008 2009 2010 2011 2012 2013 2014 2015 2016 201…" at bounding box center [256, 92] width 124 height 13
click at [250, 128] on select "- Select RType - 1/4 2/4 3/4 4/4" at bounding box center [256, 129] width 124 height 13
select select "0"
click at [194, 123] on select "- Select RType - 1/4 2/4 3/4 4/4" at bounding box center [256, 129] width 124 height 13
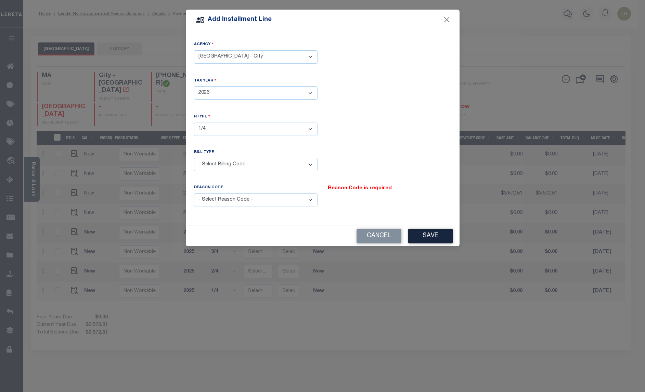
drag, startPoint x: 309, startPoint y: 167, endPoint x: 307, endPoint y: 172, distance: 6.0
click at [309, 167] on select "- Select Billing Code - Regular Delinquent Supplemental Corrected/Adjusted Bill…" at bounding box center [256, 164] width 124 height 13
select select "1"
click at [194, 158] on select "- Select Billing Code - Regular Delinquent Supplemental Corrected/Adjusted Bill…" at bounding box center [256, 164] width 124 height 13
click at [312, 201] on select "- Select Reason Code - Payment Reversal Taxable Value Change Assessment Change …" at bounding box center [256, 199] width 124 height 13
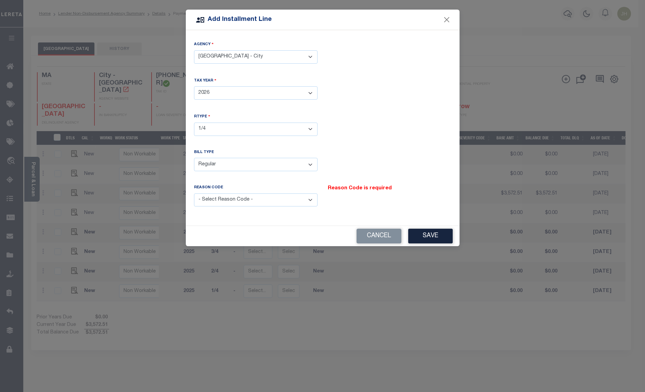
select select "12"
click at [194, 193] on select "- Select Reason Code - Payment Reversal Taxable Value Change Assessment Change …" at bounding box center [256, 199] width 124 height 13
click at [431, 238] on button "Save" at bounding box center [430, 236] width 45 height 15
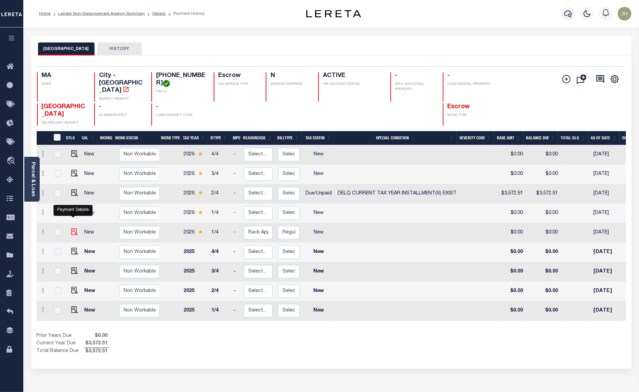
click at [73, 228] on img at bounding box center [74, 231] width 7 height 7
checkbox input "true"
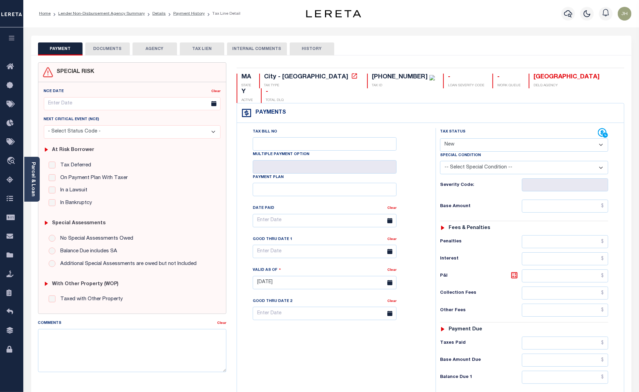
click at [463, 138] on select "- Select Status Code - Open Due/Unpaid Paid Incomplete No Tax Due Internal Refu…" at bounding box center [524, 144] width 168 height 13
select select "DUE"
click at [440, 138] on select "- Select Status Code - Open Due/Unpaid Paid Incomplete No Tax Due Internal Refu…" at bounding box center [524, 144] width 168 height 13
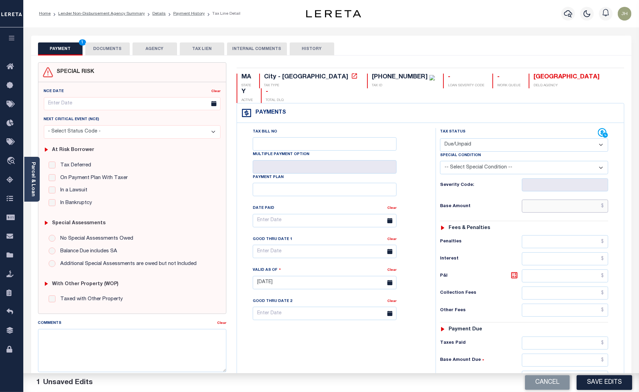
click at [545, 200] on input "text" at bounding box center [565, 206] width 86 height 13
type input "$3,572.51"
click at [544, 269] on input "text" at bounding box center [565, 275] width 86 height 13
type input "$124.69"
click at [528, 371] on input "text" at bounding box center [565, 377] width 86 height 13
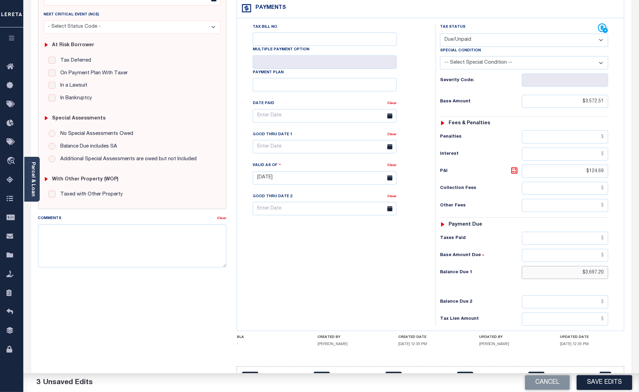
scroll to position [115, 0]
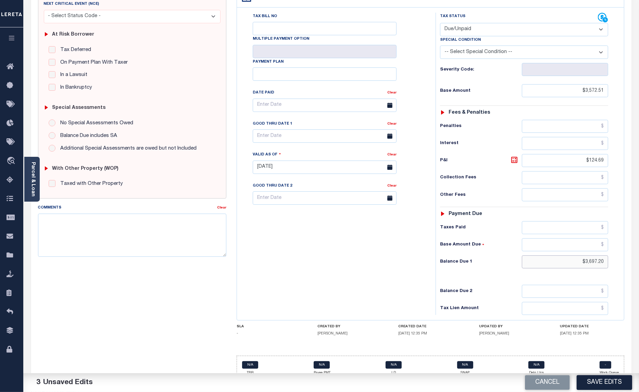
type input "$3,697.20"
click at [280, 129] on input "text" at bounding box center [325, 135] width 144 height 13
click at [333, 217] on span "31" at bounding box center [335, 215] width 13 height 13
type input "[DATE]"
click at [128, 232] on textarea "Comments" at bounding box center [132, 235] width 189 height 43
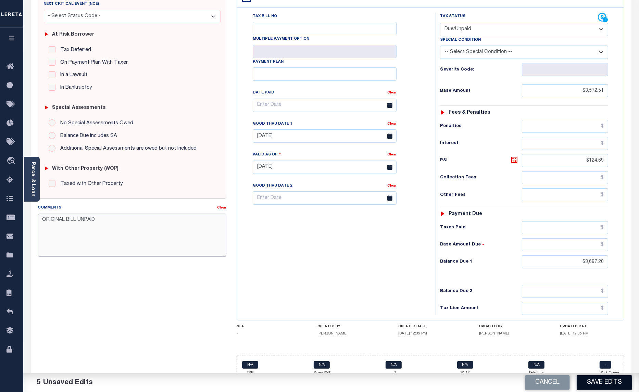
type textarea "ORIGINAL BILL UNPAID"
click at [607, 384] on button "Save Edits" at bounding box center [603, 382] width 55 height 15
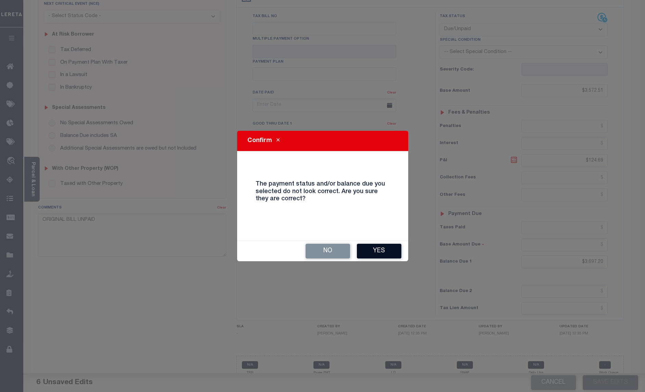
click at [379, 250] on button "Yes" at bounding box center [379, 251] width 45 height 15
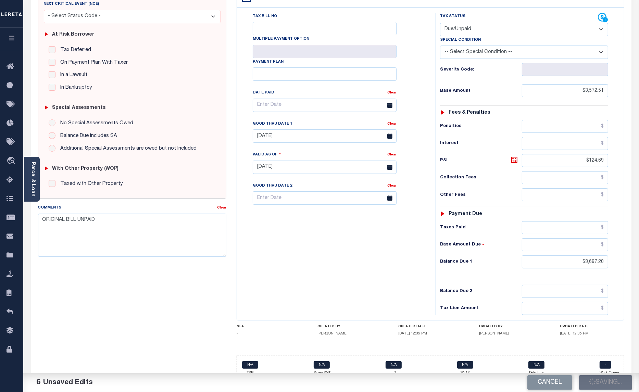
checkbox input "false"
type input "$3,572.51"
type input "$124.69"
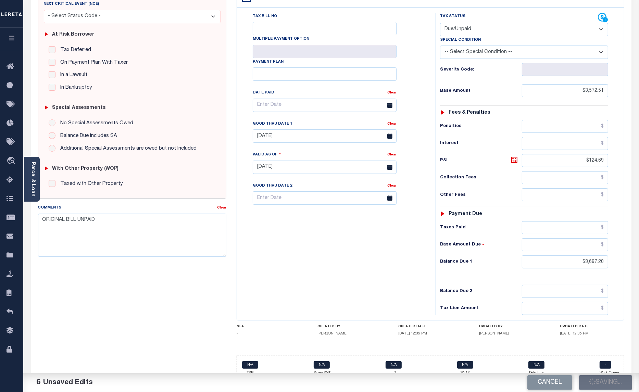
type input "$3,697.2"
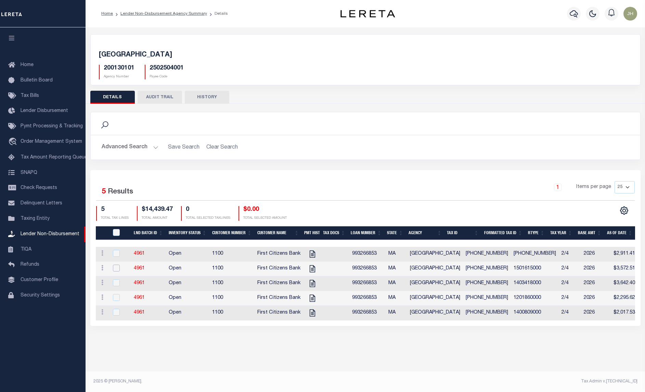
click at [115, 269] on input "checkbox" at bounding box center [116, 268] width 7 height 7
checkbox input "true"
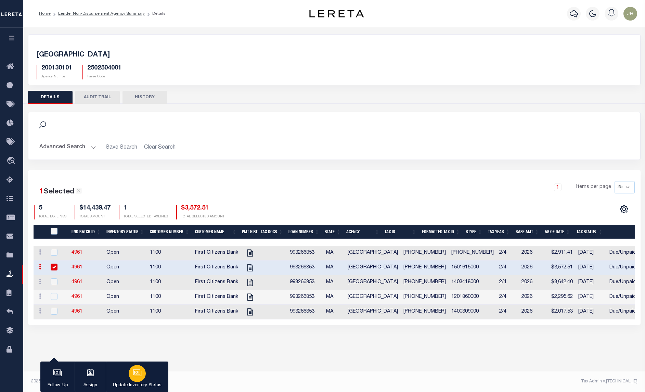
click at [140, 381] on div "button" at bounding box center [137, 373] width 17 height 17
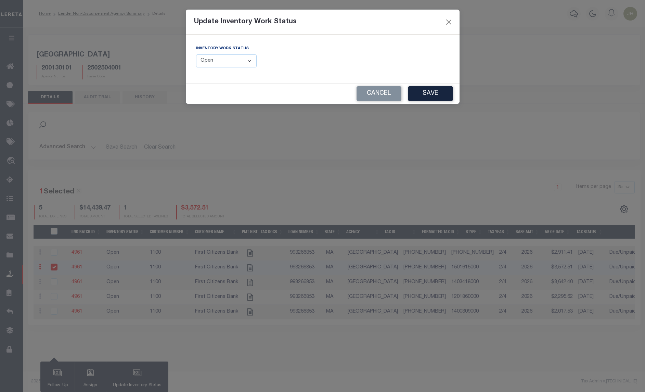
click at [232, 59] on select "--Select-- Open Completed Reported" at bounding box center [226, 60] width 61 height 13
select select "Completed"
click at [196, 54] on select "--Select-- Open Completed Reported" at bounding box center [226, 60] width 61 height 13
click at [423, 94] on button "Save" at bounding box center [430, 93] width 45 height 15
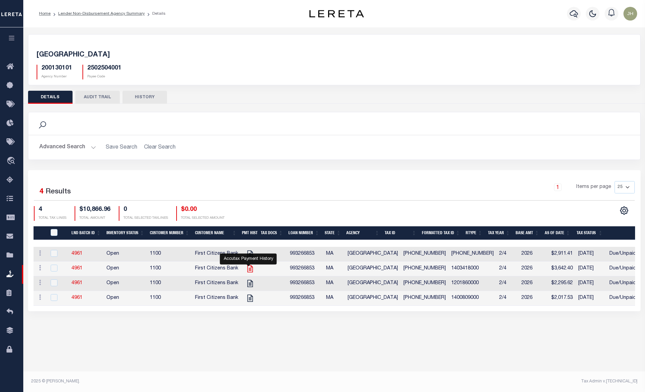
click at [249, 271] on icon at bounding box center [250, 268] width 9 height 9
checkbox input "true"
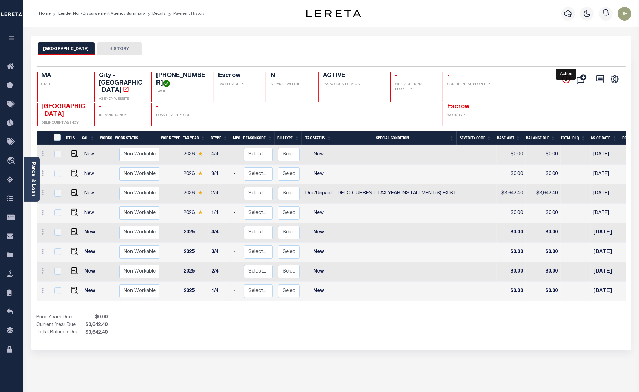
drag, startPoint x: 567, startPoint y: 78, endPoint x: 564, endPoint y: 81, distance: 4.1
click at [567, 78] on icon "" at bounding box center [566, 79] width 8 height 8
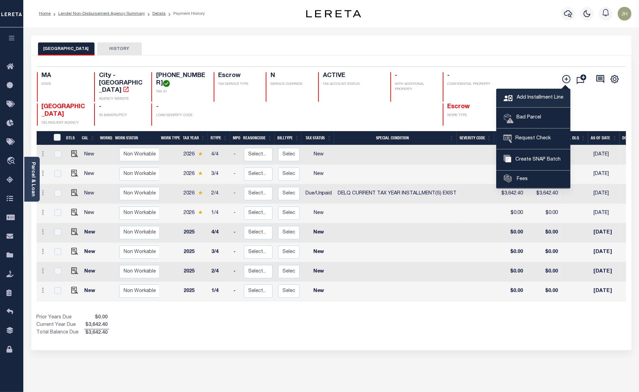
click at [532, 99] on span "Add Installment Line" at bounding box center [539, 98] width 48 height 8
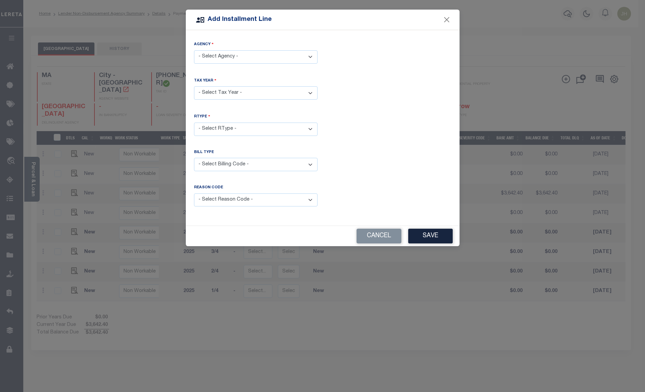
drag, startPoint x: 287, startPoint y: 54, endPoint x: 286, endPoint y: 59, distance: 4.5
click at [287, 54] on select "- Select Agency - [GEOGRAPHIC_DATA] - City" at bounding box center [256, 56] width 124 height 13
select select "2502504001"
click at [194, 50] on select "- Select Agency - [GEOGRAPHIC_DATA] - City" at bounding box center [256, 56] width 124 height 13
drag, startPoint x: 308, startPoint y: 95, endPoint x: 301, endPoint y: 97, distance: 8.1
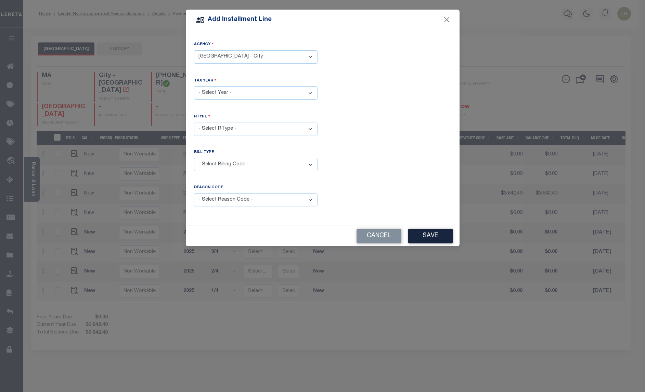
click at [308, 95] on select "- Select Year - 2005 2006 2007 2008 2009 2010 2011 2012 2013 2014 2015 2016 201…" at bounding box center [256, 92] width 124 height 13
select select "2026"
click at [194, 86] on select "- Select Year - 2005 2006 2007 2008 2009 2010 2011 2012 2013 2014 2015 2016 201…" at bounding box center [256, 92] width 124 height 13
click at [307, 127] on select "- Select RType - 1/4 2/4 3/4 4/4" at bounding box center [256, 129] width 124 height 13
select select "0"
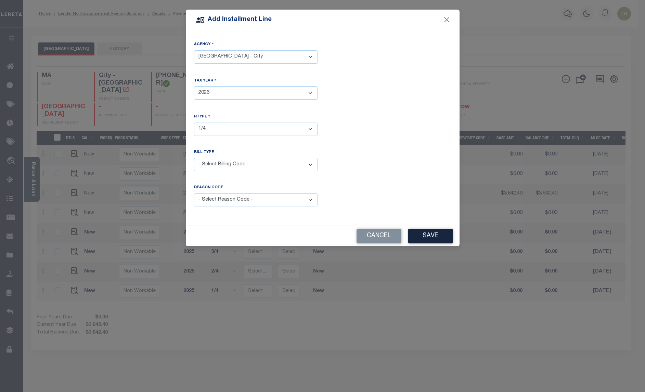
click at [194, 123] on select "- Select RType - 1/4 2/4 3/4 4/4" at bounding box center [256, 129] width 124 height 13
click at [255, 163] on select "- Select Billing Code - Regular Delinquent Supplemental Corrected/Adjusted Bill…" at bounding box center [256, 164] width 124 height 13
select select "1"
click at [194, 158] on select "- Select Billing Code - Regular Delinquent Supplemental Corrected/Adjusted Bill…" at bounding box center [256, 164] width 124 height 13
drag, startPoint x: 314, startPoint y: 201, endPoint x: 310, endPoint y: 203, distance: 4.8
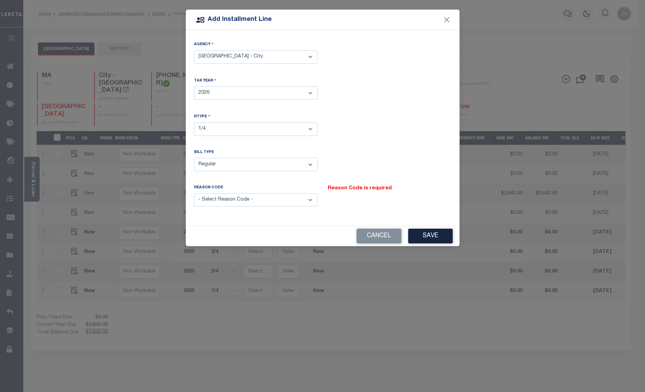
click at [314, 201] on select "- Select Reason Code - Payment Reversal Taxable Value Change Assessment Change …" at bounding box center [256, 199] width 124 height 13
select select "12"
click at [194, 193] on select "- Select Reason Code - Payment Reversal Taxable Value Change Assessment Change …" at bounding box center [256, 199] width 124 height 13
click at [426, 236] on button "Save" at bounding box center [430, 236] width 45 height 15
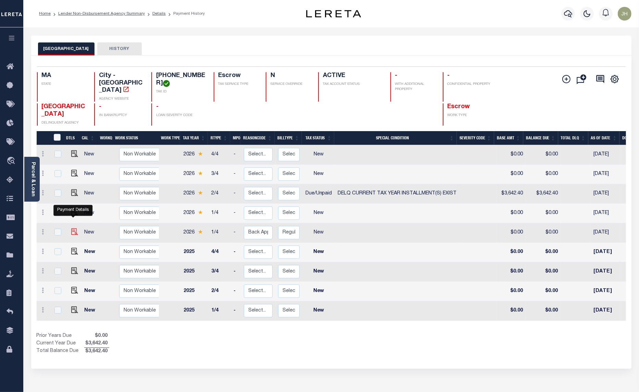
click at [71, 228] on img at bounding box center [74, 231] width 7 height 7
checkbox input "true"
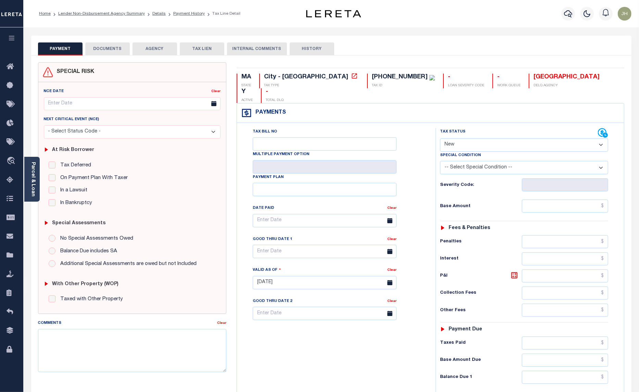
click at [599, 138] on select "- Select Status Code - Open Due/Unpaid Paid Incomplete No Tax Due Internal Refu…" at bounding box center [524, 144] width 168 height 13
select select "DUE"
click at [440, 138] on select "- Select Status Code - Open Due/Unpaid Paid Incomplete No Tax Due Internal Refu…" at bounding box center [524, 144] width 168 height 13
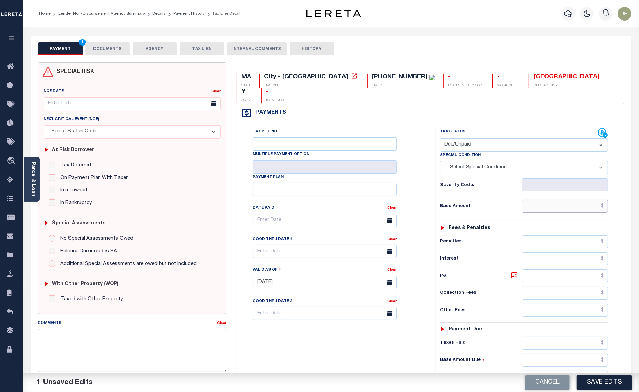
click at [531, 200] on input "text" at bounding box center [565, 206] width 86 height 13
type input "$3,642.40"
click at [553, 269] on input "text" at bounding box center [565, 275] width 86 height 13
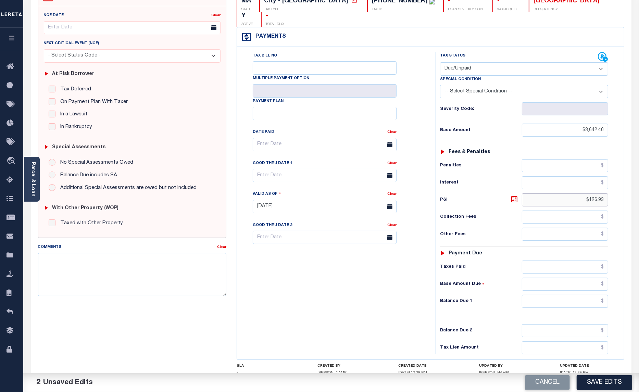
scroll to position [86, 0]
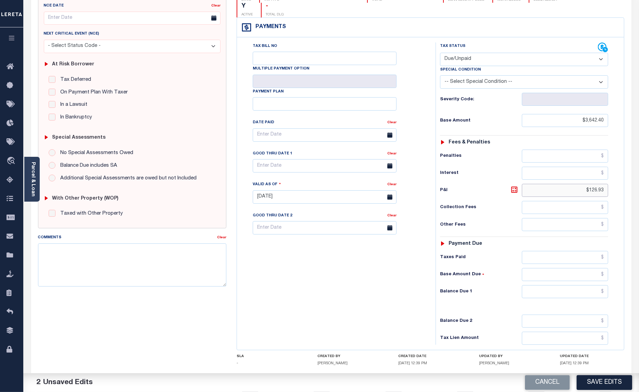
type input "$126.93"
click at [535, 285] on input "text" at bounding box center [565, 291] width 86 height 13
type input "$3,769.33"
click at [367, 263] on div "Tax Bill No Multiple Payment Option Payment Plan Clear" at bounding box center [335, 193] width 192 height 302
click at [305, 159] on input "text" at bounding box center [325, 165] width 144 height 13
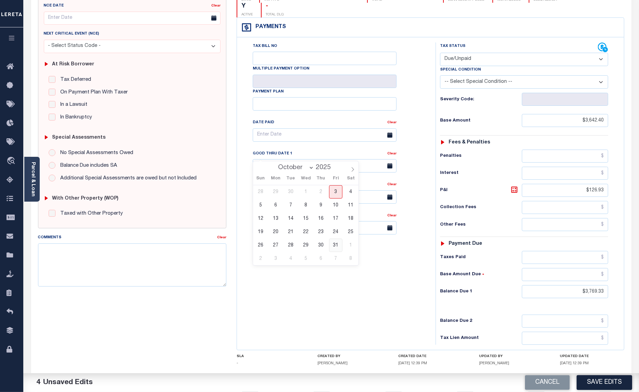
click at [335, 245] on span "31" at bounding box center [335, 245] width 13 height 13
type input "[DATE]"
click at [93, 266] on textarea "Comments" at bounding box center [132, 264] width 189 height 43
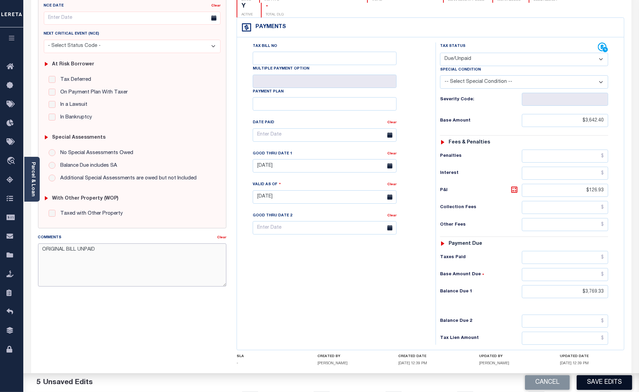
type textarea "ORIGINAL BILL UNPAID"
click at [598, 383] on button "Save Edits" at bounding box center [603, 382] width 55 height 15
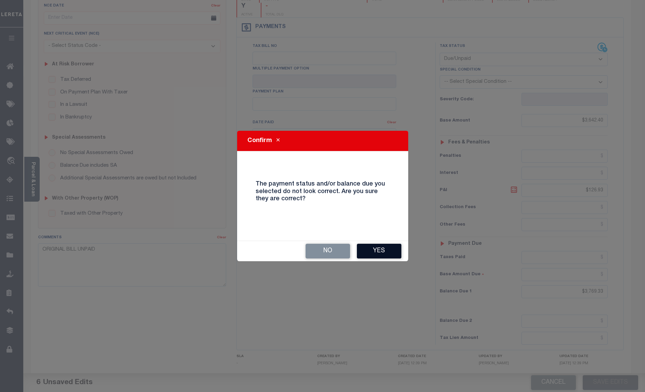
click at [385, 250] on button "Yes" at bounding box center [379, 251] width 45 height 15
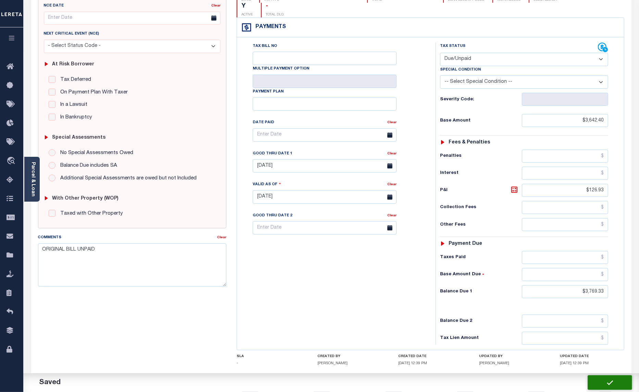
checkbox input "false"
type input "$3,642.4"
type input "$126.93"
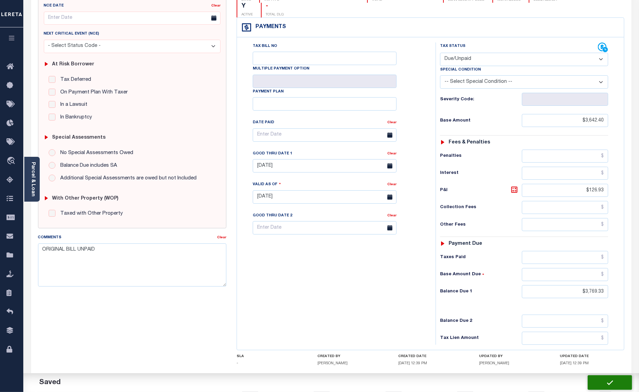
type input "$3,769.33"
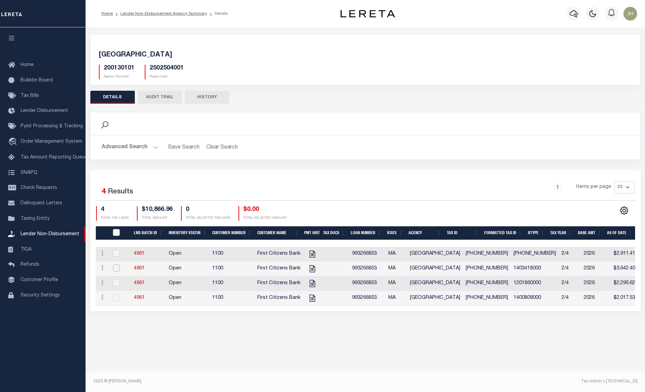
click at [116, 270] on input "checkbox" at bounding box center [116, 268] width 7 height 7
checkbox input "true"
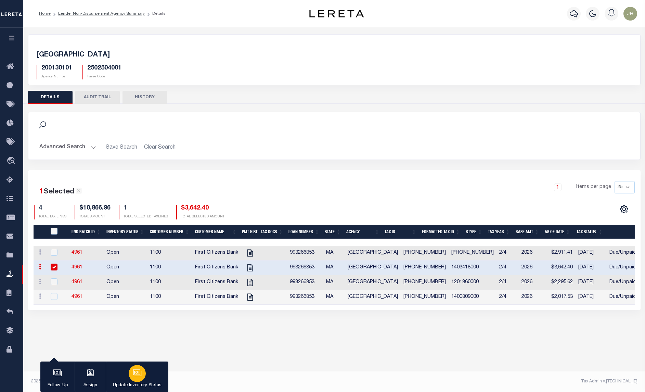
click at [137, 382] on p "Update Inventory Status" at bounding box center [137, 385] width 49 height 7
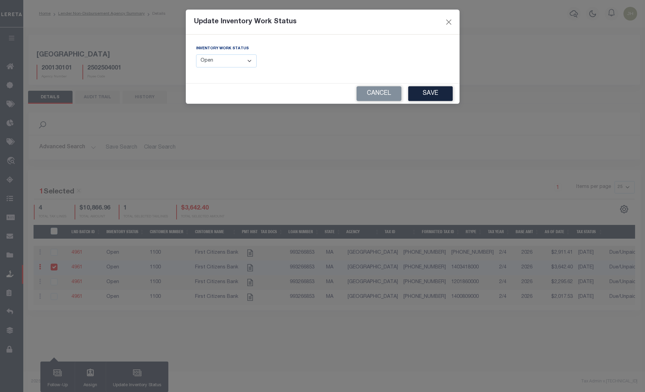
click at [212, 61] on select "--Select-- Open Completed Reported" at bounding box center [226, 60] width 61 height 13
select select "Completed"
click at [196, 54] on select "--Select-- Open Completed Reported" at bounding box center [226, 60] width 61 height 13
click at [426, 94] on button "Save" at bounding box center [430, 93] width 45 height 15
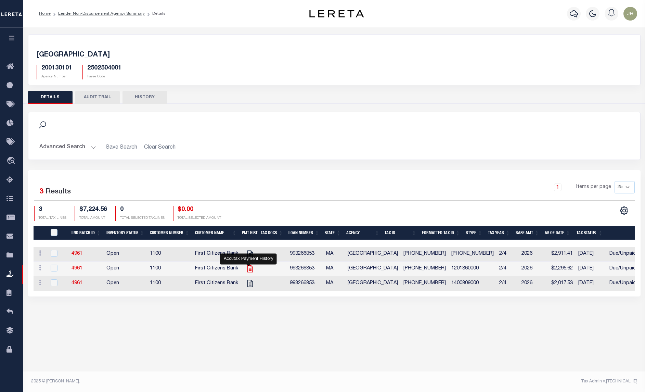
click at [249, 270] on icon at bounding box center [250, 268] width 9 height 9
checkbox input "true"
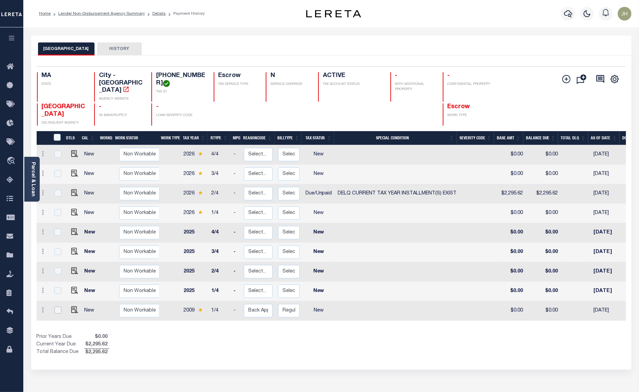
click at [55, 307] on input "checkbox" at bounding box center [57, 310] width 7 height 7
checkbox input "true"
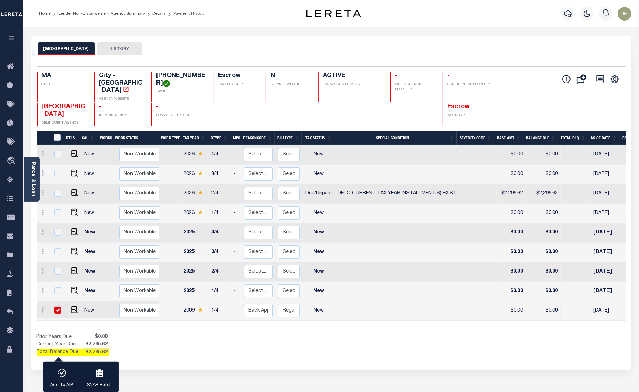
click at [339, 301] on td at bounding box center [397, 311] width 124 height 20
checkbox input "false"
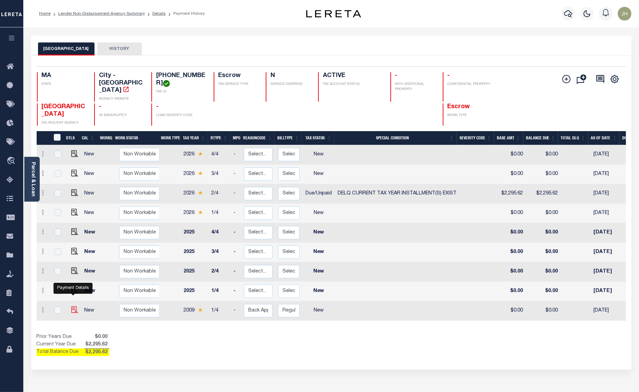
click at [75, 306] on img "" at bounding box center [74, 309] width 7 height 7
checkbox input "true"
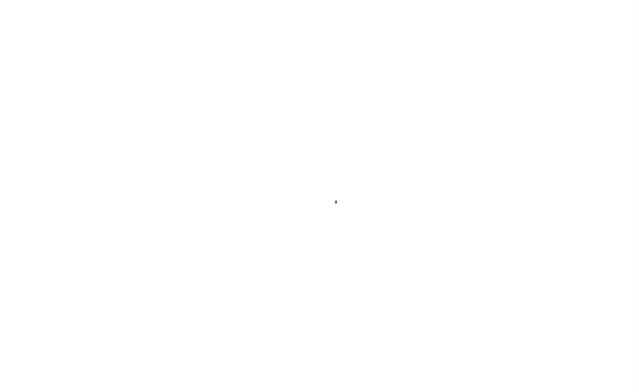
select select "NW2"
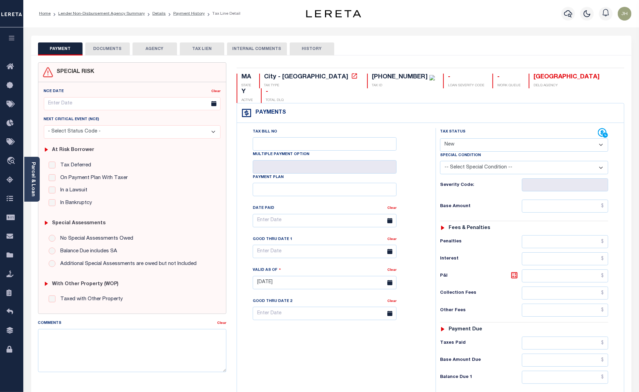
click at [111, 16] on li "Lender Non-Disbursement Agency Summary" at bounding box center [98, 14] width 94 height 6
click at [99, 13] on link "Lender Non-Disbursement Agency Summary" at bounding box center [101, 14] width 87 height 4
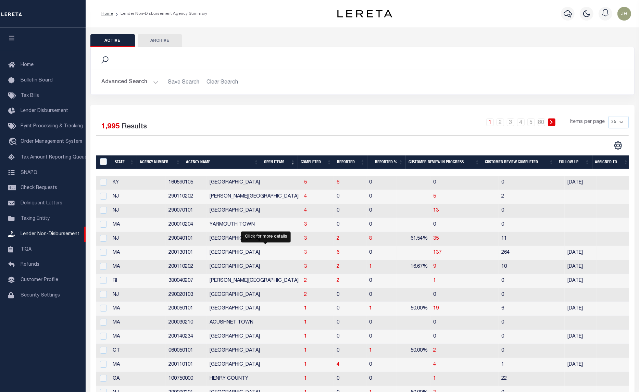
click at [304, 254] on span "3" at bounding box center [305, 252] width 3 height 5
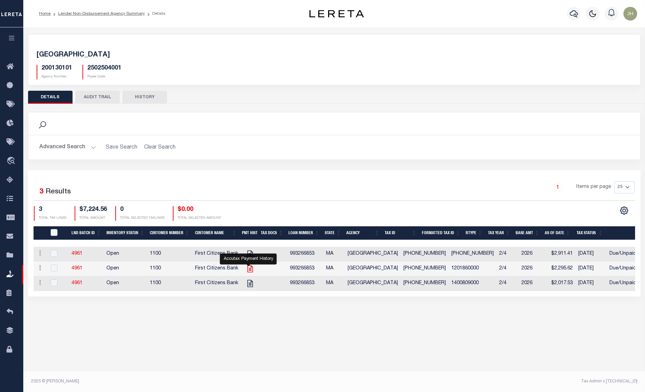
click at [247, 269] on icon "" at bounding box center [250, 268] width 9 height 9
checkbox input "true"
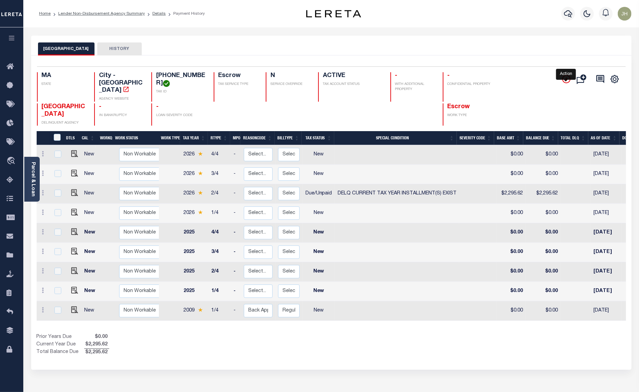
click at [563, 81] on icon "" at bounding box center [566, 79] width 8 height 8
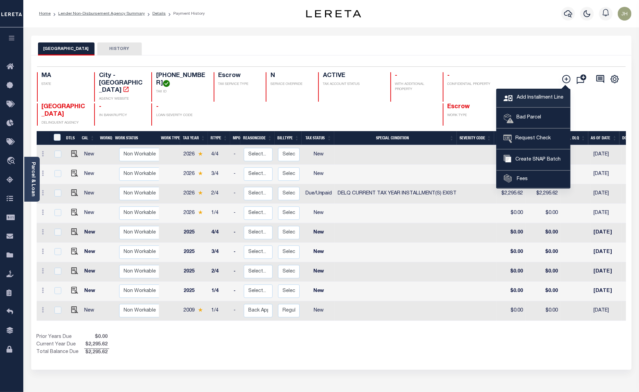
click at [522, 100] on span "Add Installment Line" at bounding box center [539, 98] width 48 height 8
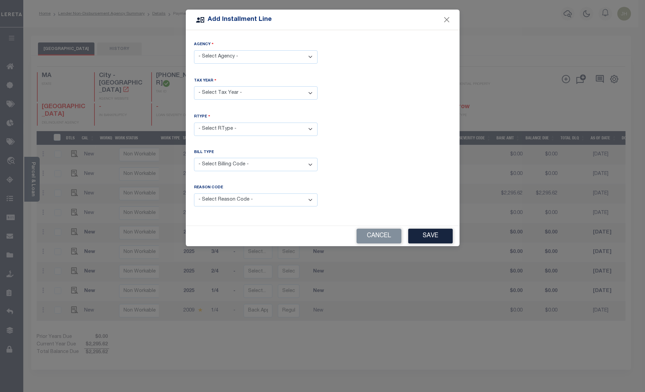
drag, startPoint x: 310, startPoint y: 55, endPoint x: 298, endPoint y: 62, distance: 13.5
click at [310, 55] on select "- Select Agency - BOSTON CITY - City" at bounding box center [256, 56] width 124 height 13
select select "2502504001"
click at [194, 50] on select "- Select Agency - BOSTON CITY - City" at bounding box center [256, 56] width 124 height 13
click at [236, 94] on select "- Select Year - 2005 2006 2007 2008 2009 2010 2011 2012 2013 2014 2015 2016 201…" at bounding box center [256, 92] width 124 height 13
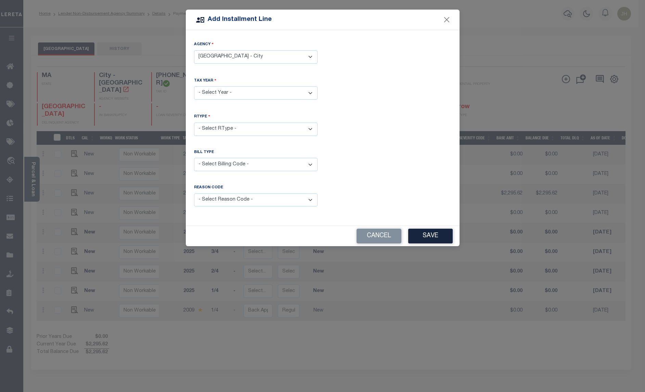
select select "2026"
click at [194, 86] on select "- Select Year - 2005 2006 2007 2008 2009 2010 2011 2012 2013 2014 2015 2016 201…" at bounding box center [256, 92] width 124 height 13
drag, startPoint x: 247, startPoint y: 125, endPoint x: 246, endPoint y: 131, distance: 5.5
click at [247, 125] on select "- Select RType - 1/4 2/4 3/4 4/4" at bounding box center [256, 129] width 124 height 13
select select "0"
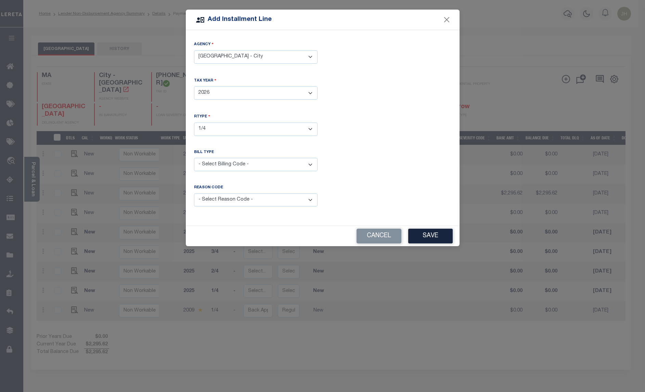
click at [194, 123] on select "- Select RType - 1/4 2/4 3/4 4/4" at bounding box center [256, 129] width 124 height 13
click at [305, 168] on select "- Select Billing Code - Regular Delinquent Supplemental Corrected/Adjusted Bill…" at bounding box center [256, 164] width 124 height 13
select select "1"
click at [194, 158] on select "- Select Billing Code - Regular Delinquent Supplemental Corrected/Adjusted Bill…" at bounding box center [256, 164] width 124 height 13
click at [280, 199] on select "- Select Reason Code - Payment Reversal Taxable Value Change Assessment Change …" at bounding box center [256, 199] width 124 height 13
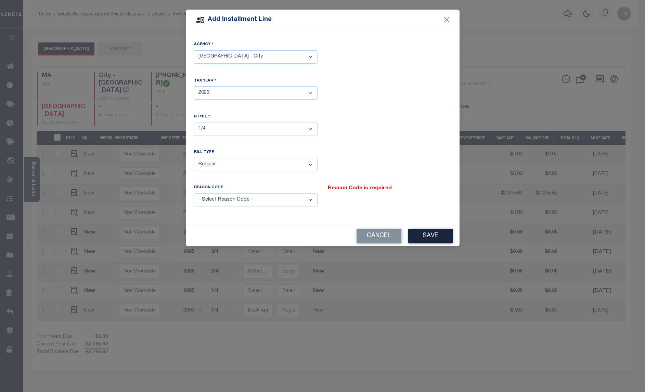
select select "12"
click at [194, 193] on select "- Select Reason Code - Payment Reversal Taxable Value Change Assessment Change …" at bounding box center [256, 199] width 124 height 13
click at [427, 237] on button "Save" at bounding box center [430, 236] width 45 height 15
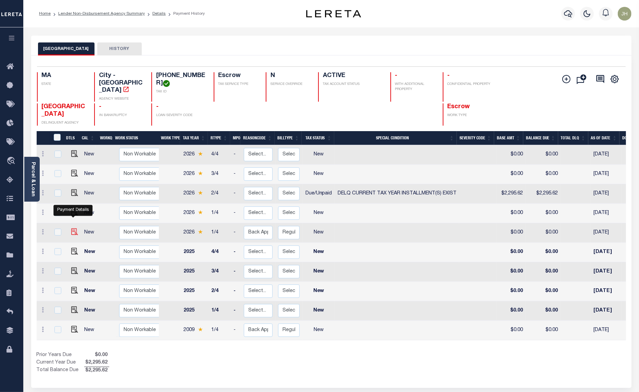
click at [76, 228] on img at bounding box center [74, 231] width 7 height 7
checkbox input "true"
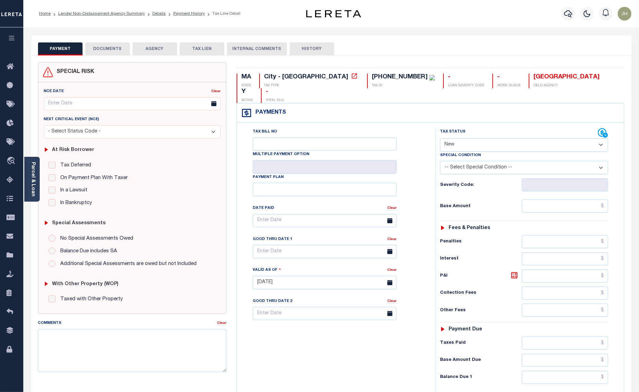
drag, startPoint x: 494, startPoint y: 129, endPoint x: 493, endPoint y: 132, distance: 3.5
click at [495, 138] on select "- Select Status Code - Open Due/Unpaid Paid Incomplete No Tax Due Internal Refu…" at bounding box center [524, 144] width 168 height 13
select select "DUE"
click at [440, 138] on select "- Select Status Code - Open Due/Unpaid Paid Incomplete No Tax Due Internal Refu…" at bounding box center [524, 144] width 168 height 13
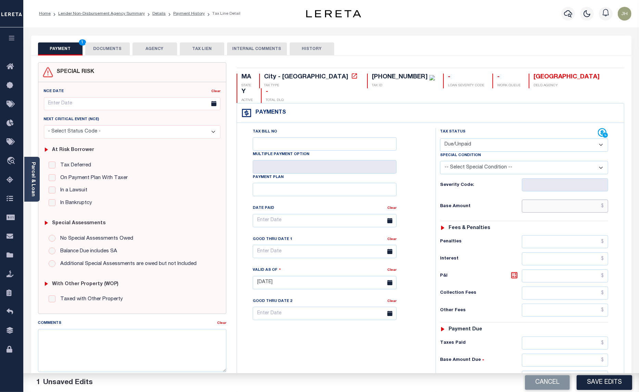
click at [525, 200] on input "text" at bounding box center [565, 206] width 86 height 13
type input "$2,295.63"
click at [553, 269] on input "text" at bounding box center [565, 275] width 86 height 13
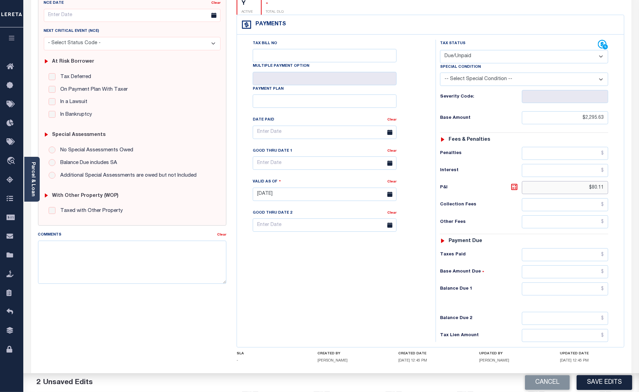
scroll to position [115, 0]
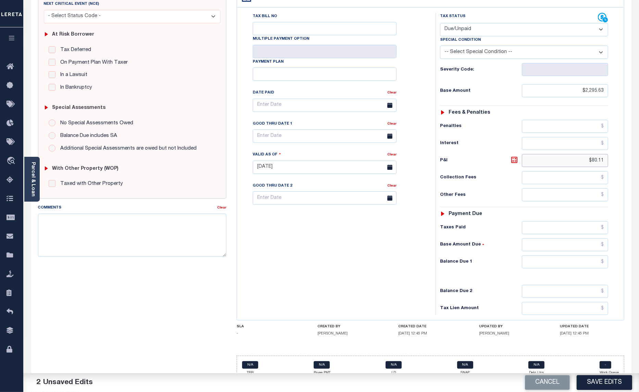
type input "$80.11"
click at [526, 255] on input "text" at bounding box center [565, 261] width 86 height 13
type input "$2,375.74"
click at [594, 383] on button "Save Edits" at bounding box center [603, 382] width 55 height 15
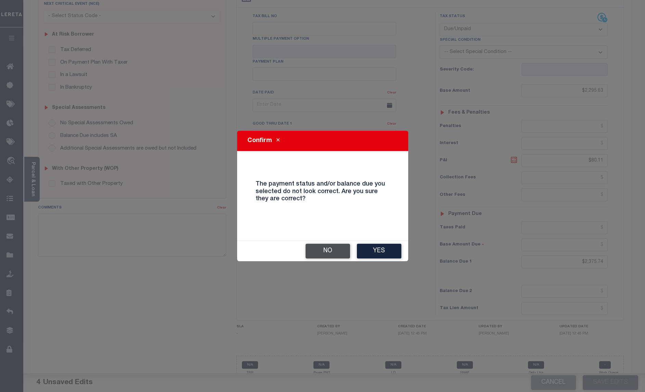
click at [321, 251] on button "No" at bounding box center [328, 251] width 45 height 15
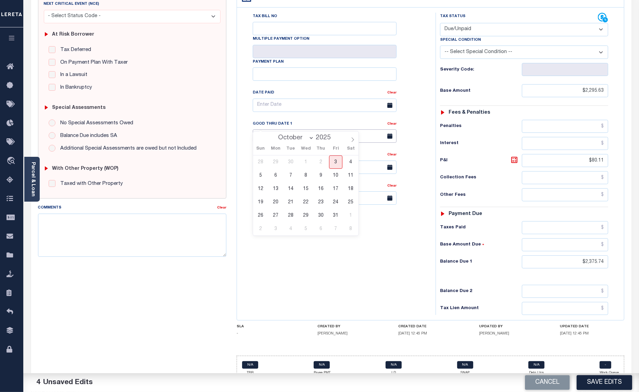
click at [295, 129] on input "text" at bounding box center [325, 135] width 144 height 13
click at [333, 218] on span "31" at bounding box center [335, 215] width 13 height 13
type input "[DATE]"
click at [155, 237] on textarea "Comments" at bounding box center [132, 235] width 189 height 43
type textarea "U"
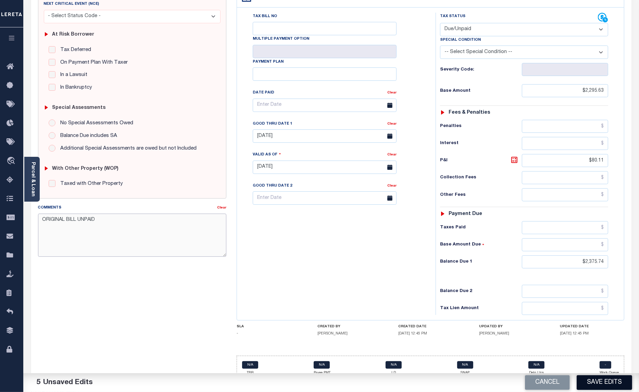
type textarea "ORIGINAL BILL UNPAID"
click at [599, 378] on button "Save Edits" at bounding box center [603, 382] width 55 height 15
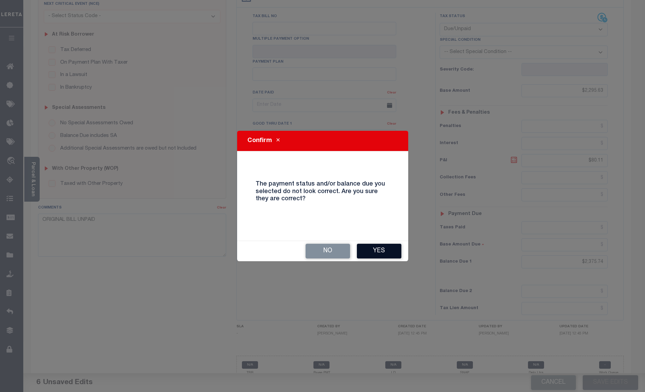
click at [384, 247] on button "Yes" at bounding box center [379, 251] width 45 height 15
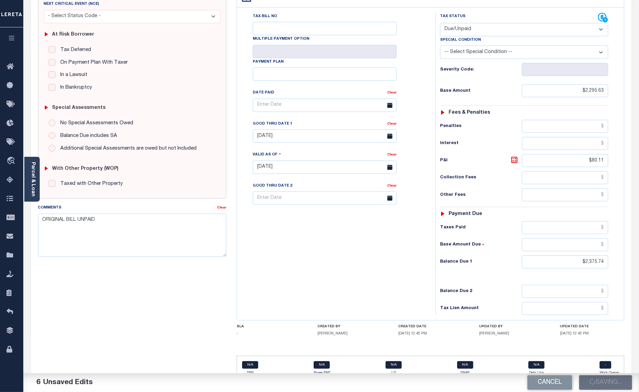
checkbox input "false"
type input "$2,295.63"
type input "$80.11"
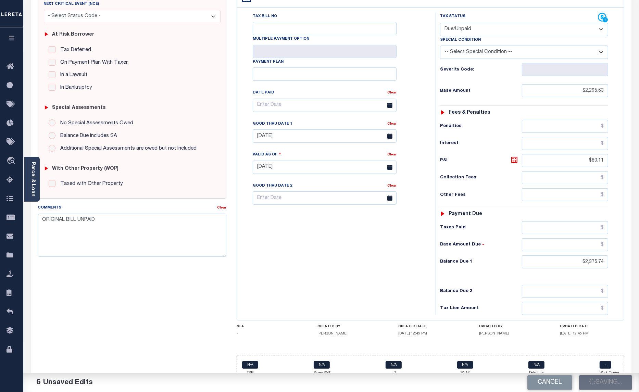
type input "$2,375.74"
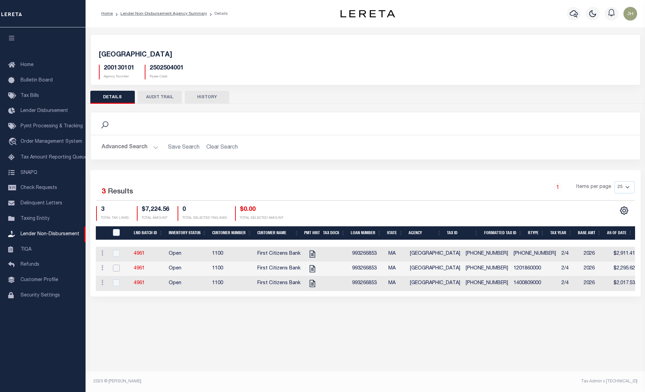
click at [117, 271] on input "checkbox" at bounding box center [116, 268] width 7 height 7
checkbox input "true"
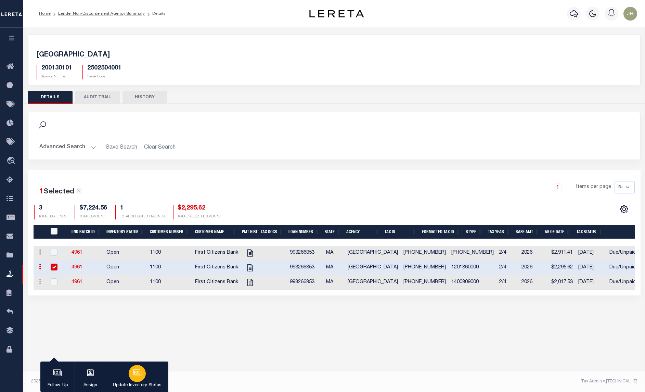
click at [130, 385] on p "Update Inventory Status" at bounding box center [137, 385] width 49 height 7
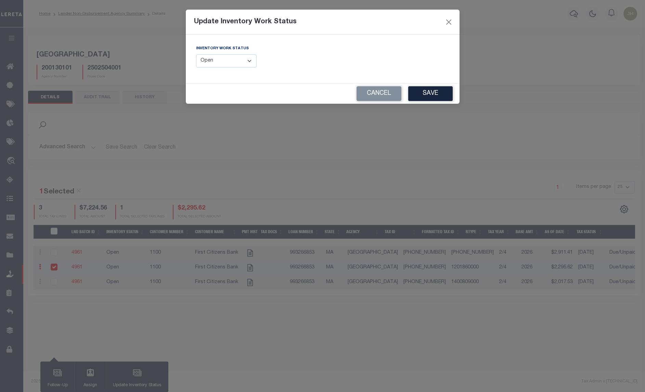
click at [241, 61] on select "--Select-- Open Completed Reported" at bounding box center [226, 60] width 61 height 13
select select "Completed"
click at [196, 54] on select "--Select-- Open Completed Reported" at bounding box center [226, 60] width 61 height 13
click at [430, 92] on button "Save" at bounding box center [430, 93] width 45 height 15
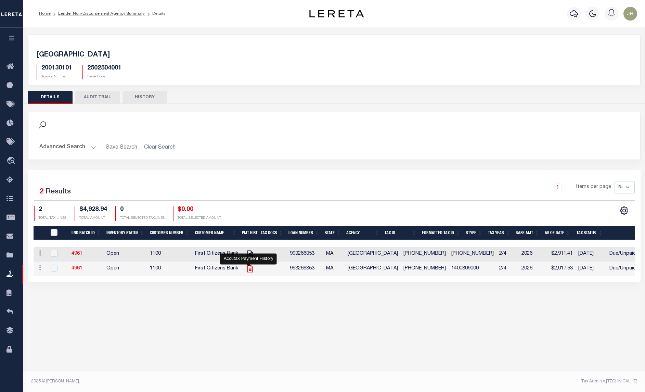
click at [249, 270] on icon at bounding box center [249, 268] width 5 height 7
checkbox input "true"
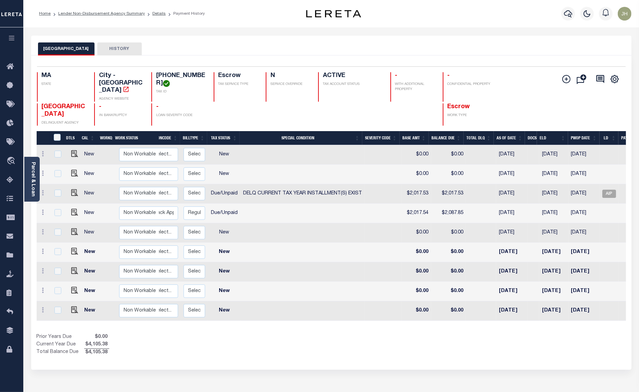
scroll to position [0, 99]
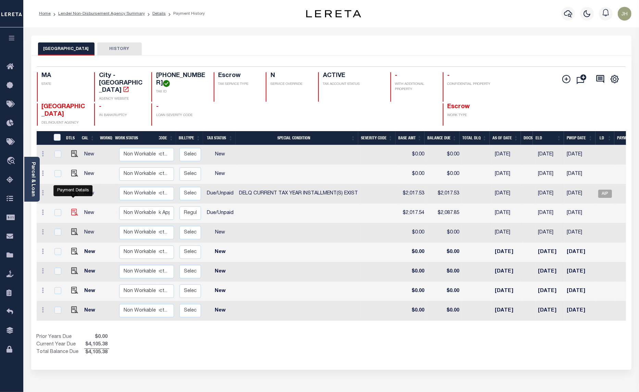
click at [73, 209] on img "" at bounding box center [74, 212] width 7 height 7
checkbox input "true"
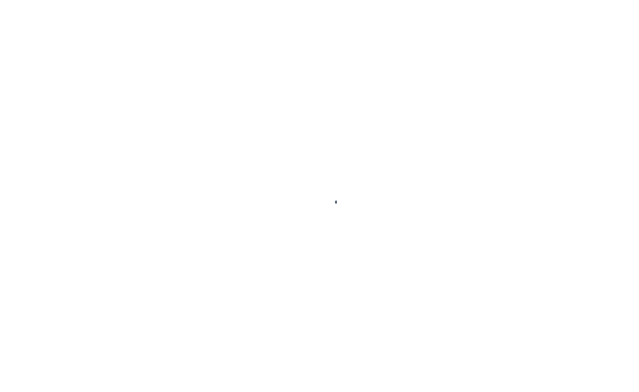
select select "DUE"
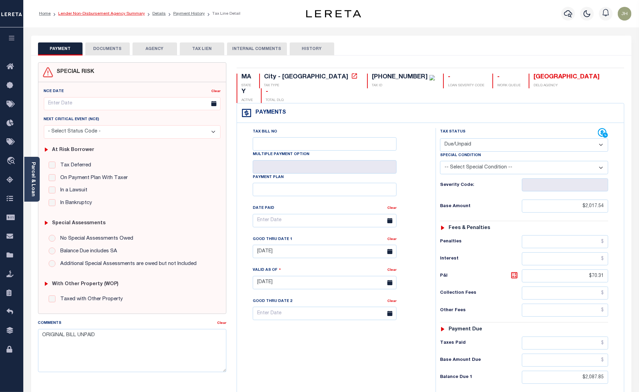
click at [113, 14] on link "Lender Non-Disbursement Agency Summary" at bounding box center [101, 14] width 87 height 4
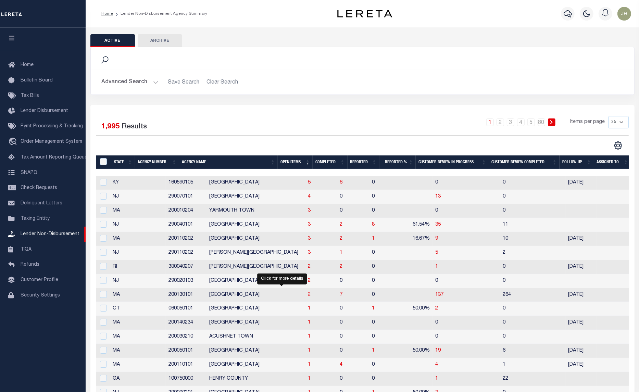
click at [308, 297] on span "2" at bounding box center [309, 294] width 3 height 5
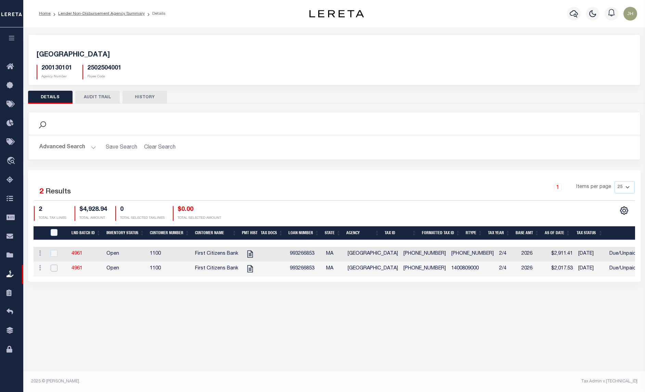
click at [55, 270] on input "checkbox" at bounding box center [54, 268] width 7 height 7
checkbox input "true"
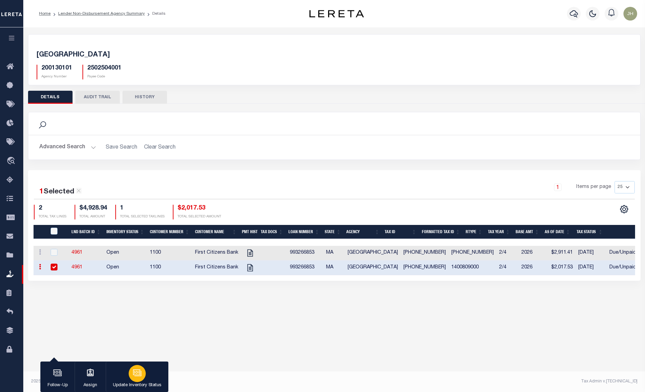
click at [138, 373] on icon "button" at bounding box center [136, 372] width 5 height 3
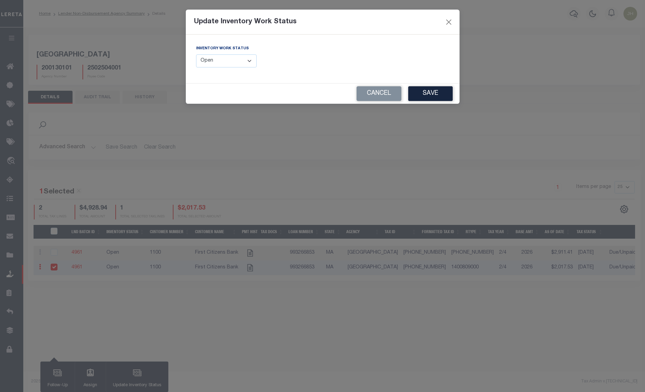
drag, startPoint x: 253, startPoint y: 62, endPoint x: 249, endPoint y: 64, distance: 4.9
click at [253, 62] on select "--Select-- Open Completed Reported" at bounding box center [226, 60] width 61 height 13
select select "Completed"
click at [196, 54] on select "--Select-- Open Completed Reported" at bounding box center [226, 60] width 61 height 13
click at [437, 97] on button "Save" at bounding box center [430, 93] width 45 height 15
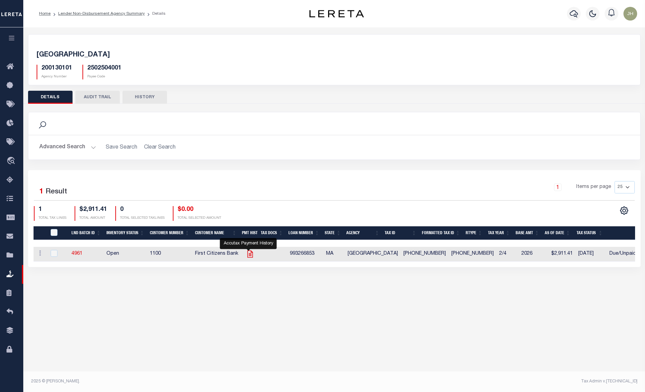
click at [247, 255] on icon at bounding box center [250, 254] width 9 height 9
checkbox input "true"
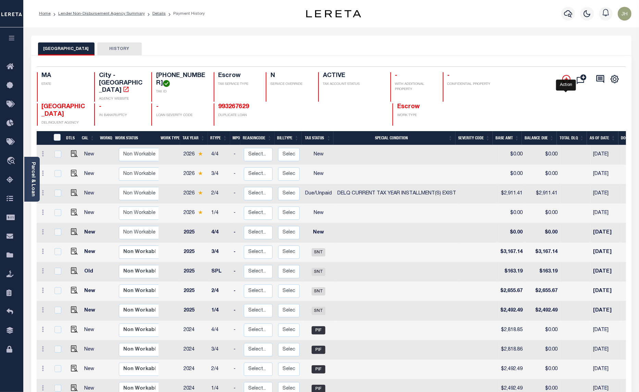
click at [564, 79] on icon "" at bounding box center [566, 79] width 8 height 8
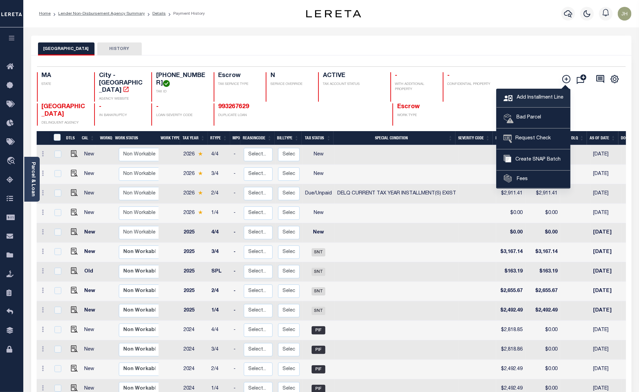
click at [530, 97] on span "Add Installment Line" at bounding box center [539, 98] width 48 height 8
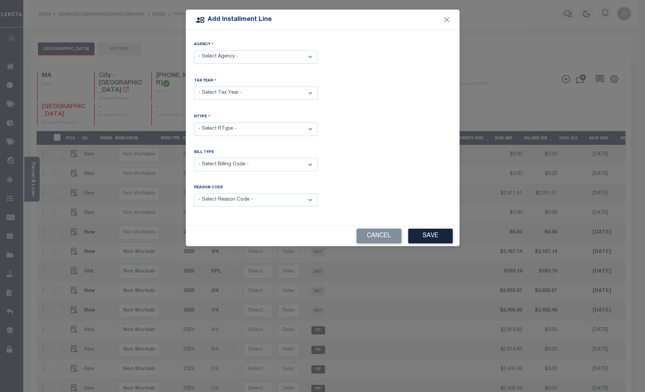
drag, startPoint x: 308, startPoint y: 57, endPoint x: 307, endPoint y: 62, distance: 4.7
click at [308, 57] on select "- Select Agency - BOSTON CITY - City" at bounding box center [256, 56] width 124 height 13
select select "2502504001"
click at [194, 50] on select "- Select Agency - BOSTON CITY - City" at bounding box center [256, 56] width 124 height 13
click at [235, 94] on select "- Select Year - 2005 2006 2007 2008 2009 2010 2011 2012 2013 2014 2015 2016 201…" at bounding box center [256, 92] width 124 height 13
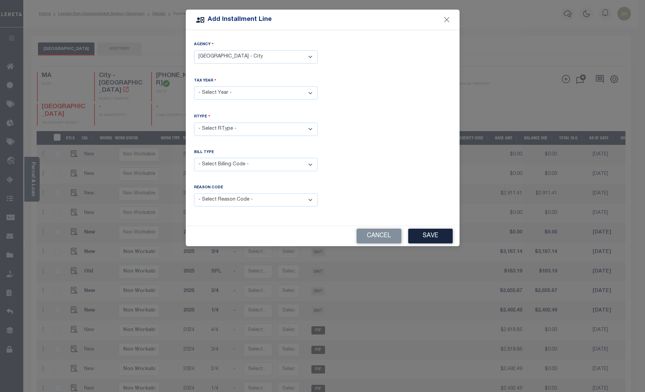
select select "2026"
click at [194, 86] on select "- Select Year - 2005 2006 2007 2008 2009 2010 2011 2012 2013 2014 2015 2016 201…" at bounding box center [256, 92] width 124 height 13
click at [312, 132] on select "- Select RType - 1/4 2/4 3/4 4/4" at bounding box center [256, 129] width 124 height 13
select select "0"
click at [194, 123] on select "- Select RType - 1/4 2/4 3/4 4/4" at bounding box center [256, 129] width 124 height 13
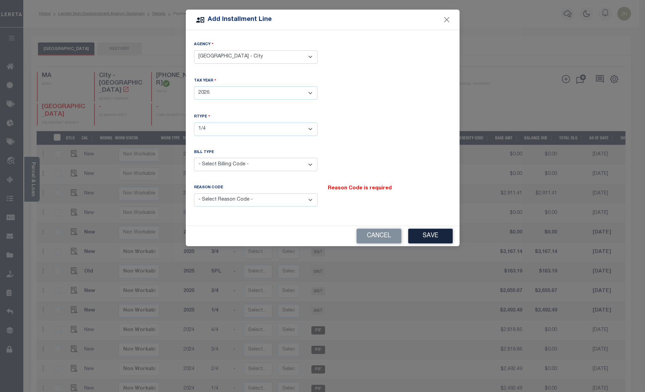
drag, startPoint x: 309, startPoint y: 163, endPoint x: 303, endPoint y: 171, distance: 10.1
click at [309, 163] on select "- Select Billing Code - Regular Delinquent Supplemental Corrected/Adjusted Bill…" at bounding box center [256, 164] width 124 height 13
select select "1"
click at [194, 158] on select "- Select Billing Code - Regular Delinquent Supplemental Corrected/Adjusted Bill…" at bounding box center [256, 164] width 124 height 13
drag, startPoint x: 310, startPoint y: 200, endPoint x: 299, endPoint y: 207, distance: 13.7
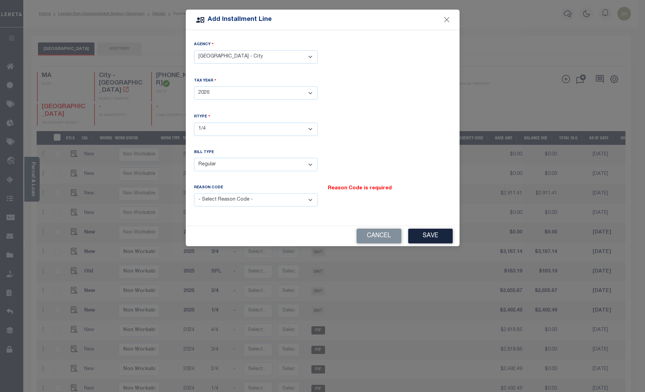
click at [310, 200] on select "- Select Reason Code - Payment Reversal Taxable Value Change Assessment Change …" at bounding box center [256, 199] width 124 height 13
select select "12"
click at [194, 193] on select "- Select Reason Code - Payment Reversal Taxable Value Change Assessment Change …" at bounding box center [256, 199] width 124 height 13
click at [432, 233] on button "Save" at bounding box center [430, 236] width 45 height 15
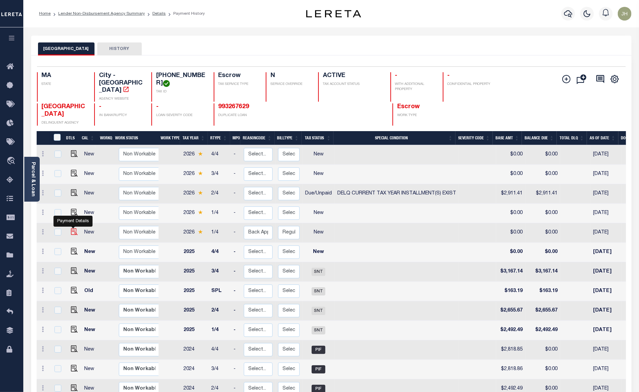
click at [74, 228] on img at bounding box center [74, 231] width 7 height 7
checkbox input "true"
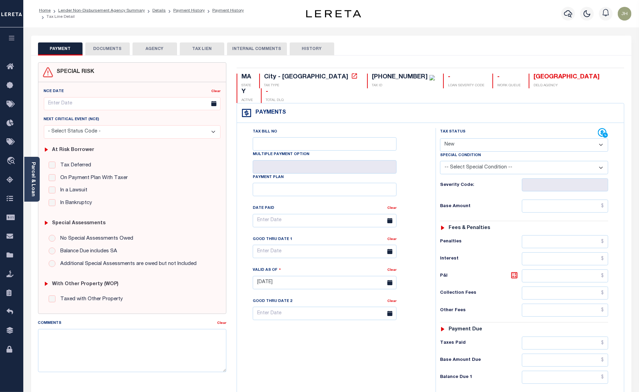
drag, startPoint x: 602, startPoint y: 134, endPoint x: 594, endPoint y: 138, distance: 8.9
click at [602, 138] on select "- Select Status Code - Open Due/Unpaid Paid Incomplete No Tax Due Internal Refu…" at bounding box center [524, 144] width 168 height 13
select select "DUE"
click at [440, 138] on select "- Select Status Code - Open Due/Unpaid Paid Incomplete No Tax Due Internal Refu…" at bounding box center [524, 144] width 168 height 13
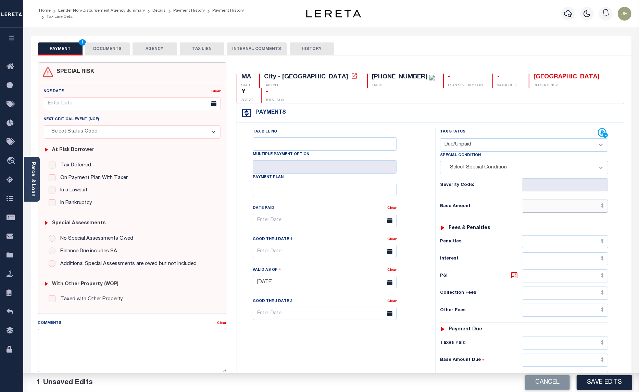
click at [539, 200] on input "text" at bounding box center [565, 206] width 86 height 13
type input "$2,911.41"
click at [545, 269] on input "text" at bounding box center [565, 275] width 86 height 13
type input "$101.72"
click at [540, 371] on input "text" at bounding box center [565, 377] width 86 height 13
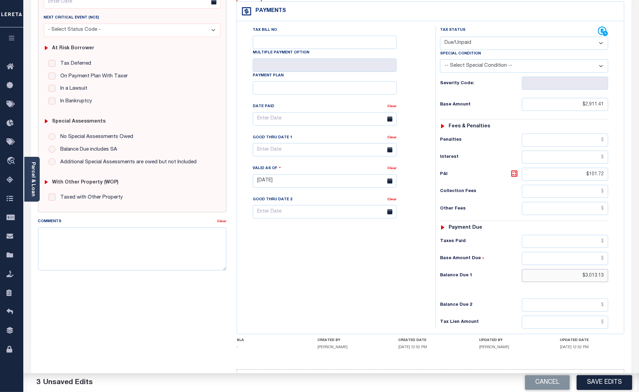
scroll to position [115, 0]
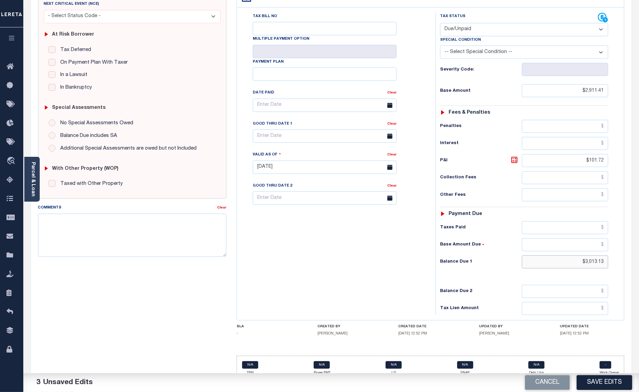
type input "$3,013.13"
click at [289, 129] on input "text" at bounding box center [325, 135] width 144 height 13
click at [335, 218] on span "31" at bounding box center [335, 215] width 13 height 13
type input "[DATE]"
click at [130, 233] on textarea "Comments" at bounding box center [132, 235] width 189 height 43
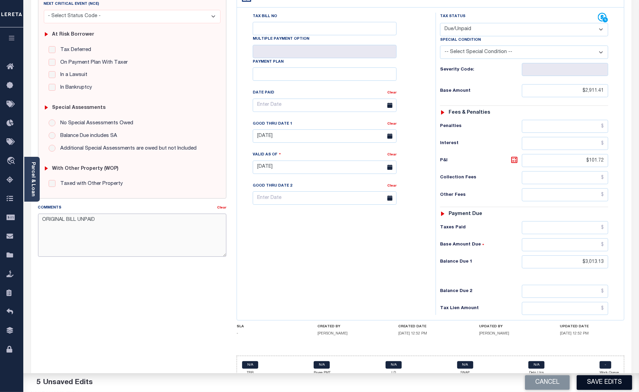
type textarea "ORIGINAL BILL UNPAID"
click at [603, 379] on button "Save Edits" at bounding box center [603, 382] width 55 height 15
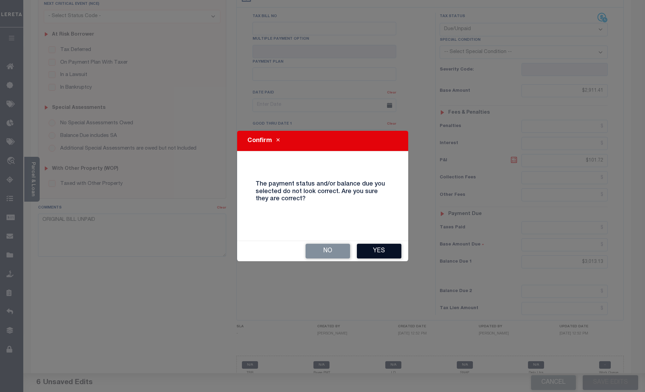
click at [386, 250] on button "Yes" at bounding box center [379, 251] width 45 height 15
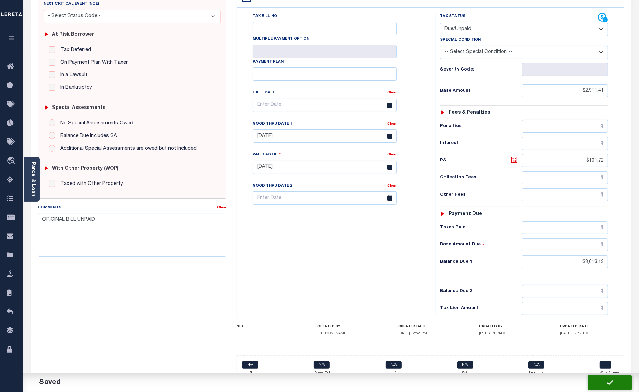
type input "$2,911.41"
type input "$101.72"
type input "$3,013.13"
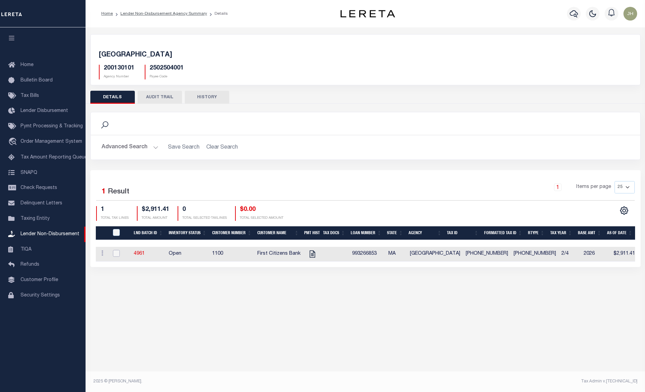
click at [117, 255] on input "checkbox" at bounding box center [116, 253] width 7 height 7
checkbox input "true"
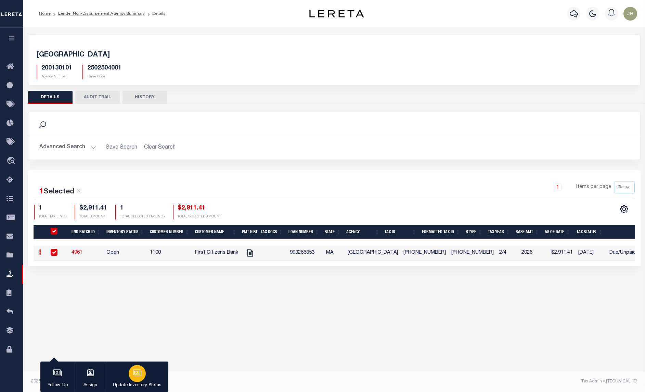
click at [139, 375] on icon "button" at bounding box center [136, 371] width 7 height 5
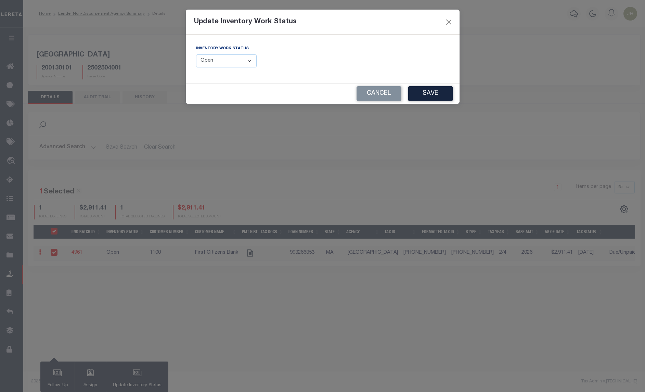
click at [251, 62] on select "--Select-- Open Completed Reported" at bounding box center [226, 60] width 61 height 13
select select "Completed"
click at [196, 54] on select "--Select-- Open Completed Reported" at bounding box center [226, 60] width 61 height 13
click at [427, 94] on button "Save" at bounding box center [430, 93] width 45 height 15
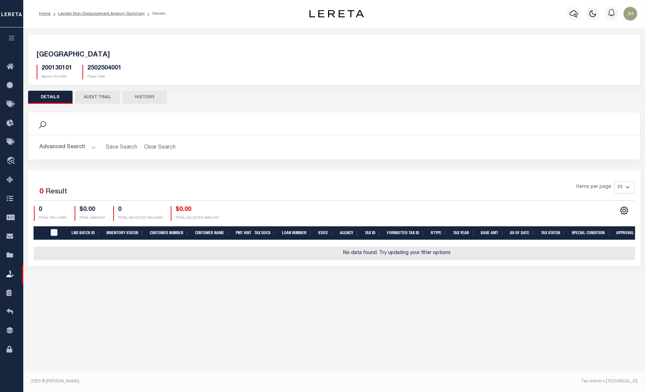
click at [141, 374] on footer "2025 © LERETA. Tax Admin v.1.0.0.1" at bounding box center [334, 381] width 622 height 21
click at [81, 12] on link "Lender Non-Disbursement Agency Summary" at bounding box center [101, 14] width 87 height 4
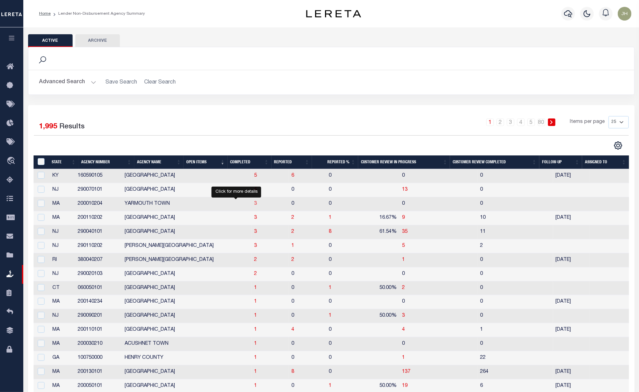
click at [254, 206] on span "3" at bounding box center [255, 203] width 3 height 5
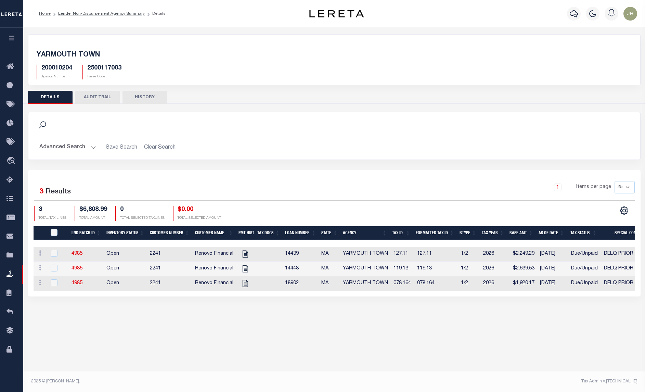
click at [254, 360] on div "Active Archive Search Advanced Search Save Search Clear Search In In AK AL AR AZ" at bounding box center [334, 203] width 622 height 353
click at [330, 308] on div "YARMOUTH TOWN 200010204 Agency Number 2500117003 Payee Code Search Is 3" at bounding box center [334, 172] width 622 height 290
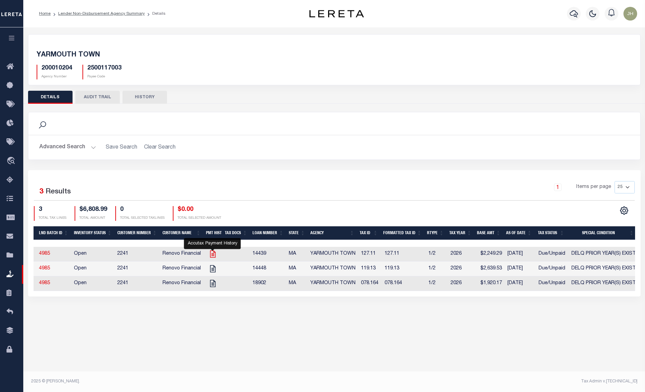
click at [215, 253] on icon "" at bounding box center [212, 254] width 5 height 7
checkbox input "true"
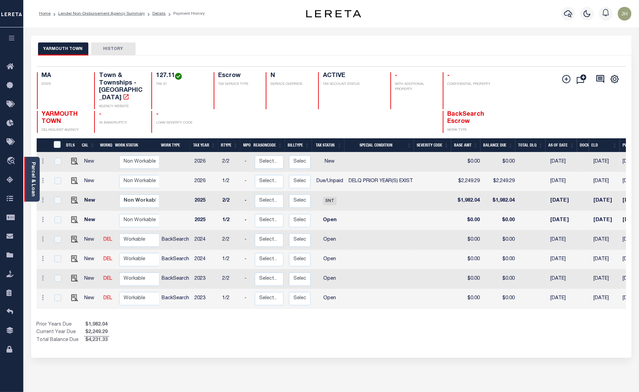
click at [31, 165] on link "Parcel & Loan" at bounding box center [32, 179] width 5 height 35
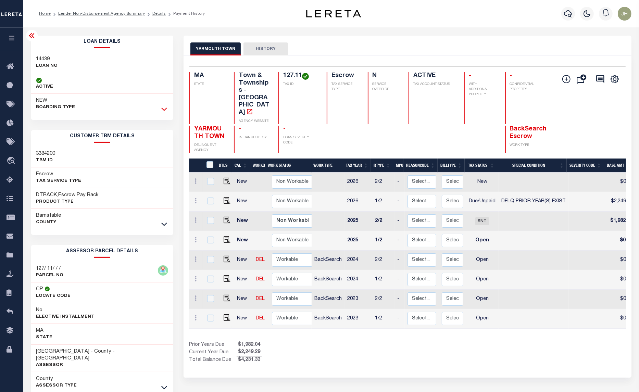
click at [162, 108] on icon at bounding box center [164, 108] width 6 height 7
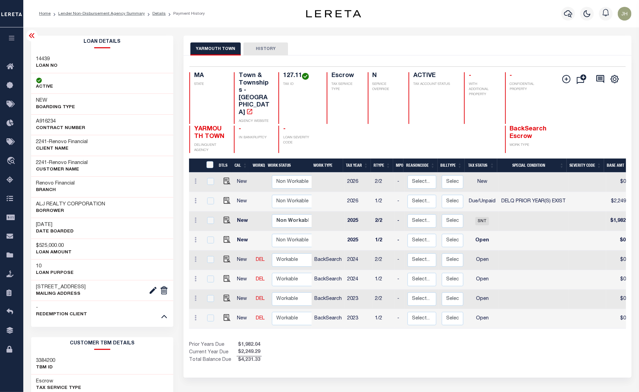
click at [119, 165] on div "2241 - Renovo Financial CUSTOMER Name" at bounding box center [102, 166] width 142 height 21
drag, startPoint x: 37, startPoint y: 204, endPoint x: 103, endPoint y: 205, distance: 66.8
click at [103, 205] on h3 "ALJ REALTY CORPORATION" at bounding box center [70, 204] width 69 height 7
copy h3 "ALJ REALTY CORPORATION"
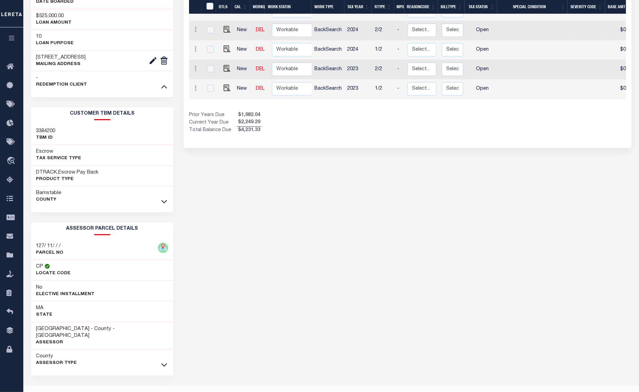
scroll to position [239, 0]
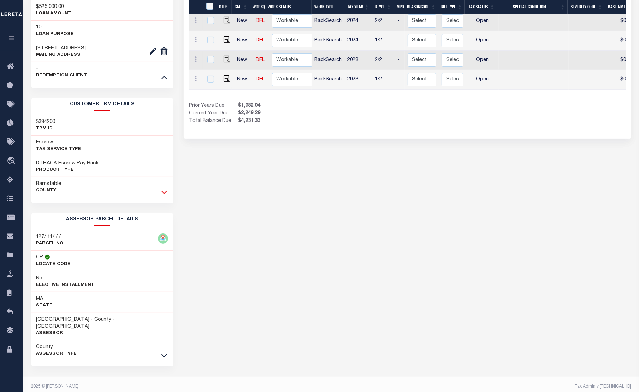
click at [165, 195] on icon at bounding box center [164, 192] width 6 height 7
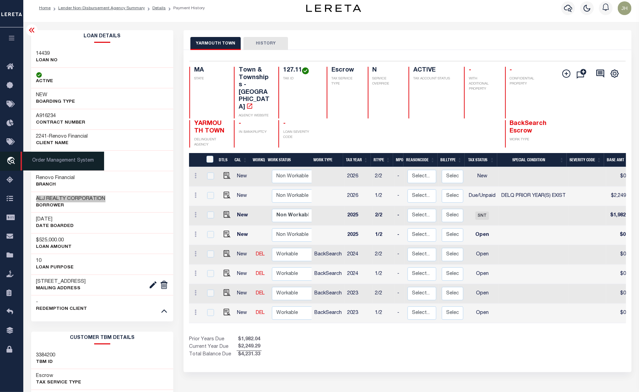
scroll to position [0, 0]
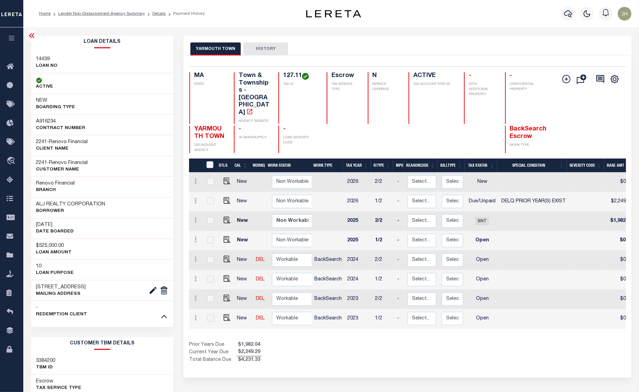
click at [90, 16] on li "Lender Non-Disbursement Agency Summary" at bounding box center [98, 14] width 94 height 6
click at [99, 13] on link "Lender Non-Disbursement Agency Summary" at bounding box center [101, 14] width 87 height 4
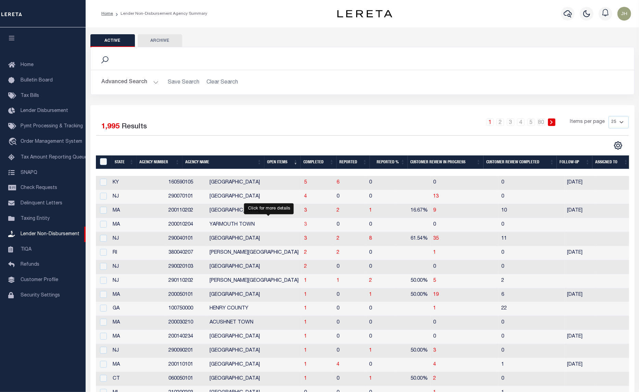
click at [304, 227] on span "3" at bounding box center [305, 224] width 3 height 5
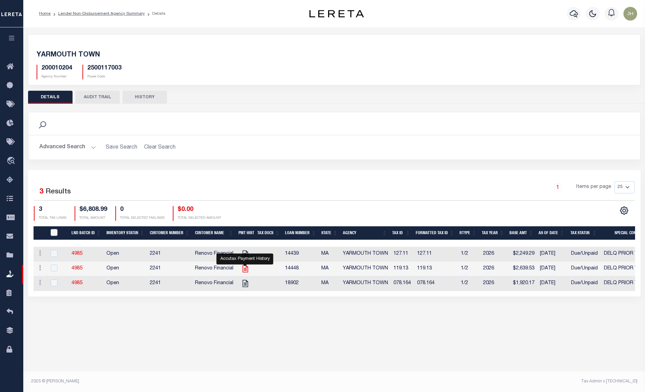
click at [246, 273] on icon "" at bounding box center [245, 268] width 9 height 9
checkbox input "true"
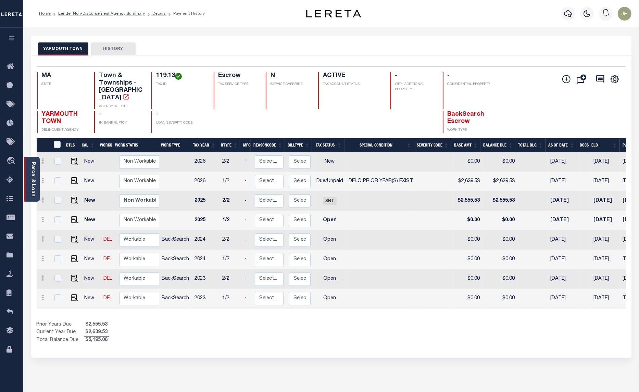
click at [31, 169] on link "Parcel & Loan" at bounding box center [32, 179] width 5 height 35
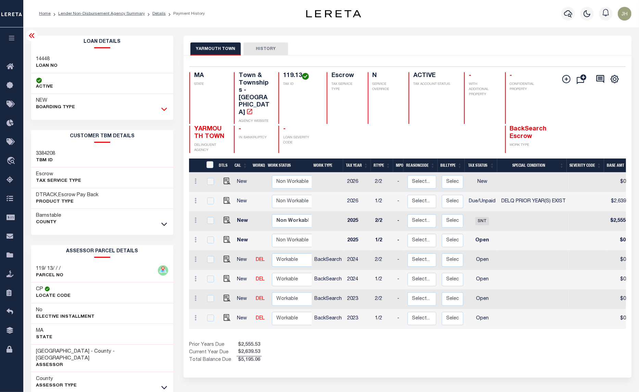
click at [161, 111] on icon at bounding box center [164, 108] width 6 height 7
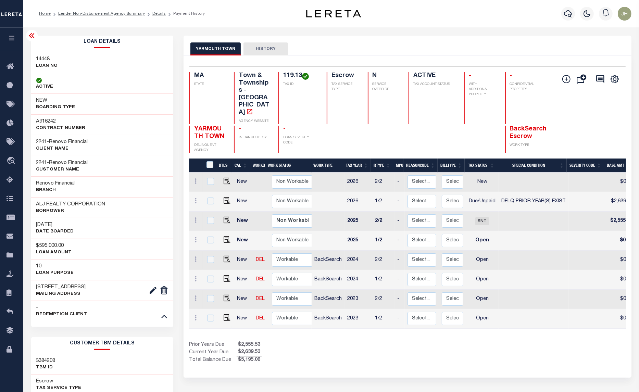
click at [40, 207] on h3 "ALJ REALTY CORPORATION" at bounding box center [70, 204] width 69 height 7
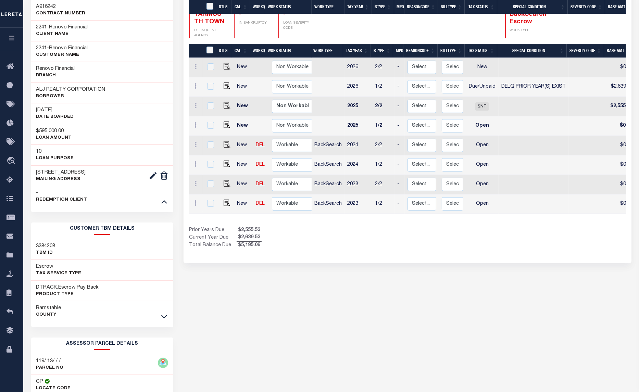
scroll to position [171, 0]
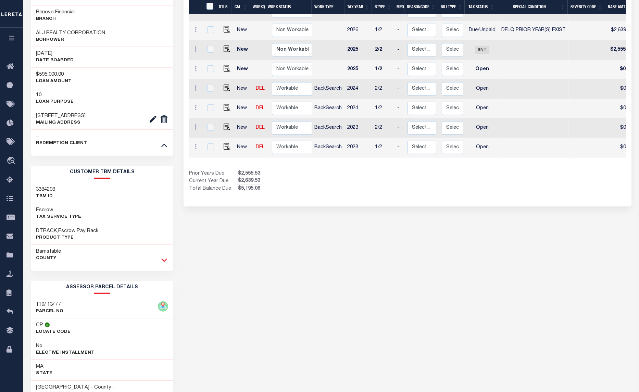
click at [167, 261] on icon at bounding box center [164, 260] width 6 height 3
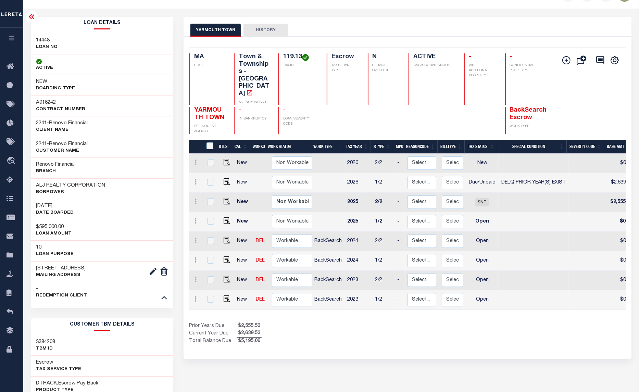
scroll to position [0, 0]
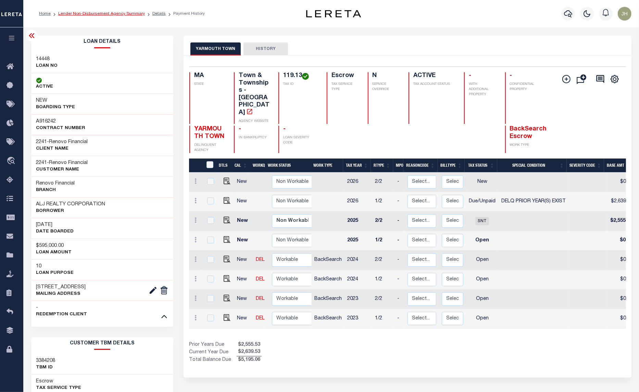
click at [97, 14] on link "Lender Non-Disbursement Agency Summary" at bounding box center [101, 14] width 87 height 4
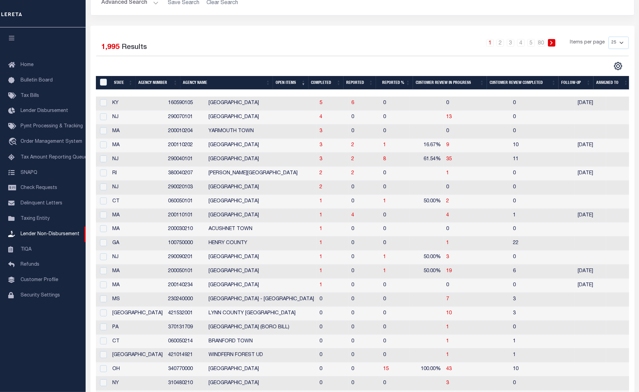
scroll to position [128, 0]
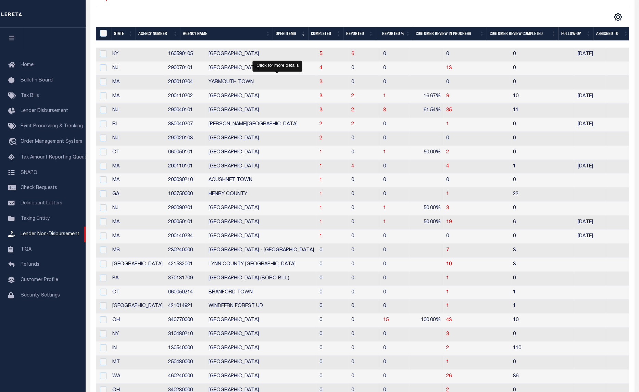
click at [319, 85] on span "3" at bounding box center [320, 82] width 3 height 5
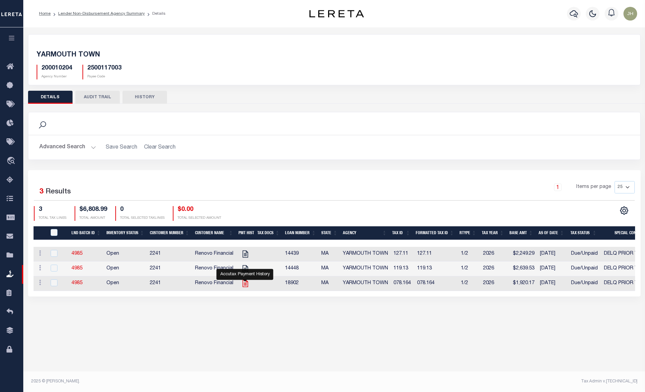
click at [242, 285] on icon "" at bounding box center [244, 283] width 5 height 7
checkbox input "true"
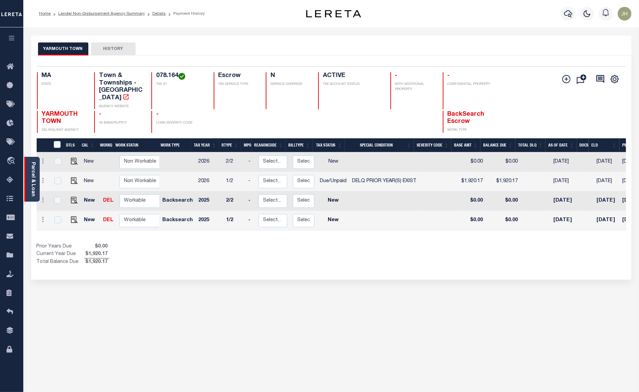
click at [36, 177] on div "Parcel & Loan" at bounding box center [31, 179] width 15 height 45
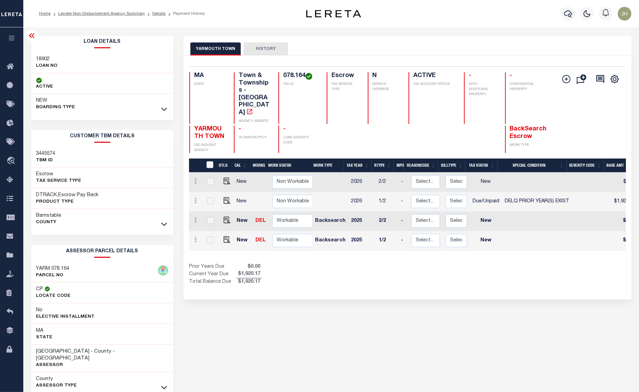
click at [163, 229] on div "[GEOGRAPHIC_DATA]" at bounding box center [102, 219] width 142 height 21
click at [165, 226] on icon at bounding box center [164, 224] width 6 height 3
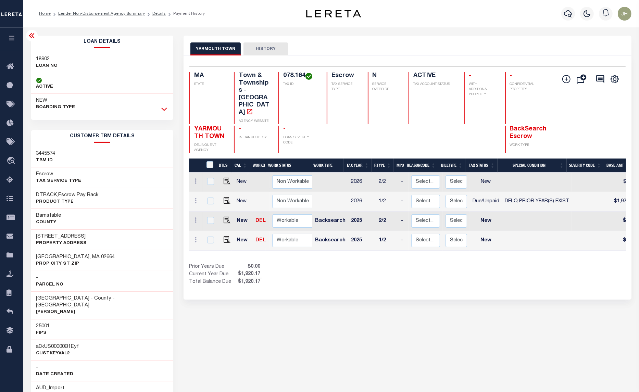
click at [163, 108] on icon at bounding box center [164, 108] width 6 height 7
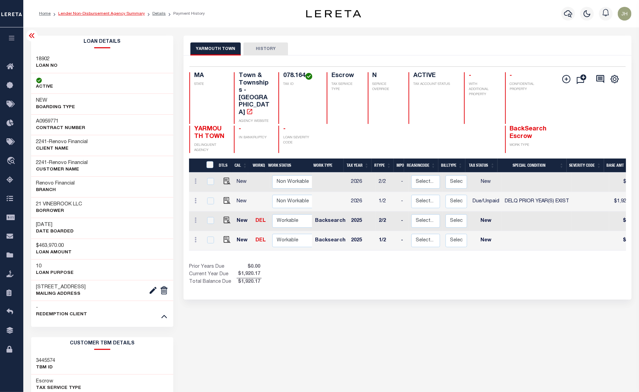
click at [76, 14] on link "Lender Non-Disbursement Agency Summary" at bounding box center [101, 14] width 87 height 4
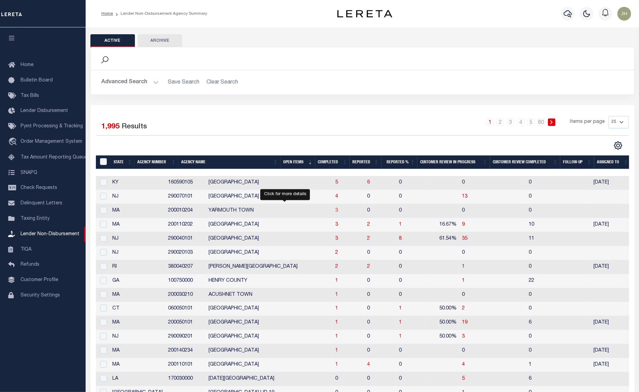
click at [335, 211] on span "3" at bounding box center [336, 210] width 3 height 5
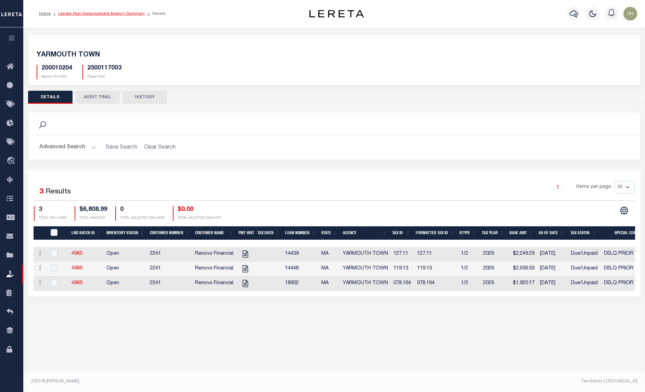
click at [100, 14] on link "Lender Non-Disbursement Agency Summary" at bounding box center [101, 14] width 87 height 4
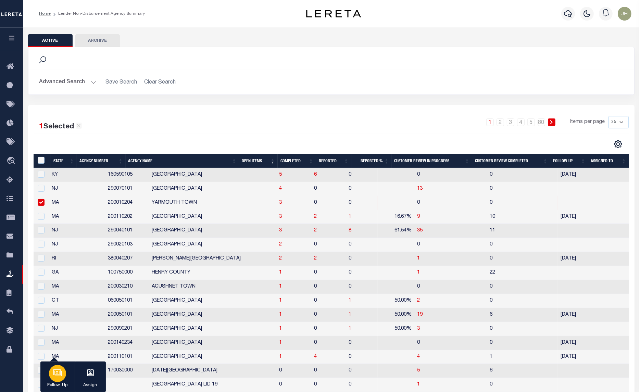
click at [59, 379] on div "button" at bounding box center [57, 373] width 17 height 17
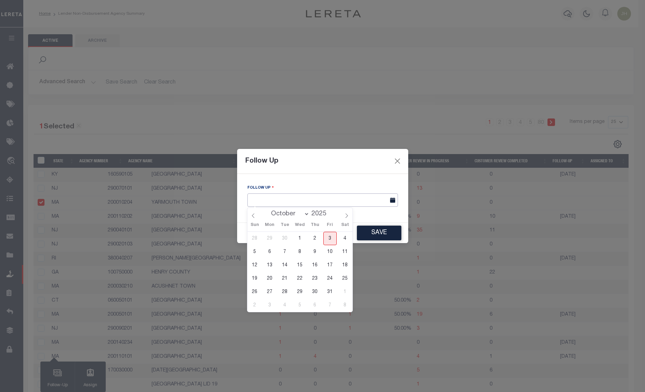
click at [307, 195] on input "text" at bounding box center [322, 199] width 151 height 13
click at [314, 253] on span "9" at bounding box center [314, 251] width 13 height 13
type input "[DATE]"
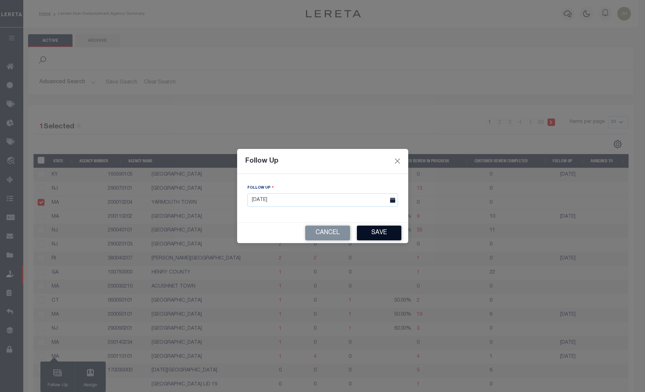
click at [374, 233] on button "Save" at bounding box center [379, 233] width 45 height 15
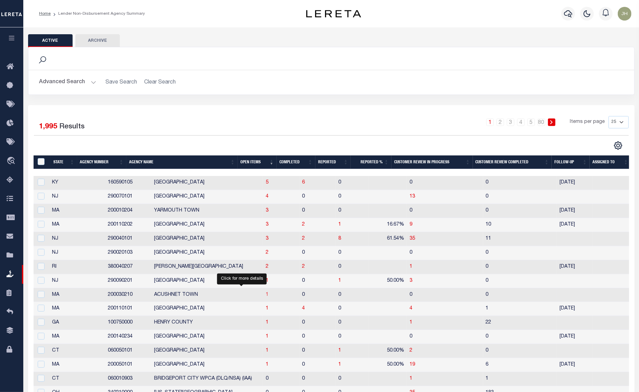
click at [266, 297] on span "1" at bounding box center [267, 294] width 3 height 5
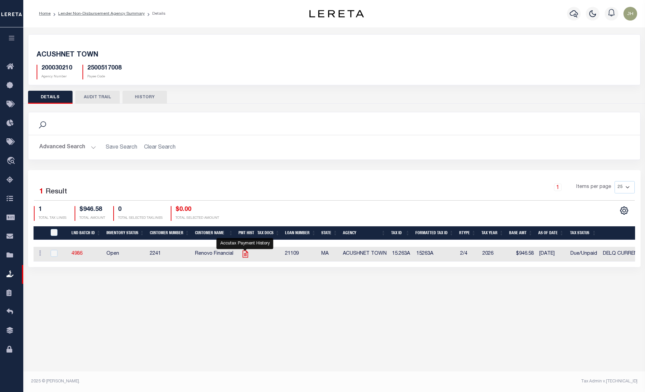
click at [244, 255] on icon "" at bounding box center [245, 254] width 9 height 9
checkbox input "true"
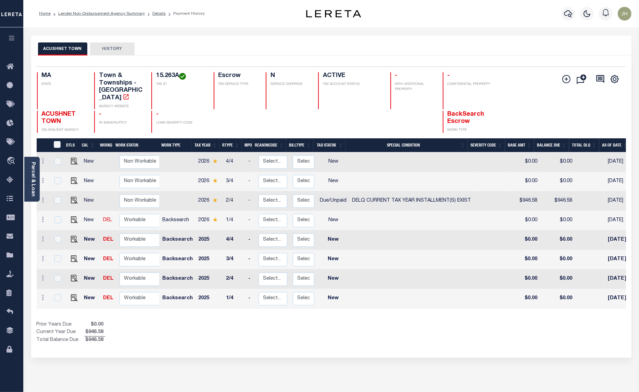
click at [35, 168] on div "Parcel & Loan" at bounding box center [31, 179] width 15 height 45
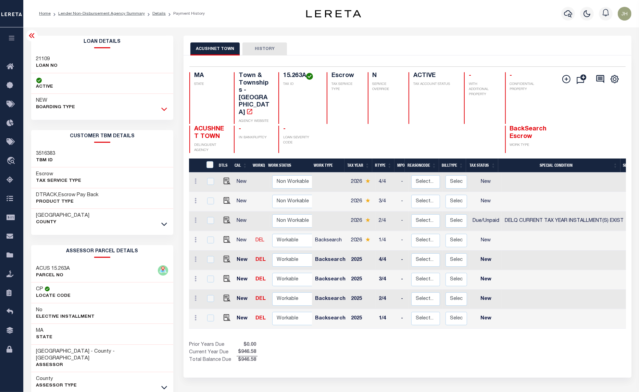
click at [162, 111] on icon at bounding box center [164, 108] width 6 height 7
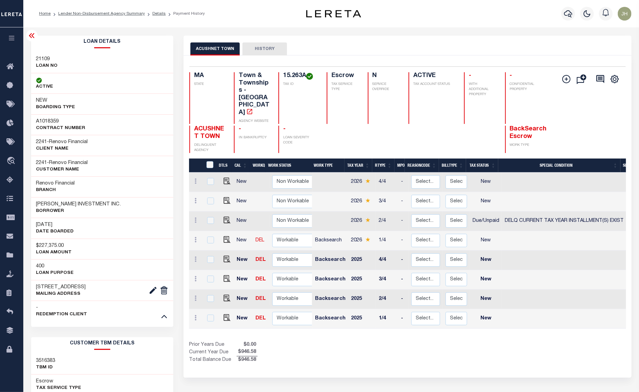
click at [101, 165] on div "2241 - Renovo Financial CUSTOMER Name" at bounding box center [102, 166] width 142 height 21
copy h3 "OLIVEIRA INVESTMENT INC."
drag, startPoint x: 36, startPoint y: 205, endPoint x: 104, endPoint y: 206, distance: 67.4
click at [104, 206] on div "OLIVEIRA INVESTMENT INC. Borrower" at bounding box center [102, 207] width 142 height 21
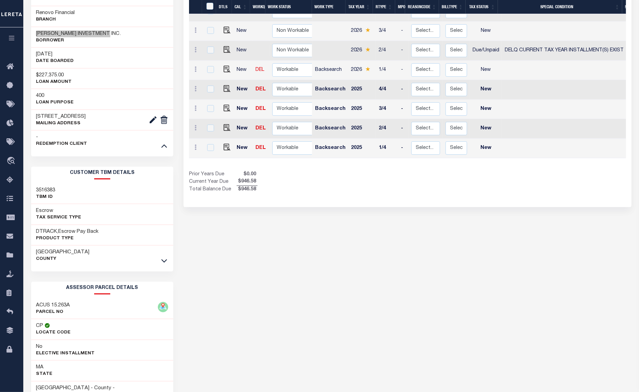
scroll to position [171, 0]
click at [164, 261] on icon at bounding box center [164, 259] width 6 height 7
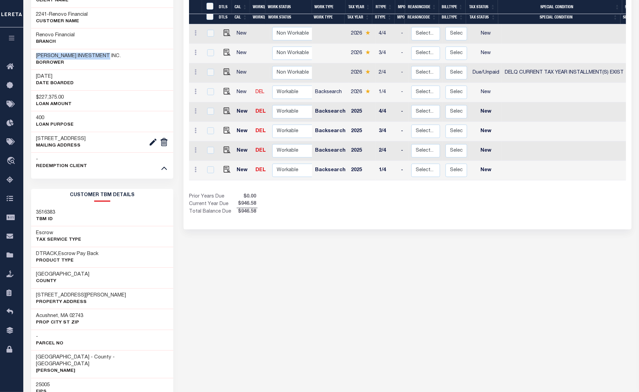
scroll to position [0, 0]
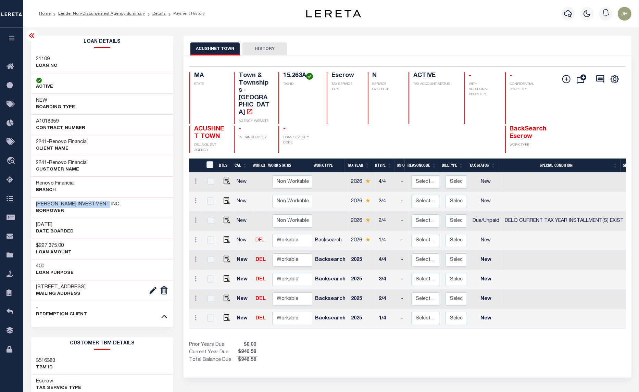
drag, startPoint x: 89, startPoint y: 13, endPoint x: 43, endPoint y: 30, distance: 49.2
click at [89, 13] on link "Lender Non-Disbursement Agency Summary" at bounding box center [101, 14] width 87 height 4
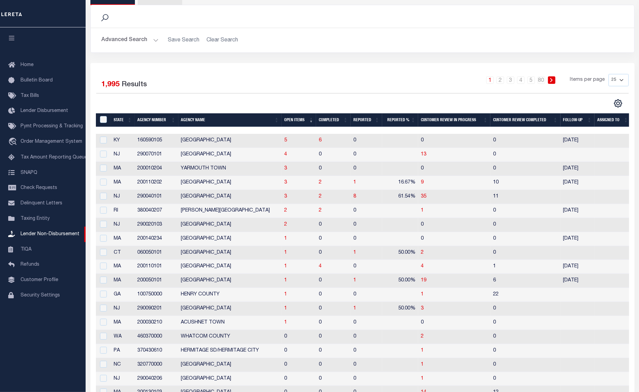
scroll to position [43, 0]
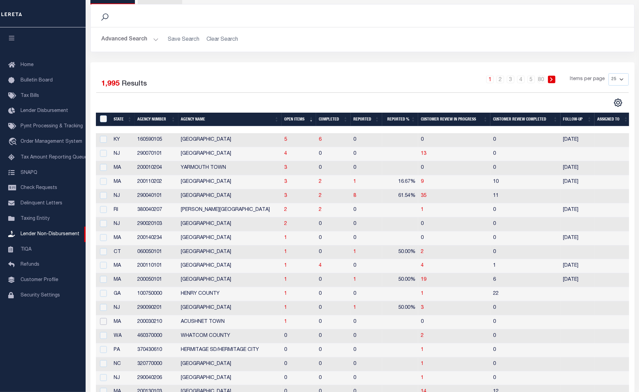
click at [104, 324] on input "checkbox" at bounding box center [103, 321] width 7 height 7
checkbox input "true"
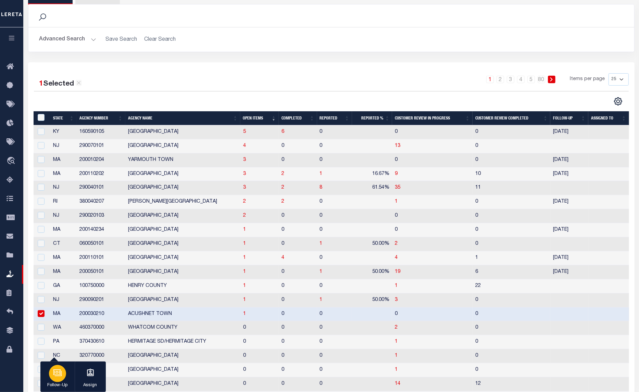
click at [54, 374] on icon "button" at bounding box center [56, 371] width 7 height 5
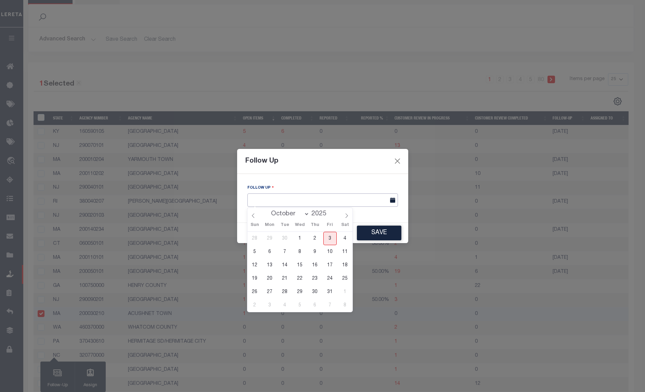
click at [276, 201] on input "text" at bounding box center [322, 199] width 151 height 13
click at [315, 253] on span "9" at bounding box center [314, 251] width 13 height 13
type input "[DATE]"
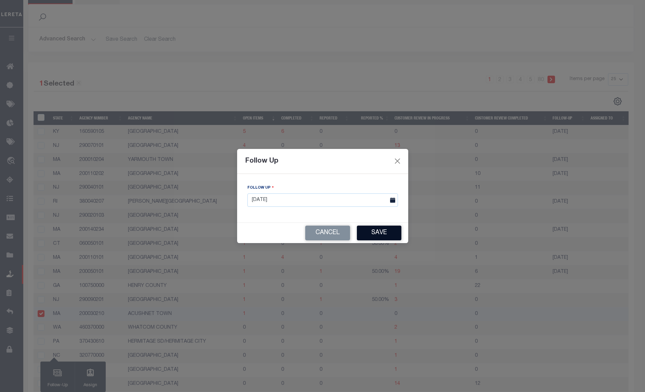
click at [380, 231] on button "Save" at bounding box center [379, 233] width 45 height 15
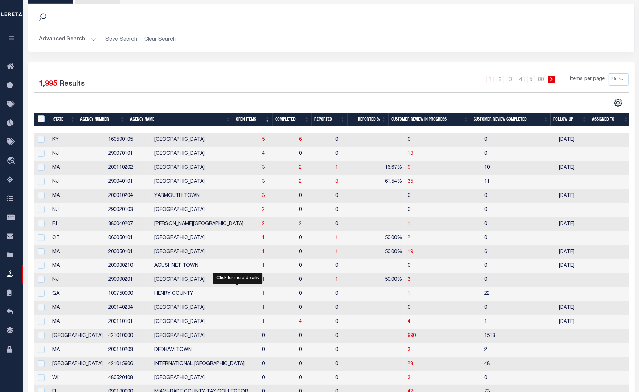
click at [262, 296] on span "1" at bounding box center [263, 293] width 3 height 5
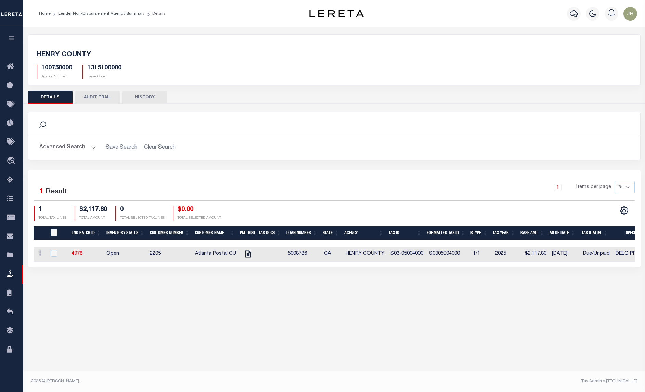
click at [59, 341] on div "Active Archive Search Advanced Search Save Search Clear Search In In AK AL AR AZ" at bounding box center [334, 203] width 622 height 353
click at [215, 301] on div "Active Archive Search Advanced Search Save Search Clear Search In In AK AL AR AZ" at bounding box center [334, 203] width 622 height 353
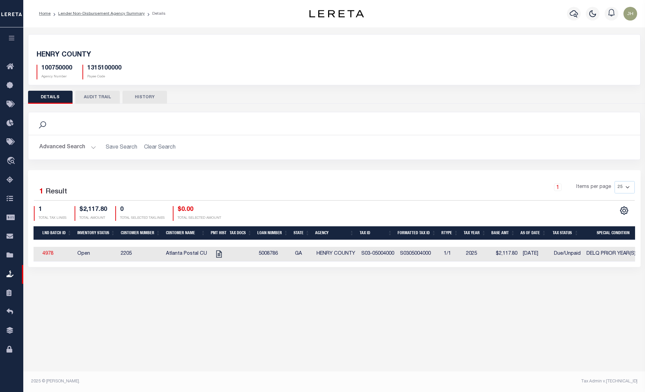
click at [283, 87] on div "HENRY COUNTY 100750000 Agency Number 1315100000 Payee Code Is" at bounding box center [334, 150] width 623 height 233
click at [215, 257] on icon "" at bounding box center [219, 254] width 9 height 9
checkbox input "true"
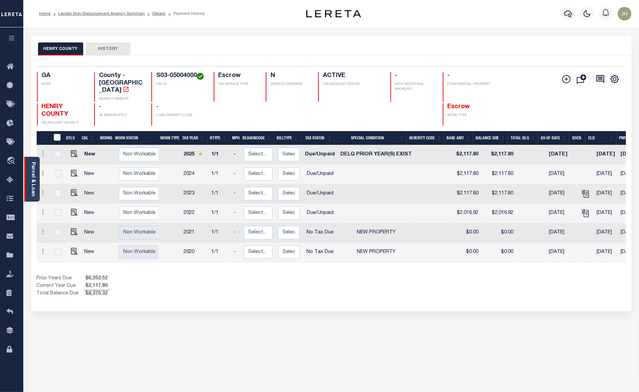
click at [33, 169] on link "Parcel & Loan" at bounding box center [32, 179] width 5 height 35
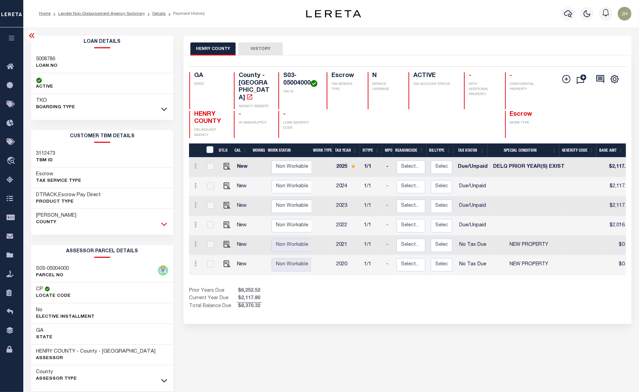
click at [161, 222] on icon at bounding box center [164, 223] width 6 height 7
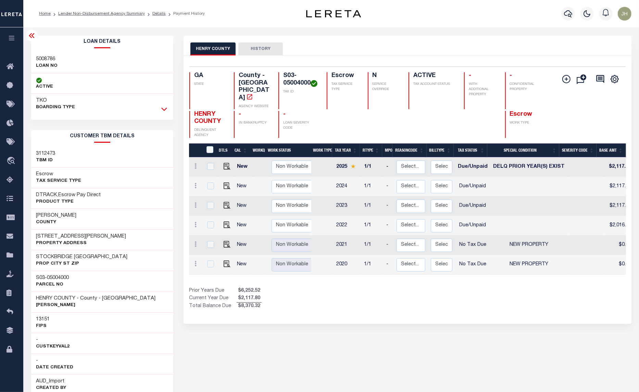
click at [165, 109] on icon at bounding box center [164, 108] width 6 height 7
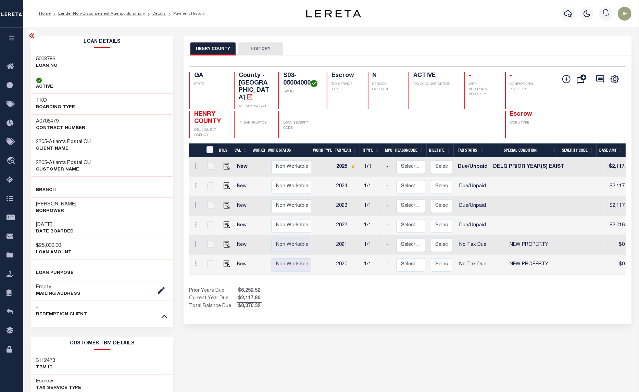
click at [74, 205] on h3 "[PERSON_NAME]" at bounding box center [56, 204] width 40 height 7
click at [35, 205] on div "[PERSON_NAME] Borrower" at bounding box center [102, 207] width 142 height 21
drag, startPoint x: 35, startPoint y: 205, endPoint x: 79, endPoint y: 207, distance: 44.2
click at [79, 207] on div "[PERSON_NAME] Borrower" at bounding box center [102, 207] width 142 height 21
copy h3 "[PERSON_NAME]"
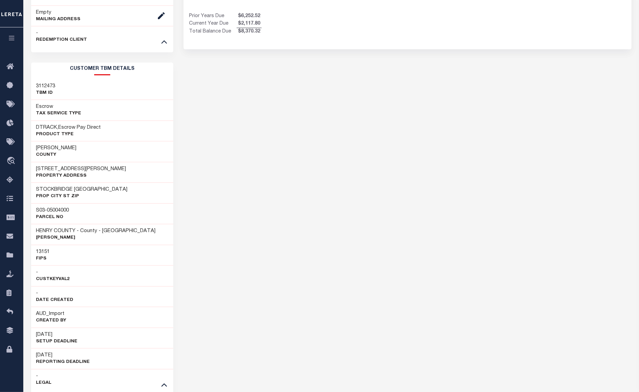
scroll to position [300, 0]
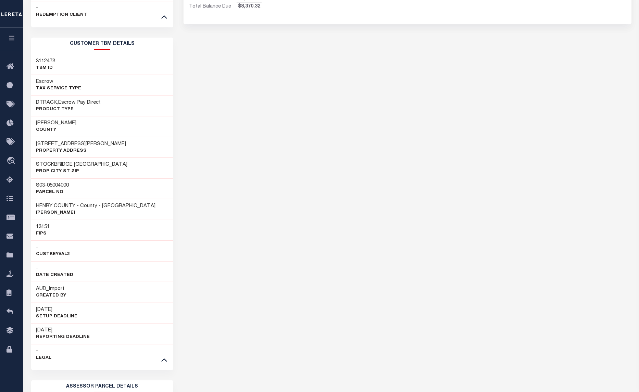
click at [42, 148] on h3 "[STREET_ADDRESS][PERSON_NAME]" at bounding box center [81, 144] width 90 height 7
copy h3 "[STREET_ADDRESS][PERSON_NAME]"
drag, startPoint x: 37, startPoint y: 144, endPoint x: 80, endPoint y: 145, distance: 43.8
click at [80, 145] on h3 "[STREET_ADDRESS][PERSON_NAME]" at bounding box center [81, 144] width 90 height 7
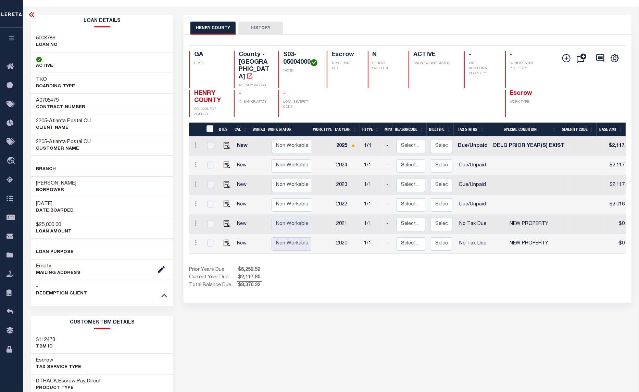
scroll to position [0, 0]
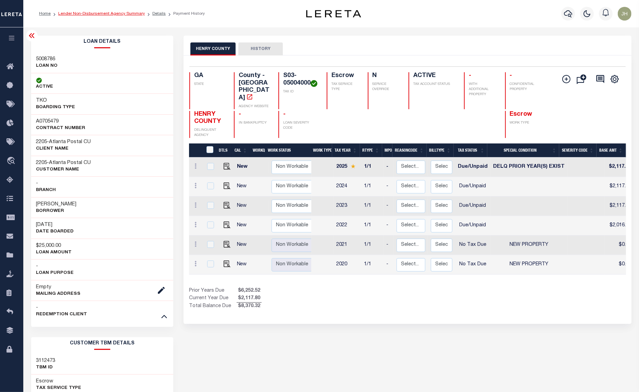
click at [106, 14] on link "Lender Non-Disbursement Agency Summary" at bounding box center [101, 14] width 87 height 4
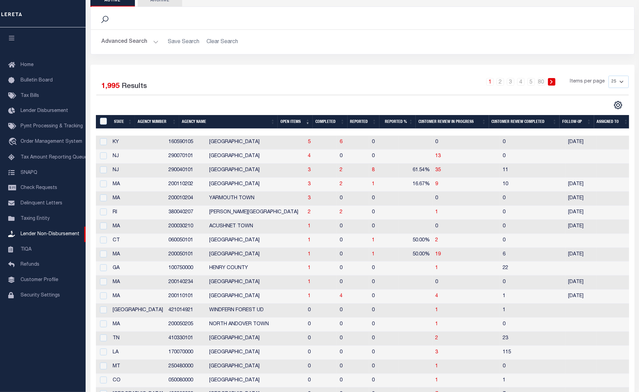
scroll to position [43, 0]
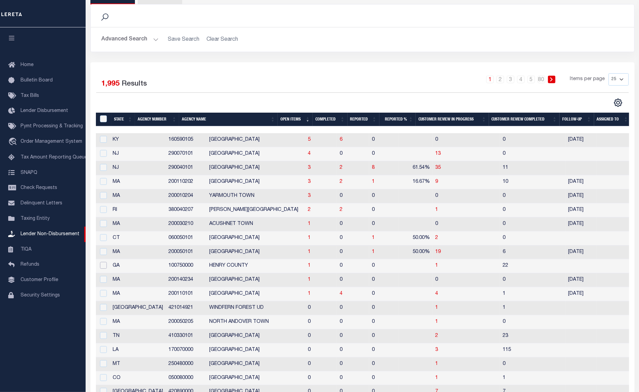
click at [104, 268] on input "checkbox" at bounding box center [103, 265] width 7 height 7
checkbox input "true"
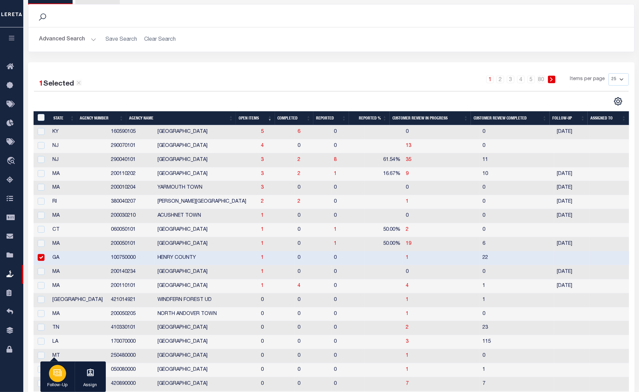
click at [52, 377] on div "button" at bounding box center [57, 373] width 17 height 17
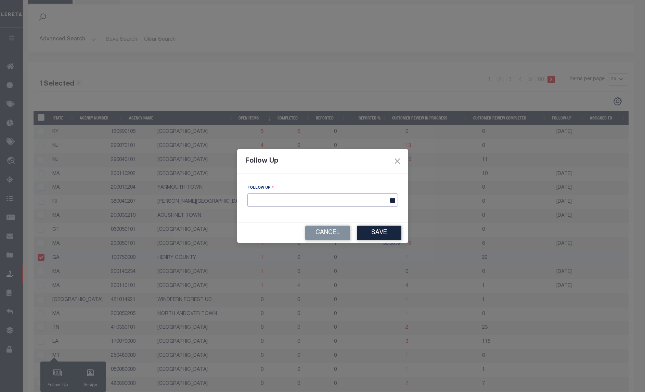
click at [302, 199] on input "text" at bounding box center [322, 199] width 151 height 13
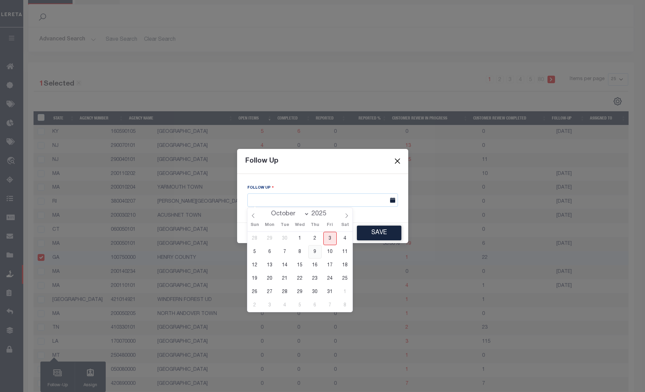
click at [316, 253] on span "9" at bounding box center [314, 251] width 13 height 13
type input "[DATE]"
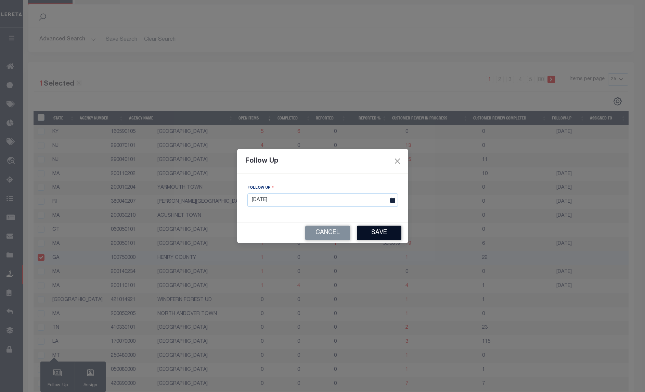
drag, startPoint x: 377, startPoint y: 234, endPoint x: 204, endPoint y: 260, distance: 174.9
click at [377, 234] on button "Save" at bounding box center [379, 233] width 45 height 15
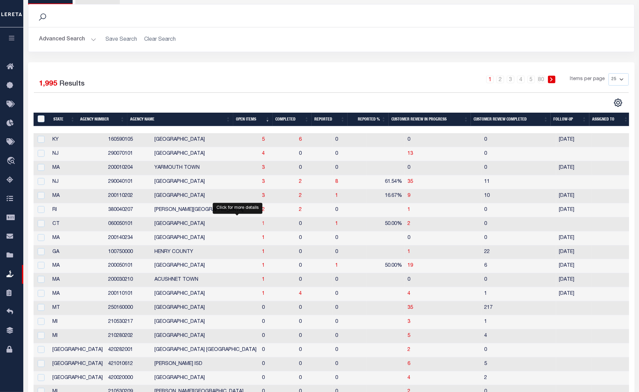
click at [262, 225] on span "1" at bounding box center [263, 223] width 3 height 5
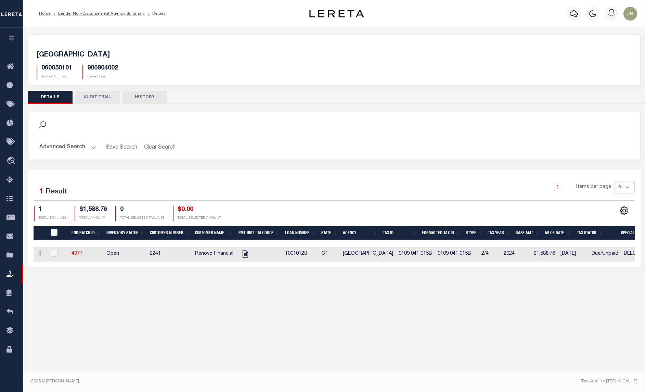
click at [67, 353] on div "Active Archive Search Advanced Search Save Search Clear Search In In AK AL AR AZ" at bounding box center [334, 203] width 622 height 353
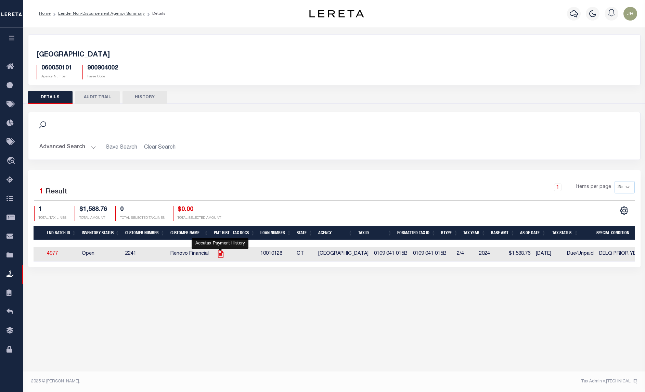
click at [216, 255] on icon "" at bounding box center [220, 254] width 9 height 9
checkbox input "true"
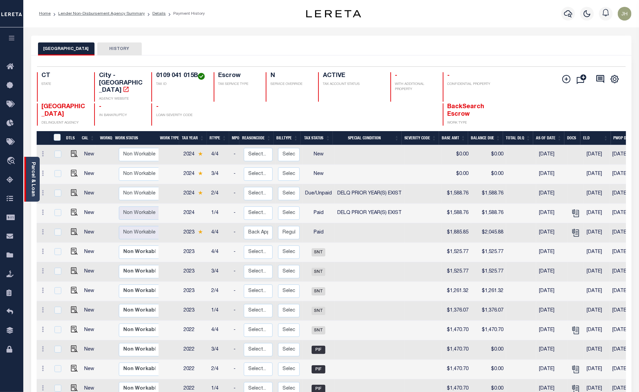
click at [33, 174] on link "Parcel & Loan" at bounding box center [32, 179] width 5 height 35
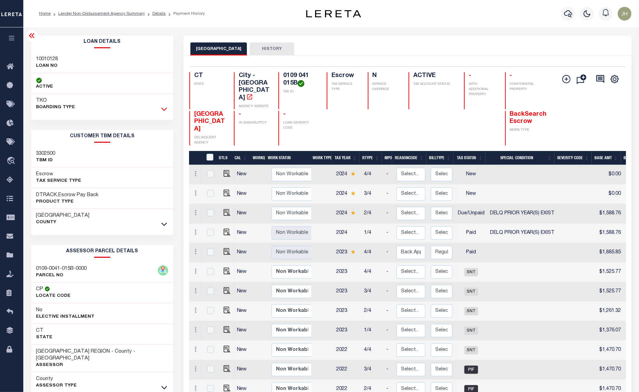
click at [164, 110] on icon at bounding box center [164, 108] width 6 height 7
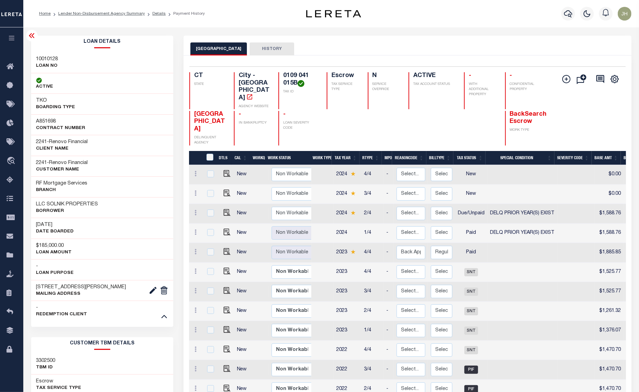
click at [57, 208] on h3 "LLC SOLNIK PROPERTIES" at bounding box center [67, 204] width 62 height 7
click at [35, 205] on div "LLC SOLNIK PROPERTIES Borrower" at bounding box center [102, 207] width 142 height 21
drag, startPoint x: 36, startPoint y: 204, endPoint x: 69, endPoint y: 211, distance: 33.6
click at [69, 211] on div "LLC SOLNIK PROPERTIES Borrower" at bounding box center [67, 208] width 62 height 14
copy div "LLC SOLNIK PROPERTIES Borrower"
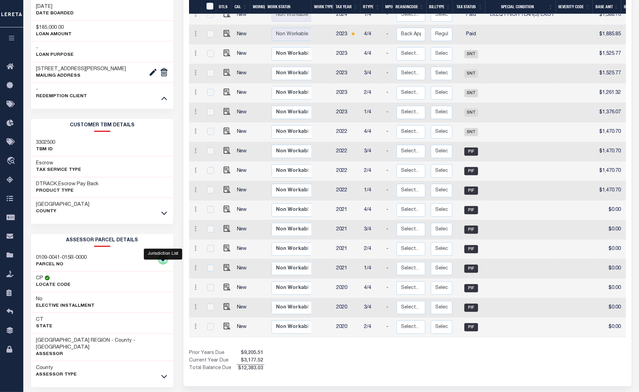
scroll to position [239, 0]
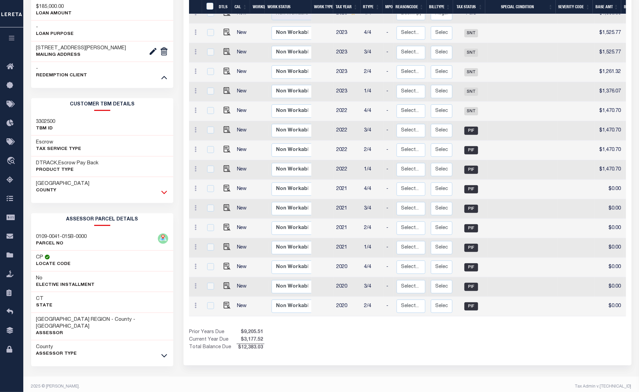
click at [165, 196] on icon at bounding box center [164, 192] width 6 height 7
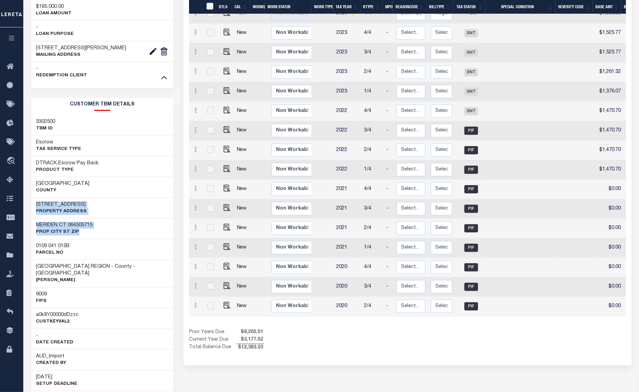
drag, startPoint x: 35, startPoint y: 204, endPoint x: 82, endPoint y: 234, distance: 56.4
click at [82, 234] on div "151 CROWN ST Property Address MERIDEN CT 064505715 Prop City St Zip 0109 041 01…" at bounding box center [102, 315] width 142 height 235
copy div "151 CROWN ST Property Address MERIDEN CT 064505715 Prop City St Zip"
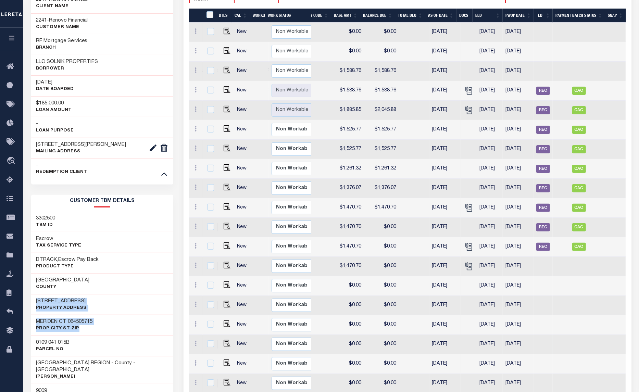
scroll to position [68, 0]
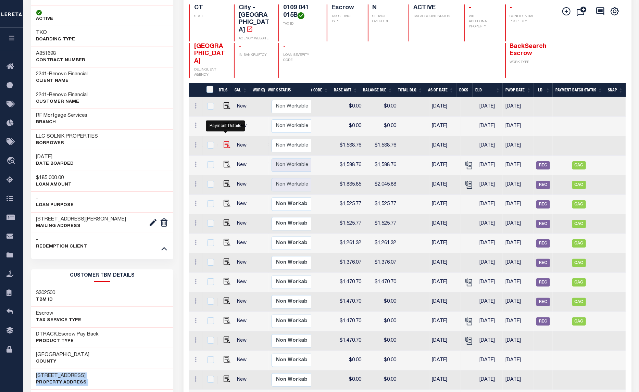
click at [225, 141] on img "" at bounding box center [227, 144] width 7 height 7
checkbox input "true"
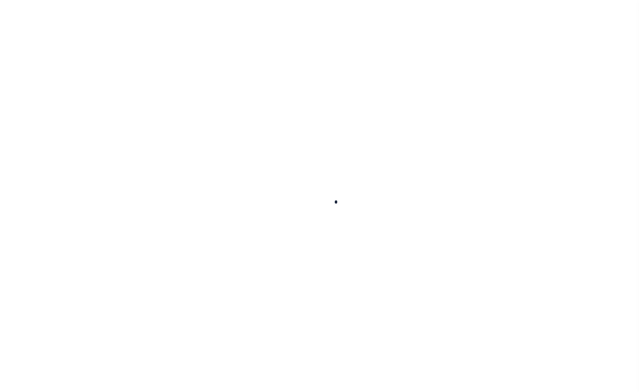
checkbox input "false"
type input "0114722"
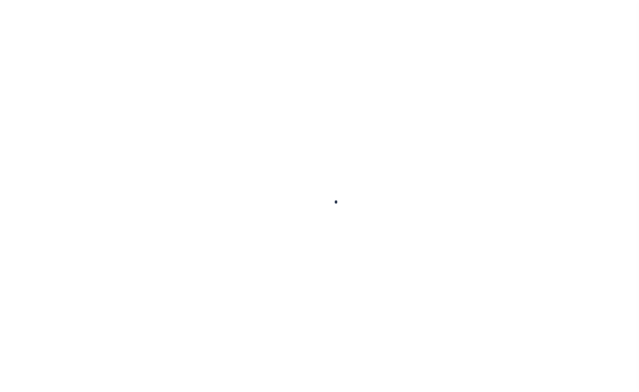
type input "[DATE]"
select select "DUE"
select select "18"
type input "$1,588.76"
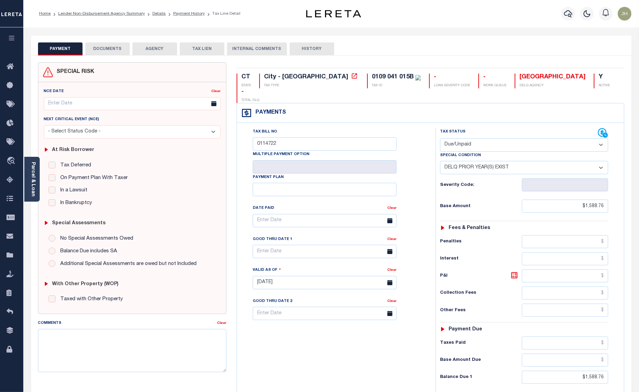
click at [602, 161] on select "-- Select Special Condition -- 3RD PARTY TAX LIEN AGENCY TAX LIEN (A.K.A Inside…" at bounding box center [524, 167] width 168 height 13
select select "0"
click at [440, 161] on select "-- Select Special Condition -- 3RD PARTY TAX LIEN AGENCY TAX LIEN (A.K.A Inside…" at bounding box center [524, 167] width 168 height 13
type input "[DATE]"
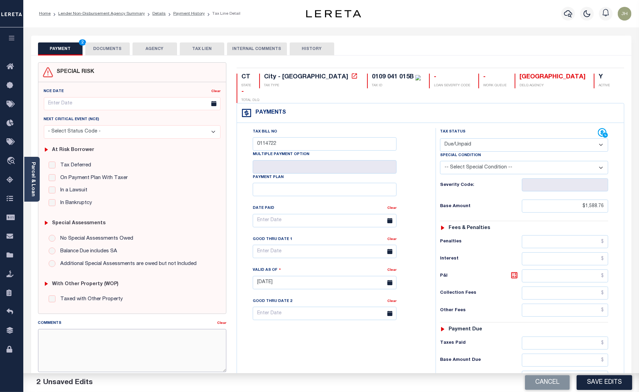
drag, startPoint x: 72, startPoint y: 355, endPoint x: 77, endPoint y: 342, distance: 13.8
click at [69, 353] on textarea "Comments" at bounding box center [132, 350] width 189 height 43
type textarea "PER WEB NO PRIOR YEAR DELINQUENT"
click at [608, 377] on button "Save Edits" at bounding box center [603, 382] width 55 height 15
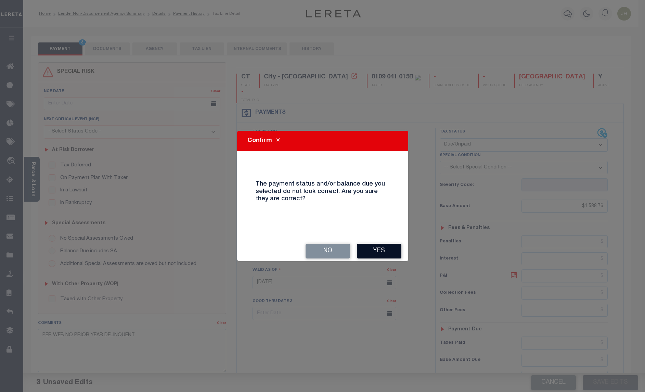
click at [384, 252] on button "Yes" at bounding box center [379, 251] width 45 height 15
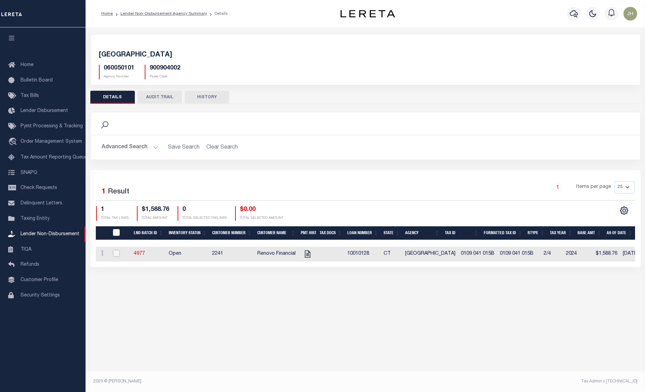
click at [118, 253] on input "checkbox" at bounding box center [116, 253] width 7 height 7
checkbox input "true"
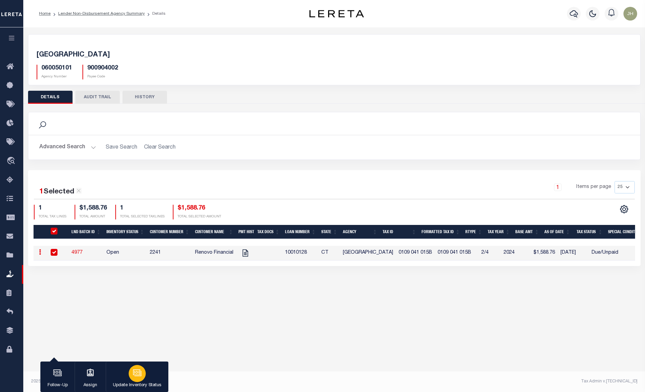
click at [129, 373] on div "button" at bounding box center [137, 373] width 17 height 17
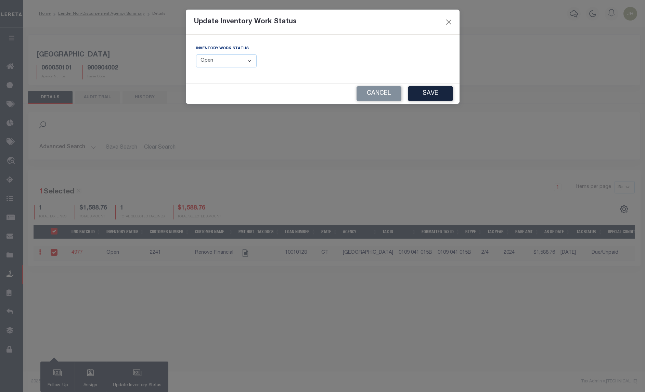
click at [209, 62] on select "--Select-- Open Completed Reported" at bounding box center [226, 60] width 61 height 13
select select "Completed"
click at [196, 54] on select "--Select-- Open Completed Reported" at bounding box center [226, 60] width 61 height 13
click at [425, 93] on button "Save" at bounding box center [430, 93] width 45 height 15
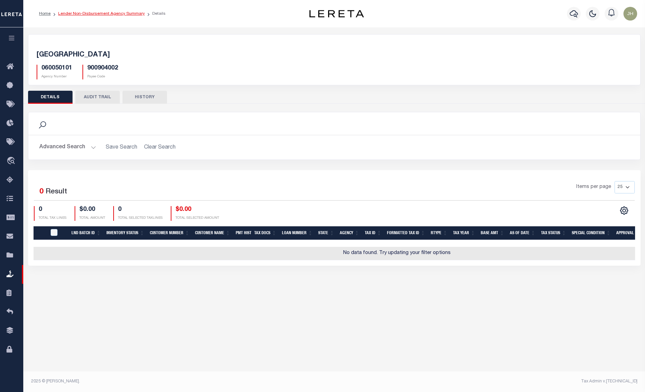
click at [99, 12] on link "Lender Non-Disbursement Agency Summary" at bounding box center [101, 14] width 87 height 4
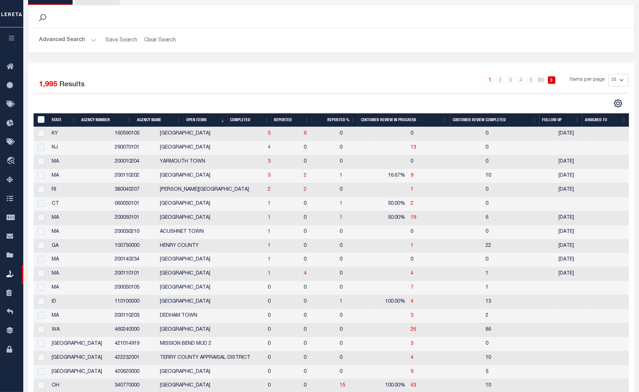
scroll to position [43, 0]
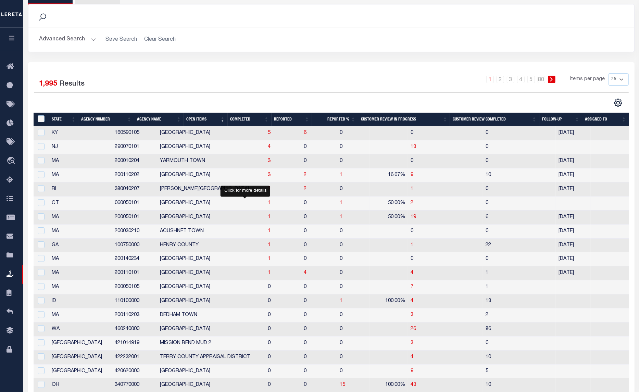
click at [268, 205] on span "1" at bounding box center [269, 203] width 3 height 5
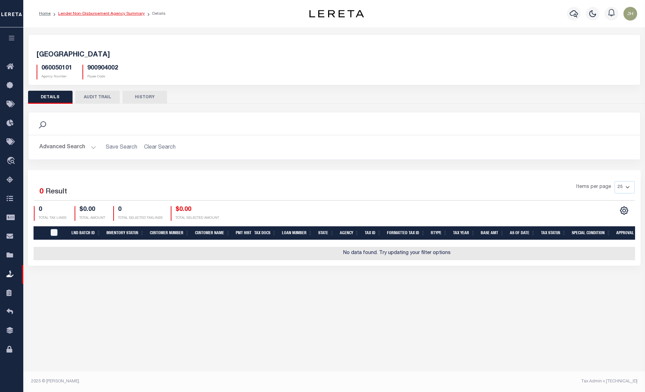
click at [85, 13] on link "Lender Non-Disbursement Agency Summary" at bounding box center [101, 14] width 87 height 4
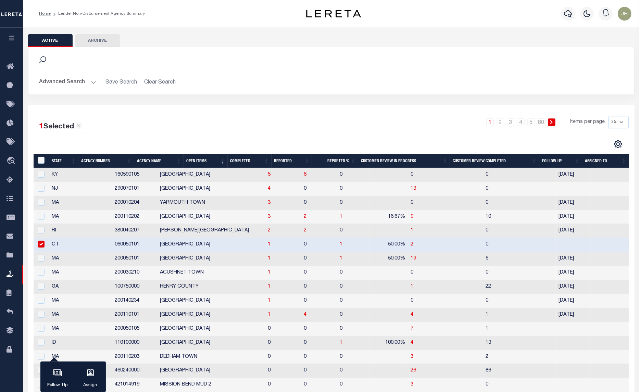
click at [41, 245] on input "checkbox" at bounding box center [41, 244] width 7 height 7
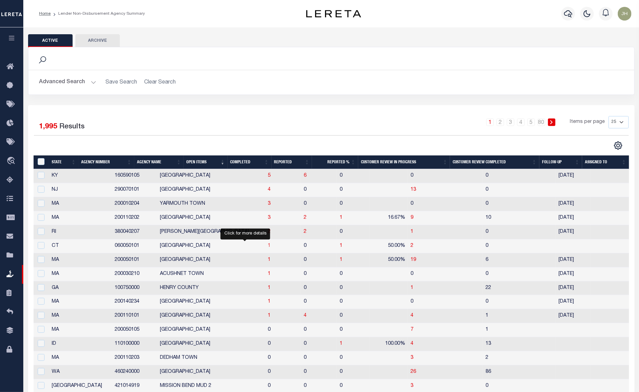
click at [268, 248] on span "1" at bounding box center [269, 245] width 3 height 5
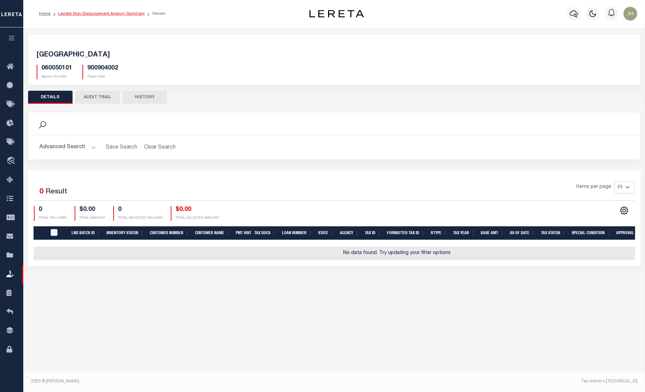
click at [88, 13] on link "Lender Non-Disbursement Agency Summary" at bounding box center [101, 14] width 87 height 4
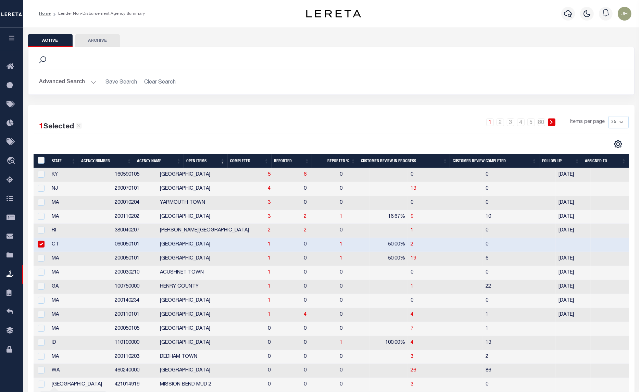
click at [39, 245] on input "checkbox" at bounding box center [41, 244] width 7 height 7
checkbox input "false"
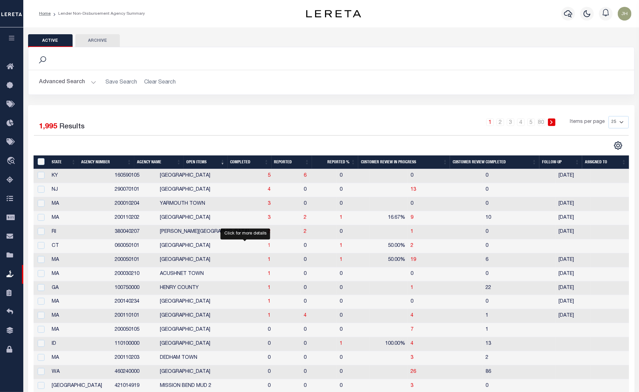
click at [268, 248] on span "1" at bounding box center [269, 245] width 3 height 5
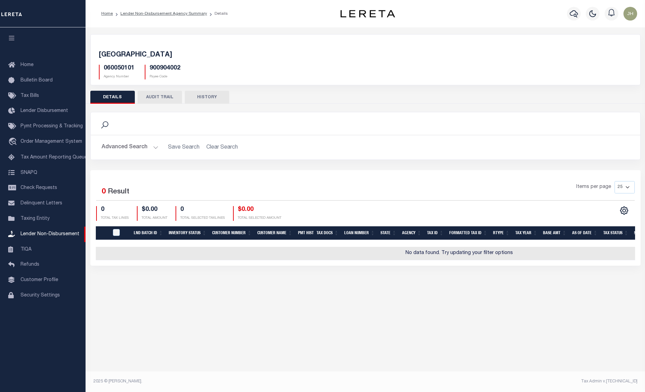
click at [150, 16] on li "Lender Non-Disbursement Agency Summary" at bounding box center [160, 14] width 94 height 6
click at [153, 14] on link "Lender Non-Disbursement Agency Summary" at bounding box center [163, 14] width 87 height 4
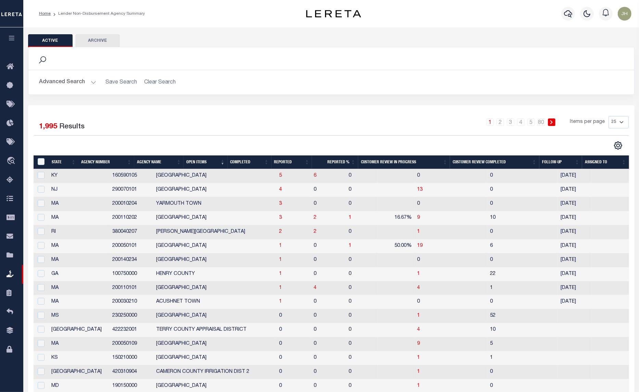
click at [101, 13] on li "Lender Non-Disbursement Agency Summary" at bounding box center [98, 14] width 94 height 6
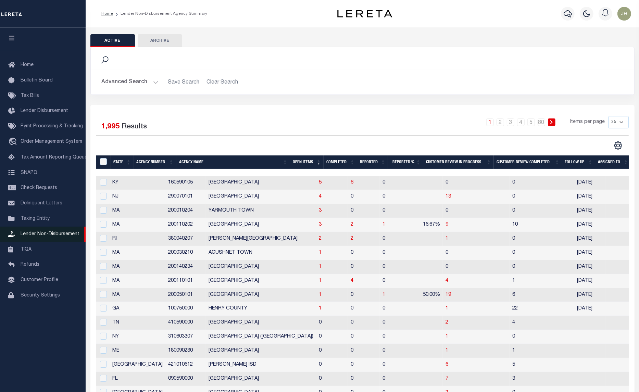
click at [65, 236] on span "Lender Non-Disbursement" at bounding box center [50, 234] width 59 height 5
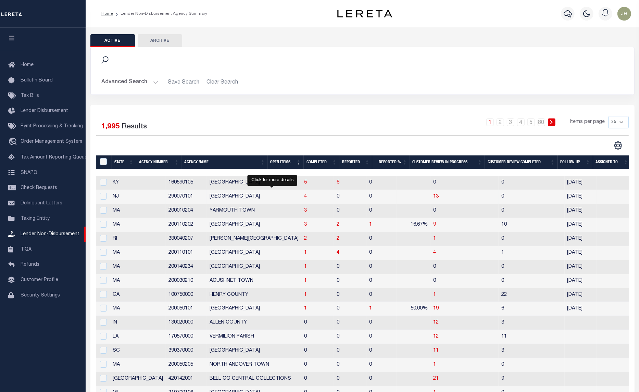
click at [304, 199] on span "4" at bounding box center [305, 196] width 3 height 5
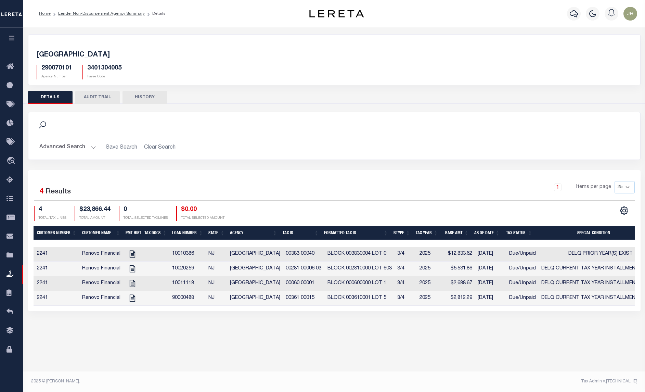
scroll to position [0, 85]
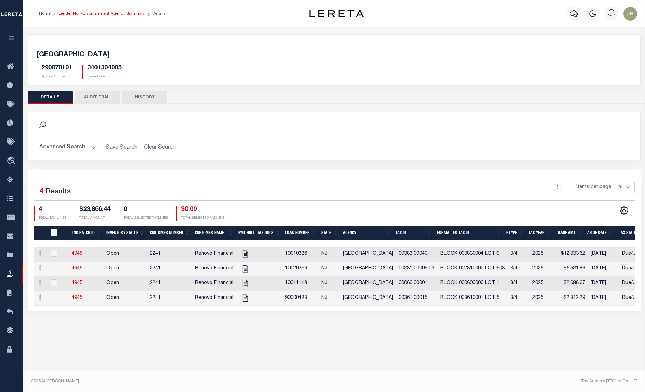
click at [79, 14] on link "Lender Non-Disbursement Agency Summary" at bounding box center [101, 14] width 87 height 4
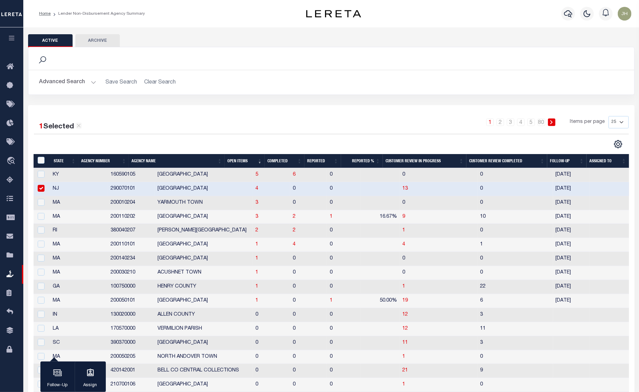
click at [42, 187] on input "checkbox" at bounding box center [41, 188] width 7 height 7
checkbox input "false"
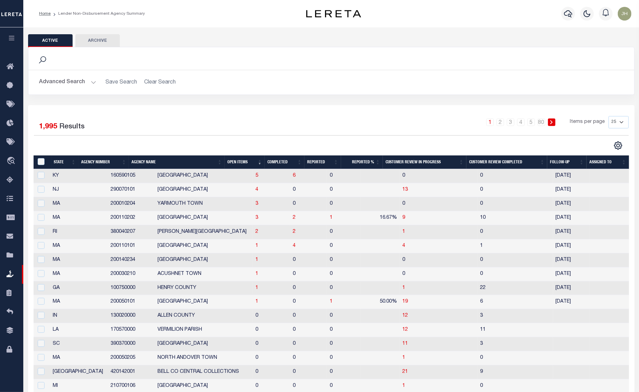
click at [74, 14] on li "Lender Non-Disbursement Agency Summary" at bounding box center [98, 14] width 94 height 6
click at [101, 15] on li "Lender Non-Disbursement Agency Summary" at bounding box center [98, 14] width 94 height 6
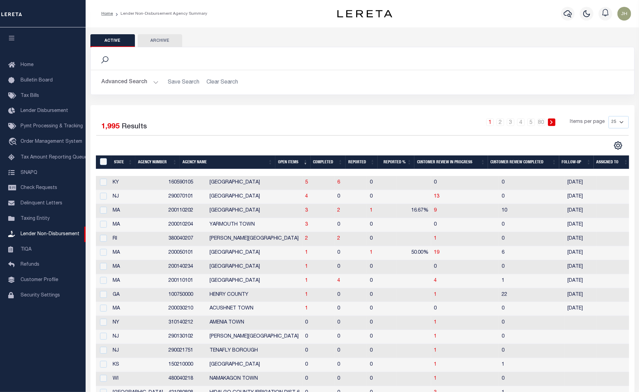
click at [262, 115] on div "Selected 1,995 Results 1 2 3 4 5 … 80 Items per page 25 50 100 200" at bounding box center [362, 318] width 544 height 427
